Goal: Task Accomplishment & Management: Use online tool/utility

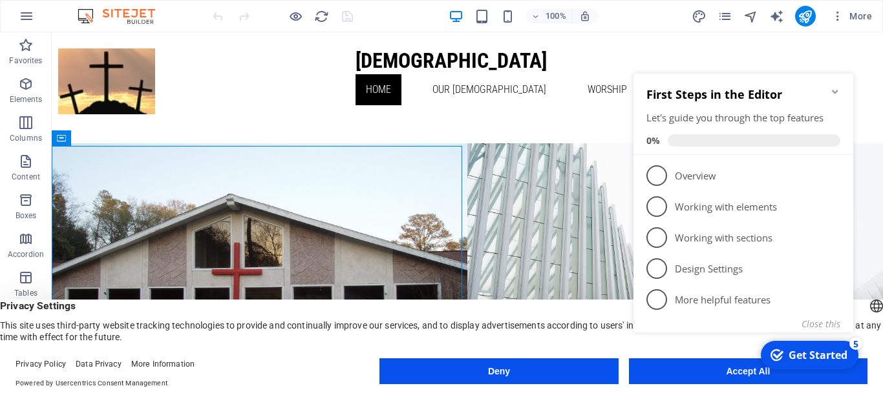
click at [531, 372] on button "Deny" at bounding box center [498, 372] width 238 height 26
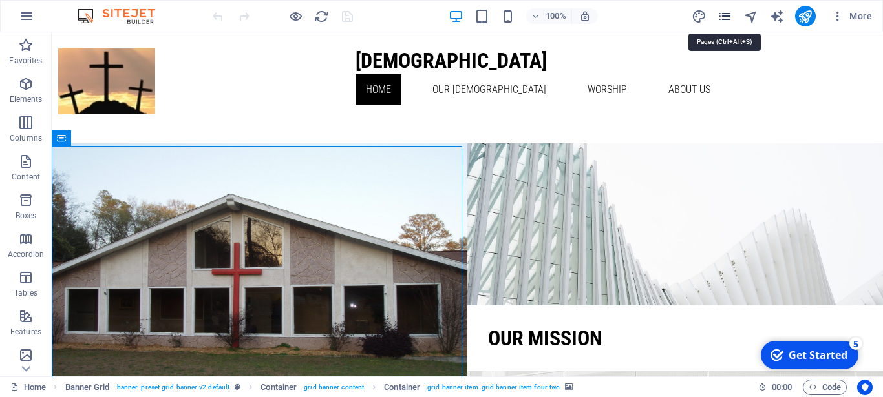
click at [727, 16] on icon "pages" at bounding box center [724, 16] width 15 height 15
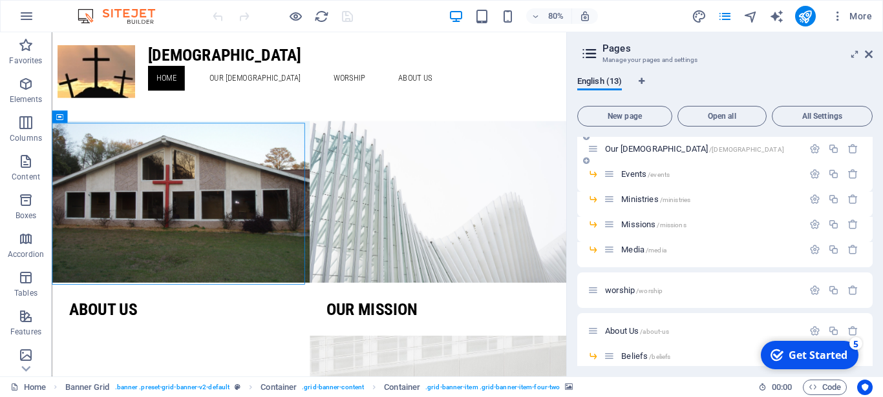
scroll to position [58, 0]
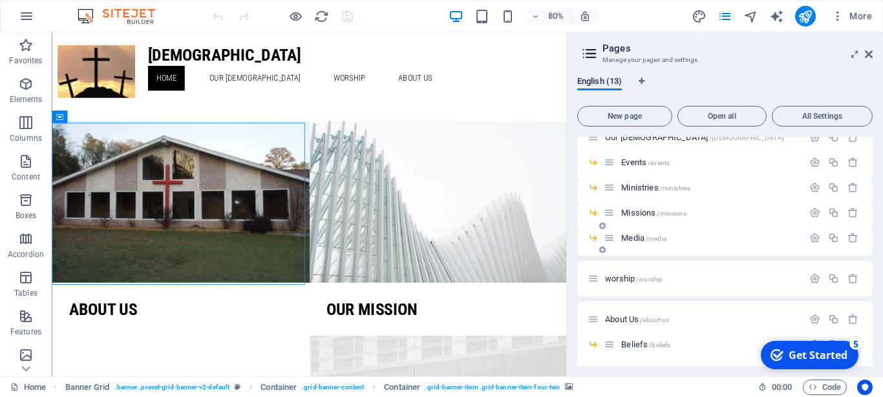
click at [639, 242] on div "Media /media" at bounding box center [703, 238] width 199 height 15
click at [639, 243] on div "Media /media" at bounding box center [703, 238] width 199 height 15
click at [611, 240] on icon at bounding box center [609, 238] width 11 height 11
click at [809, 237] on icon "button" at bounding box center [814, 238] width 11 height 11
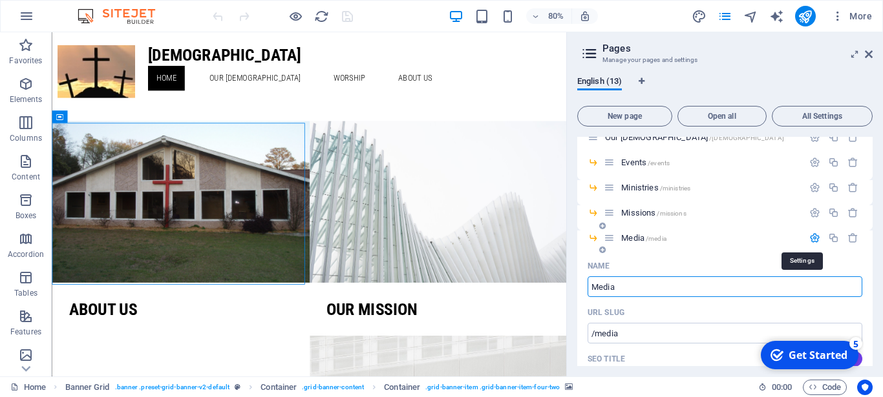
click at [809, 237] on icon "button" at bounding box center [814, 238] width 11 height 11
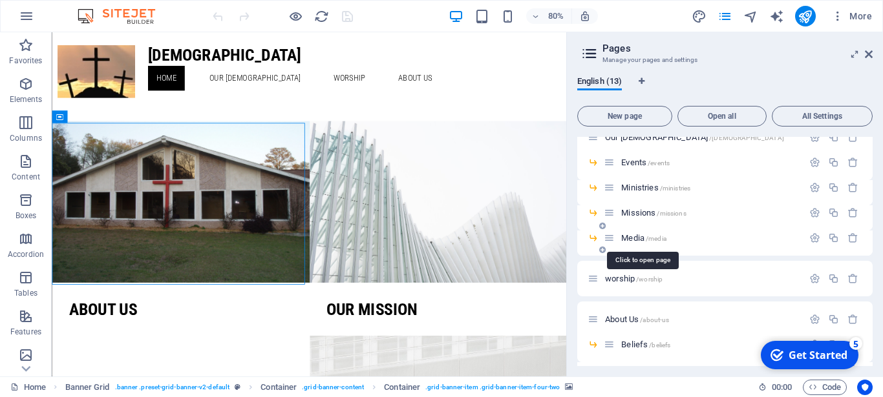
click at [647, 235] on span "/media" at bounding box center [656, 238] width 21 height 7
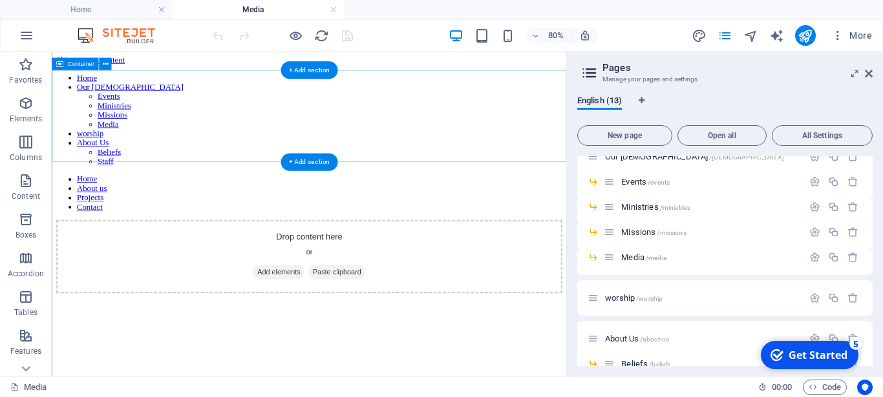
scroll to position [0, 0]
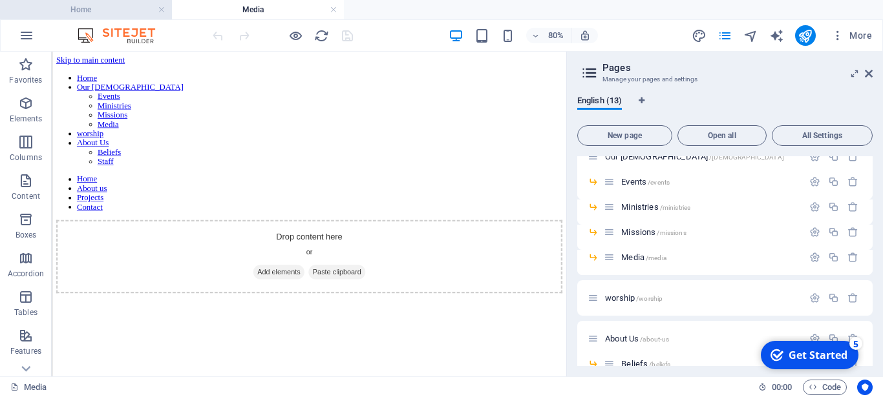
click at [112, 14] on h4 "Home" at bounding box center [86, 10] width 172 height 14
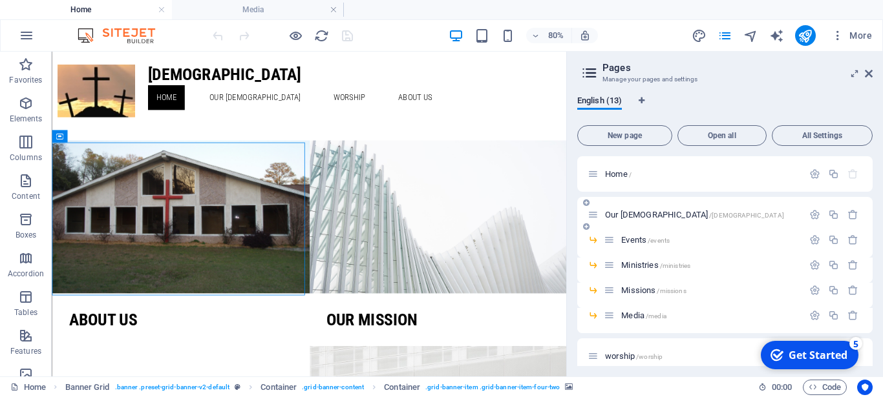
click at [642, 215] on span "Our [DEMOGRAPHIC_DATA] /our-church" at bounding box center [694, 215] width 179 height 10
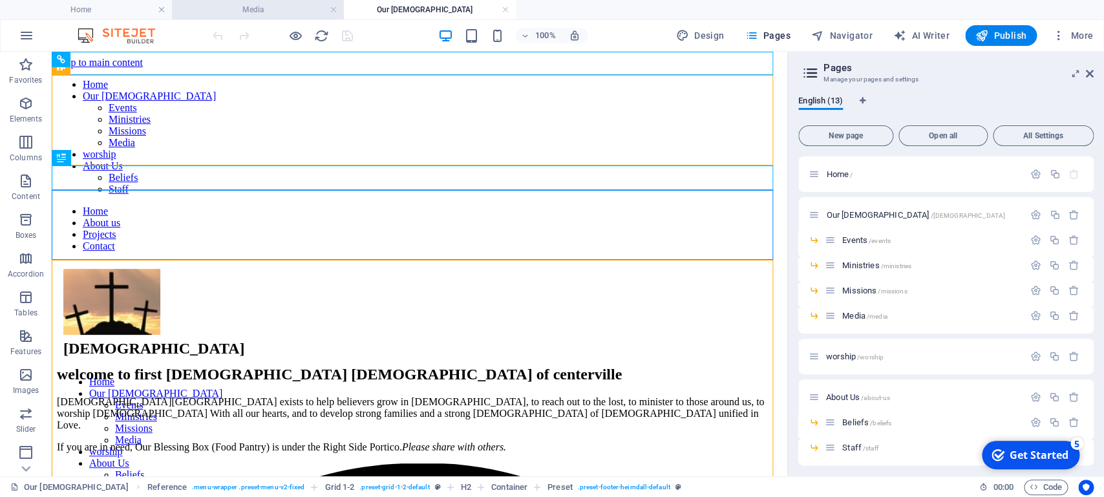
click at [241, 10] on h4 "Media" at bounding box center [258, 10] width 172 height 14
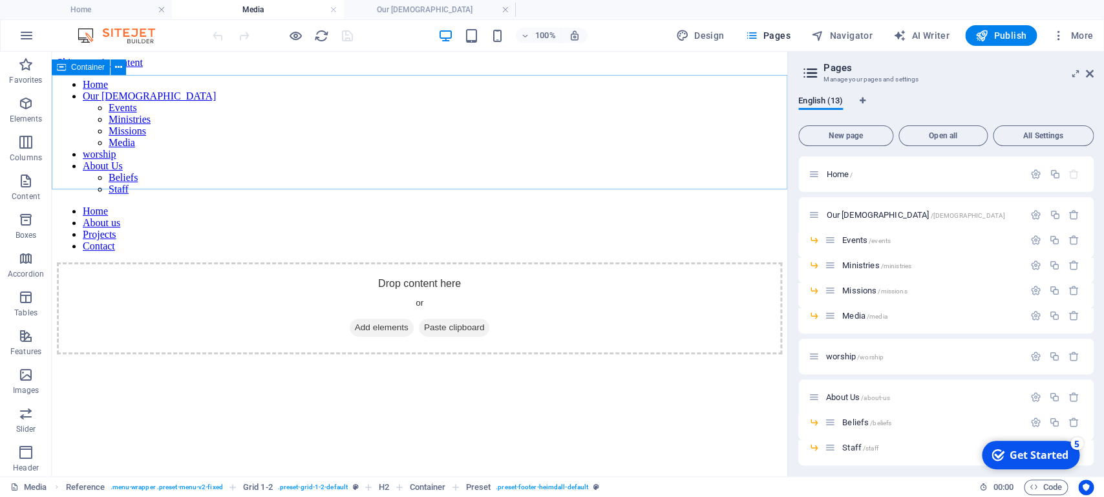
click at [83, 65] on span "Container" at bounding box center [88, 67] width 34 height 8
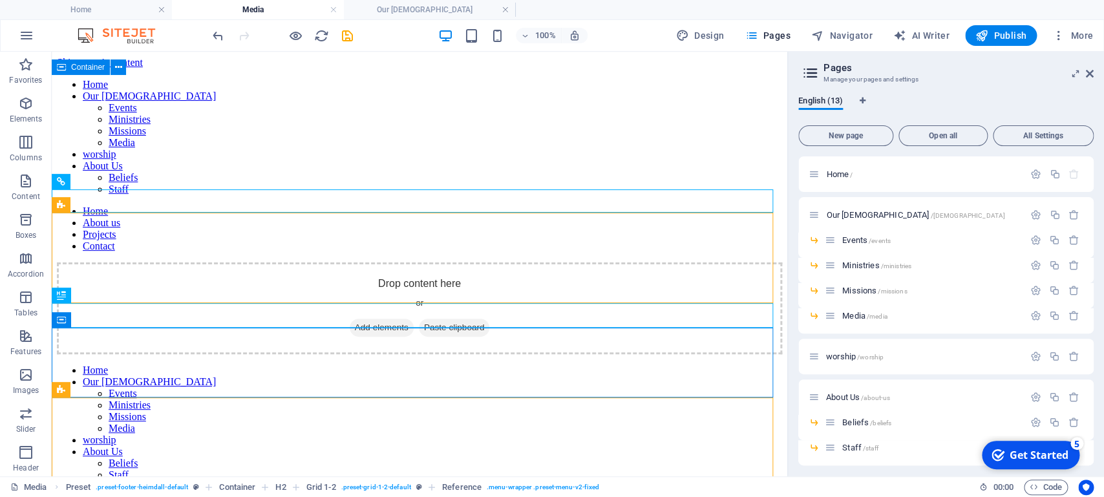
click at [83, 65] on span "Container" at bounding box center [88, 67] width 34 height 8
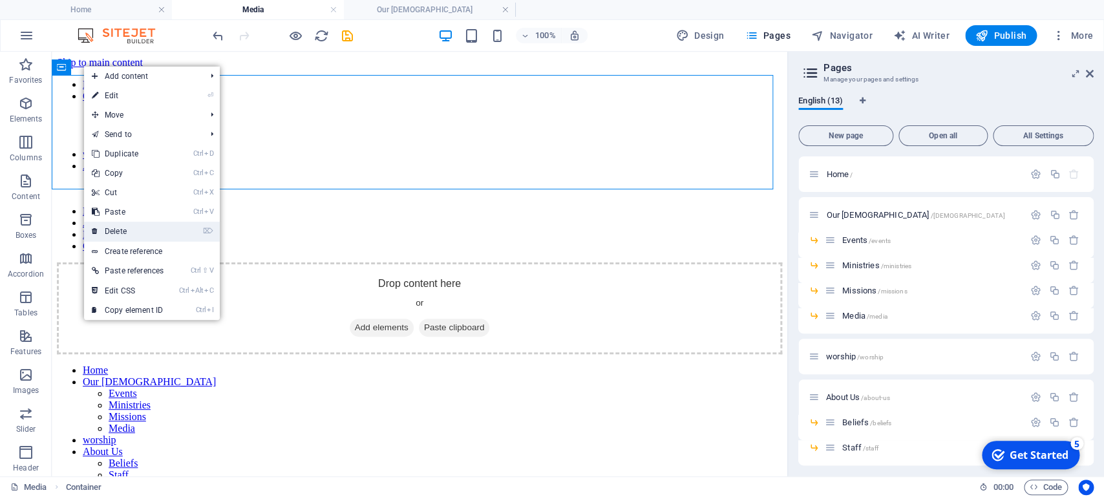
click at [123, 229] on link "⌦ Delete" at bounding box center [127, 231] width 87 height 19
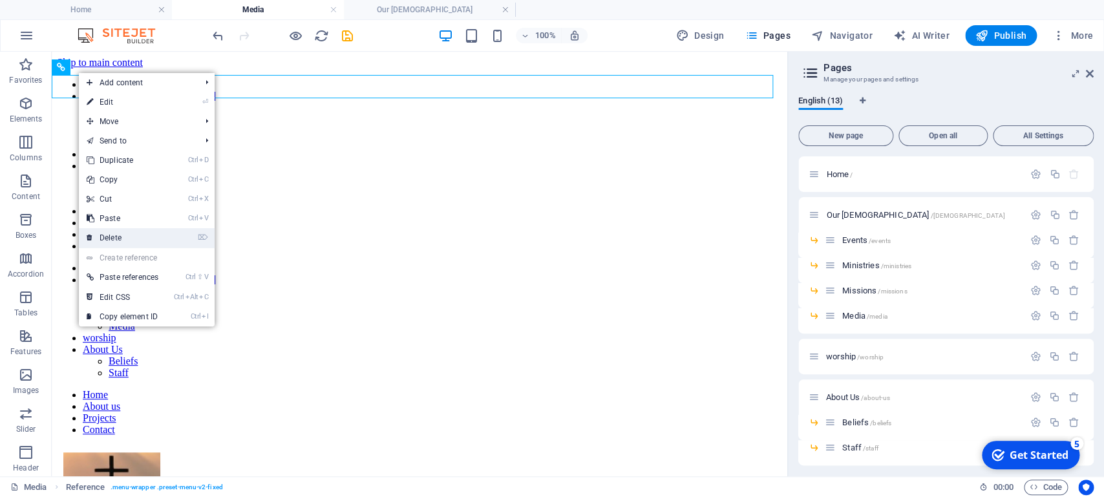
click at [103, 239] on link "⌦ Delete" at bounding box center [122, 237] width 87 height 19
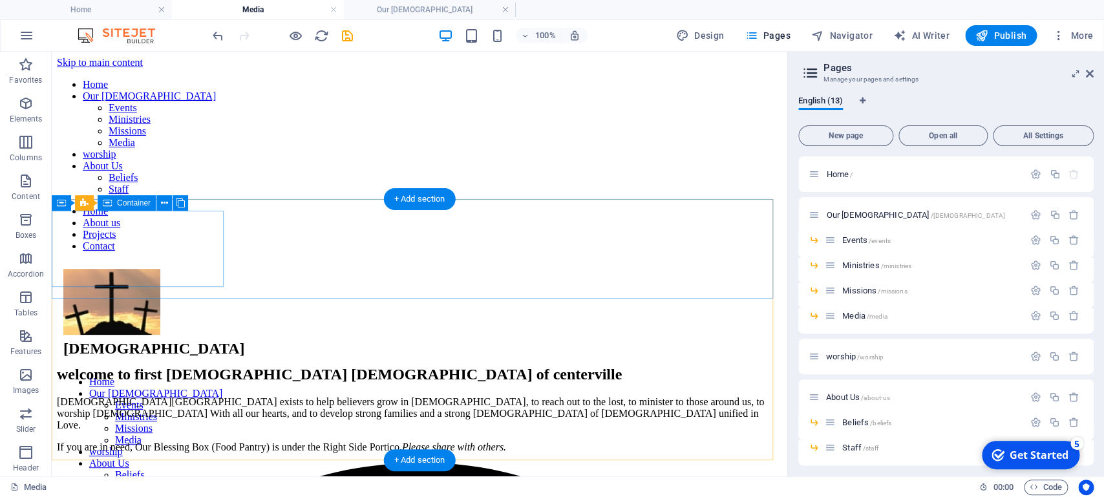
scroll to position [21, 0]
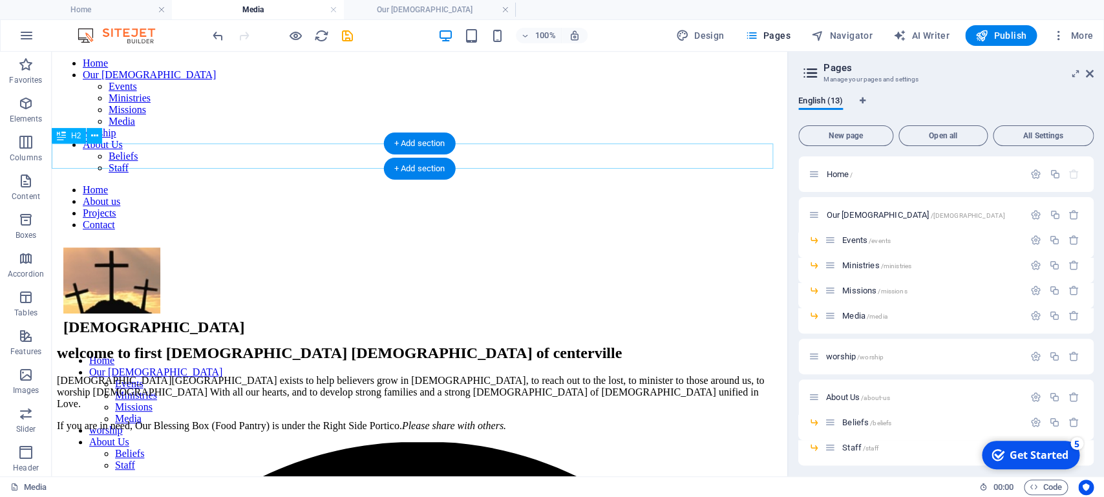
click at [200, 344] on div "welcome to first [DEMOGRAPHIC_DATA] [DEMOGRAPHIC_DATA] of centerville" at bounding box center [419, 352] width 725 height 17
click at [595, 344] on div "welcome to first [DEMOGRAPHIC_DATA] [DEMOGRAPHIC_DATA] of centerville" at bounding box center [419, 352] width 725 height 17
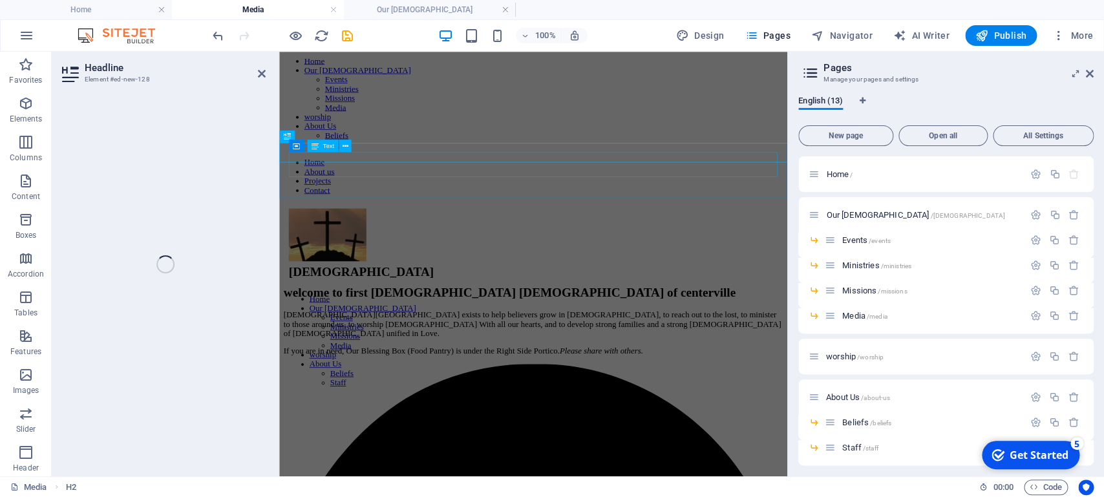
scroll to position [0, 0]
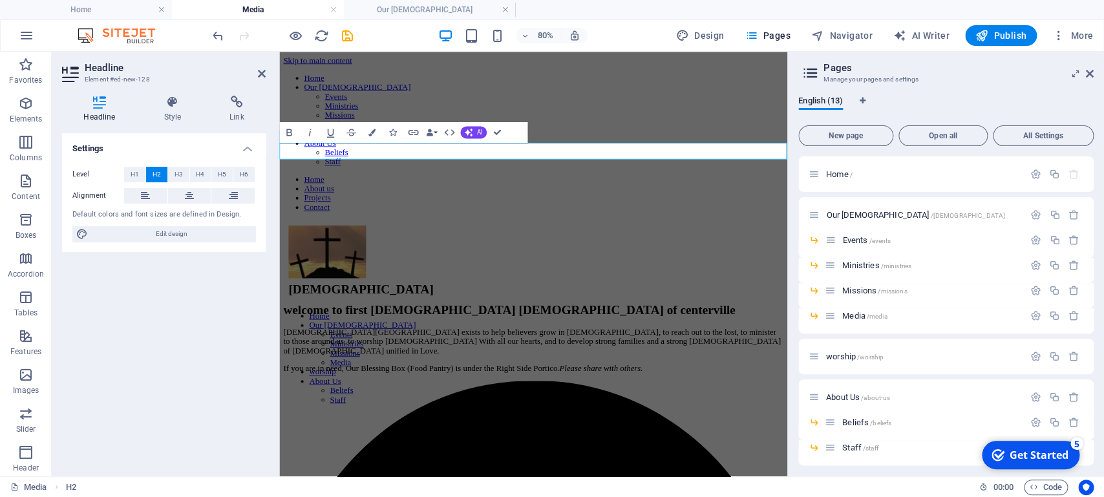
click at [673, 366] on h2 "welcome to first [DEMOGRAPHIC_DATA] [DEMOGRAPHIC_DATA] of centerville" at bounding box center [596, 374] width 625 height 17
drag, startPoint x: 712, startPoint y: 180, endPoint x: 230, endPoint y: 170, distance: 481.6
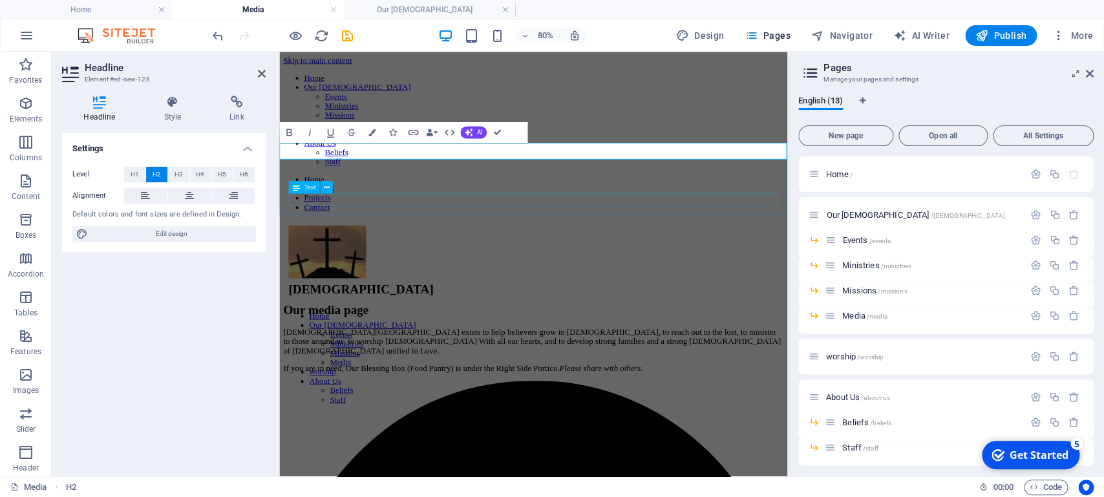
click at [393, 397] on div "If you are in need, Our Blessing Box (Food Pantry) is under the Right Side Port…" at bounding box center [596, 447] width 625 height 12
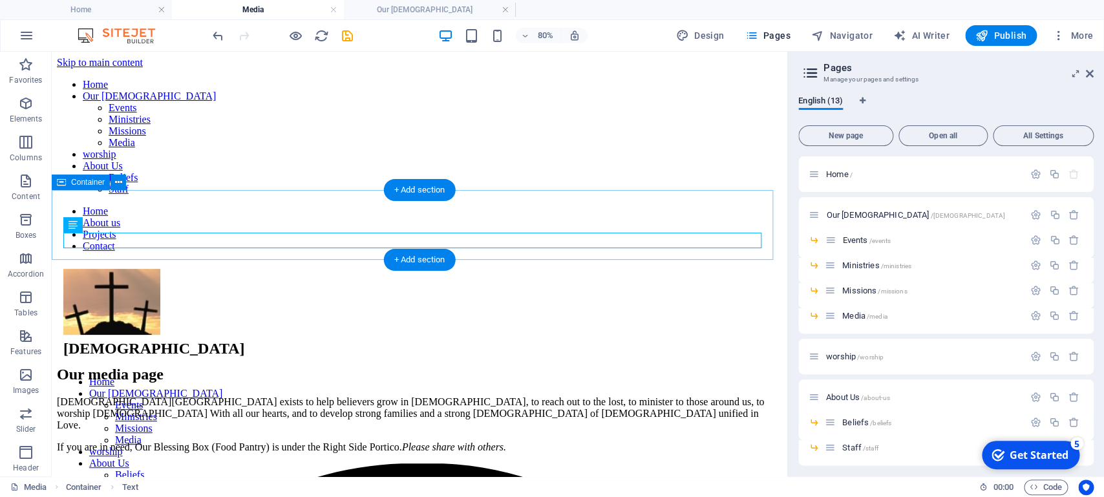
click at [370, 396] on div "[DEMOGRAPHIC_DATA][GEOGRAPHIC_DATA] exists to help believers grow in [DEMOGRAPH…" at bounding box center [419, 424] width 725 height 57
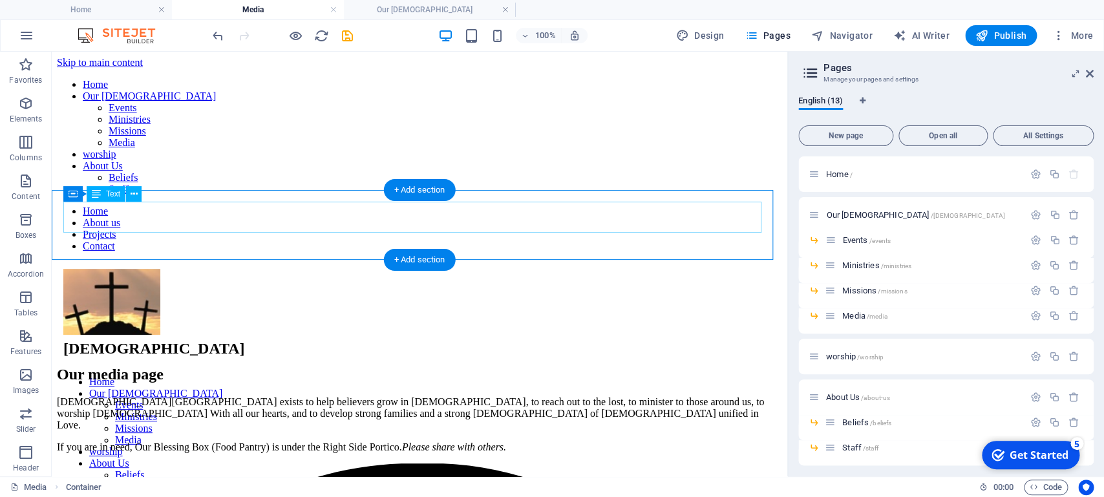
click at [245, 396] on div "[DEMOGRAPHIC_DATA][GEOGRAPHIC_DATA] exists to help believers grow in [DEMOGRAPH…" at bounding box center [419, 413] width 725 height 35
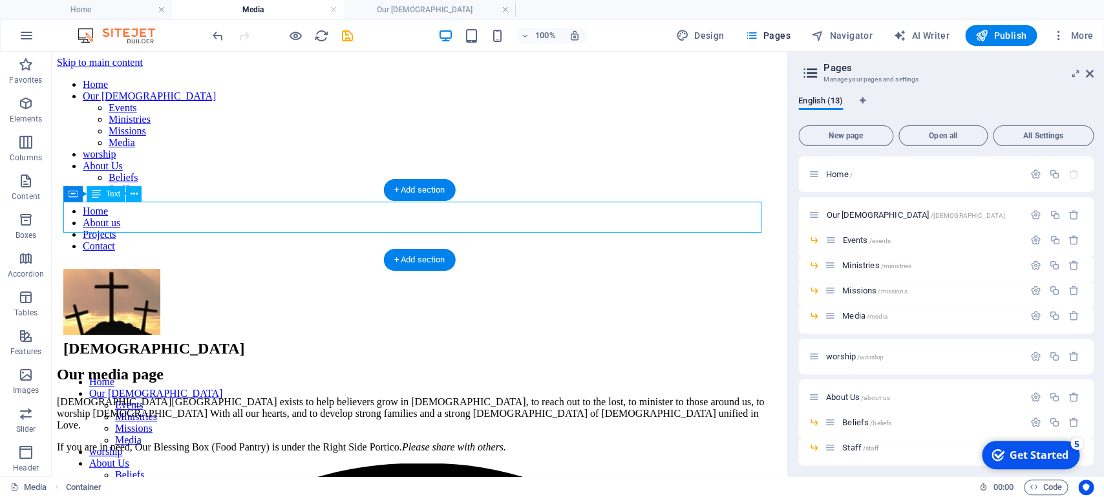
click at [245, 396] on div "[DEMOGRAPHIC_DATA][GEOGRAPHIC_DATA] exists to help believers grow in [DEMOGRAPH…" at bounding box center [419, 413] width 725 height 35
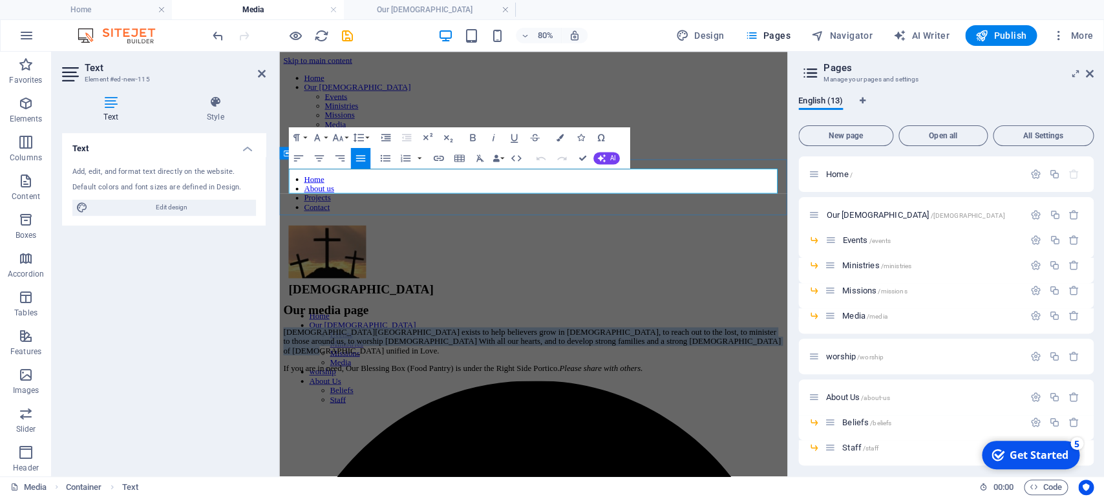
drag, startPoint x: 682, startPoint y: 221, endPoint x: 257, endPoint y: 183, distance: 426.3
click at [284, 396] on div "[DEMOGRAPHIC_DATA][GEOGRAPHIC_DATA] exists to help believers grow in [DEMOGRAPH…" at bounding box center [596, 424] width 625 height 57
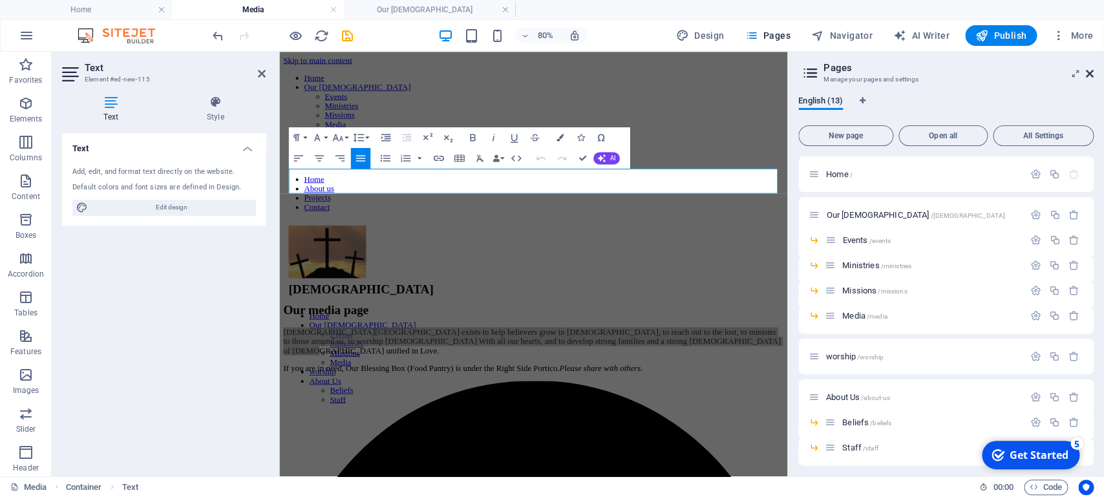
drag, startPoint x: 1086, startPoint y: 76, endPoint x: 632, endPoint y: 104, distance: 455.2
click at [882, 76] on icon at bounding box center [1090, 74] width 8 height 10
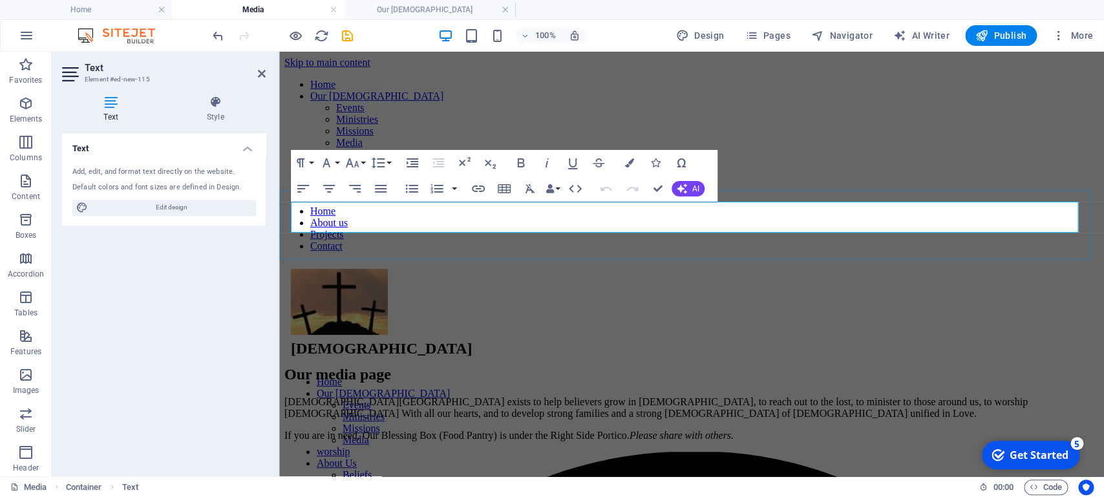
click at [545, 396] on p "[DEMOGRAPHIC_DATA][GEOGRAPHIC_DATA] exists to help believers grow in [DEMOGRAPH…" at bounding box center [691, 407] width 814 height 23
click at [531, 396] on p "[DEMOGRAPHIC_DATA][GEOGRAPHIC_DATA] exists to help believers grow in [DEMOGRAPH…" at bounding box center [691, 407] width 814 height 23
click at [517, 396] on p "[DEMOGRAPHIC_DATA][GEOGRAPHIC_DATA] exists to help believers grow in [DEMOGRAPH…" at bounding box center [691, 407] width 814 height 23
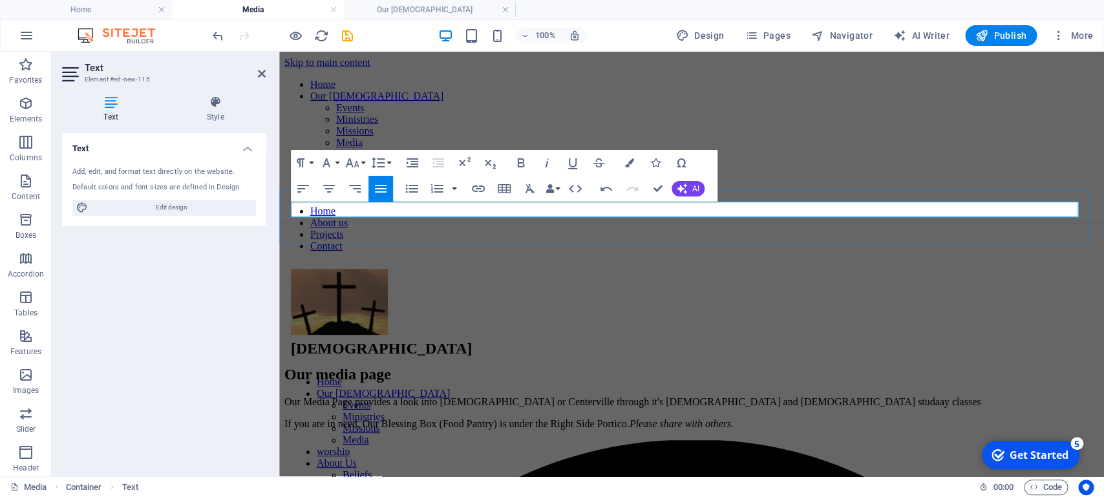
click at [728, 396] on p "Our Media Page provides a look into [DEMOGRAPHIC_DATA] or Centerville through i…" at bounding box center [691, 402] width 814 height 12
click at [726, 396] on p "Our Media Page provides a look into [DEMOGRAPHIC_DATA] or Centerville through i…" at bounding box center [691, 402] width 814 height 12
click at [766, 396] on p "Our Media Page provides a look into [DEMOGRAPHIC_DATA] or Centerville through i…" at bounding box center [691, 402] width 814 height 12
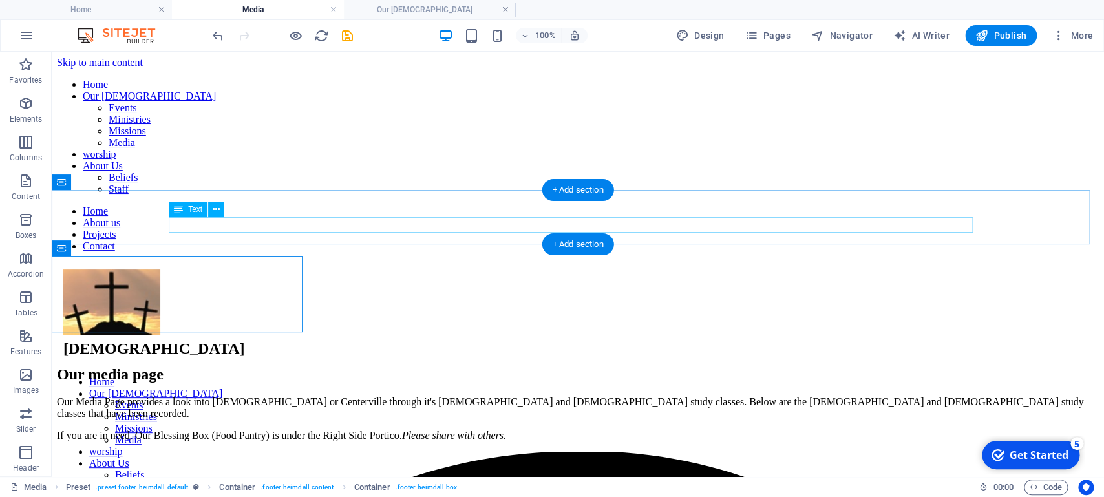
click at [367, 397] on div "If you are in need, Our Blessing Box (Food Pantry) is under the Right Side Port…" at bounding box center [578, 436] width 1042 height 12
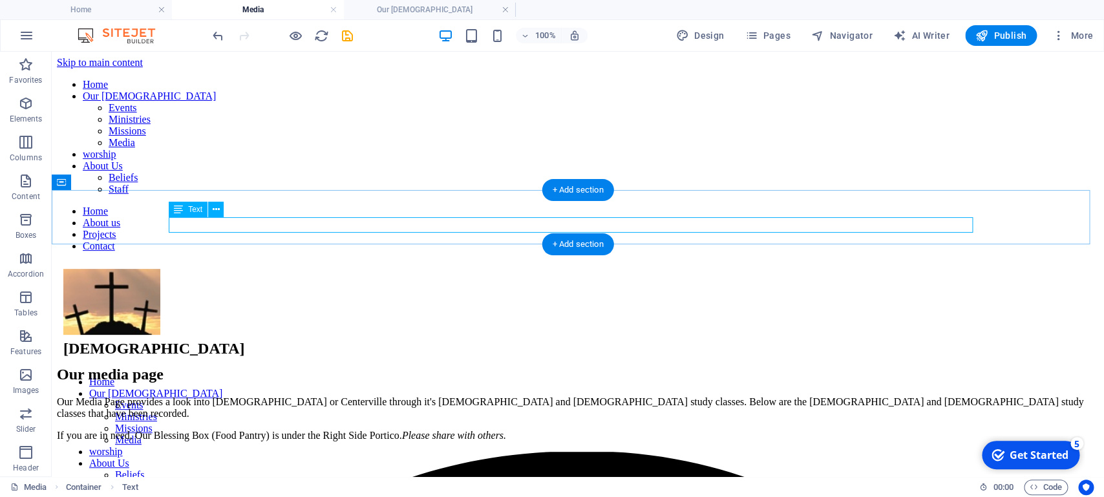
click at [637, 397] on div "If you are in need, Our Blessing Box (Food Pantry) is under the Right Side Port…" at bounding box center [578, 436] width 1042 height 12
click at [219, 397] on div "If you are in need, Our Blessing Box (Food Pantry) is under the Right Side Port…" at bounding box center [578, 436] width 1042 height 12
click at [637, 397] on div "If you are in need, Our Blessing Box (Food Pantry) is under the Right Side Port…" at bounding box center [578, 436] width 1042 height 12
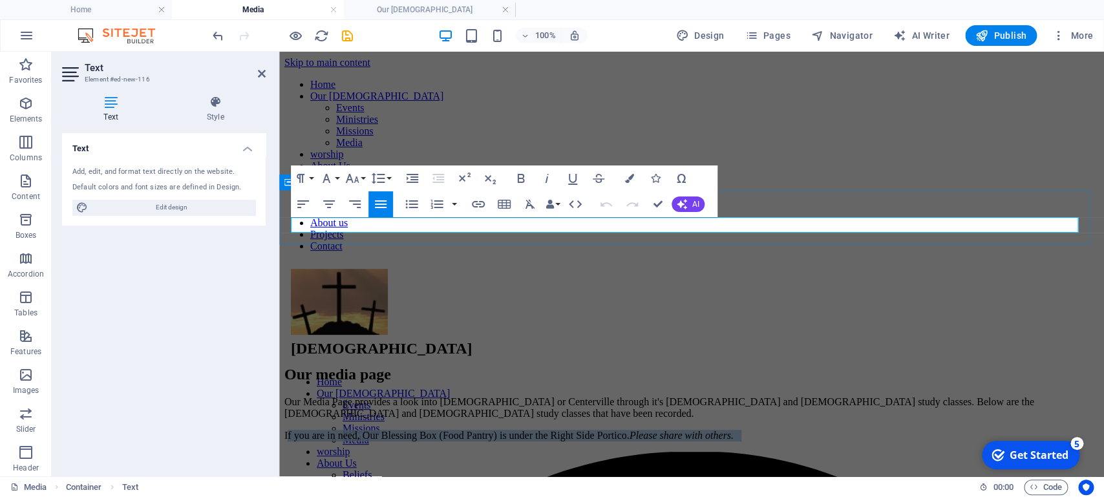
drag, startPoint x: 724, startPoint y: 226, endPoint x: 227, endPoint y: 229, distance: 497.0
click at [284, 396] on div "Our Media Page provides a look into [DEMOGRAPHIC_DATA] or Centerville through i…" at bounding box center [691, 418] width 814 height 45
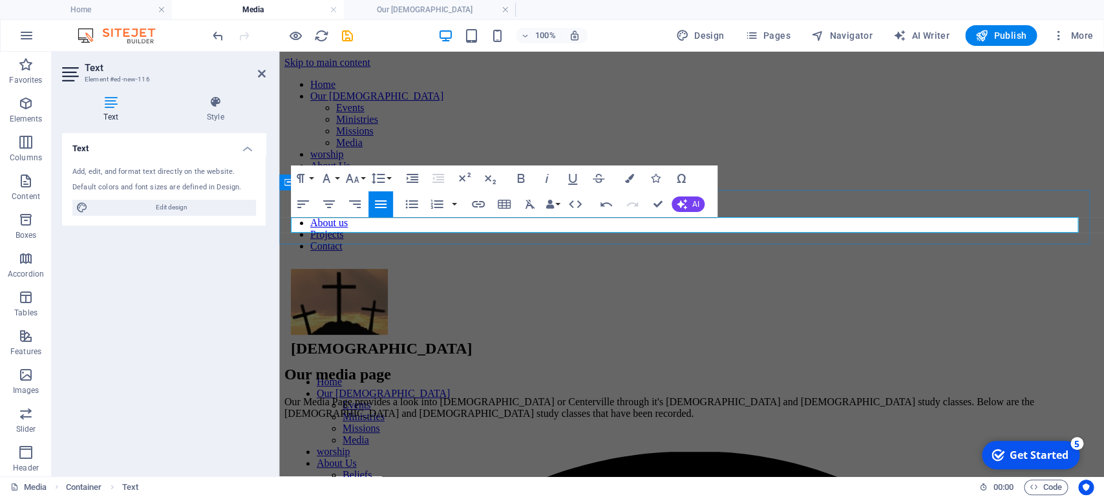
click at [310, 397] on p at bounding box center [691, 436] width 814 height 12
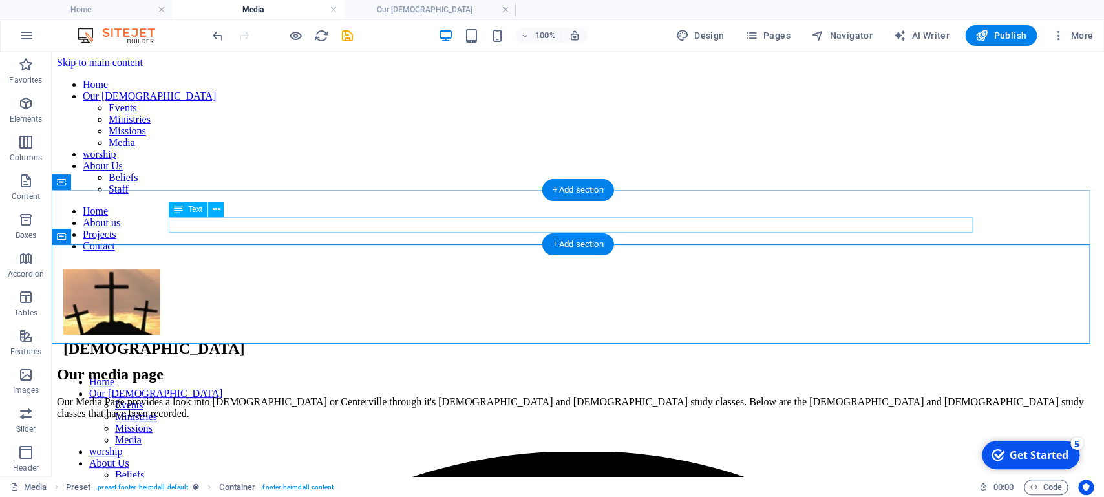
click at [262, 397] on div at bounding box center [578, 436] width 1042 height 12
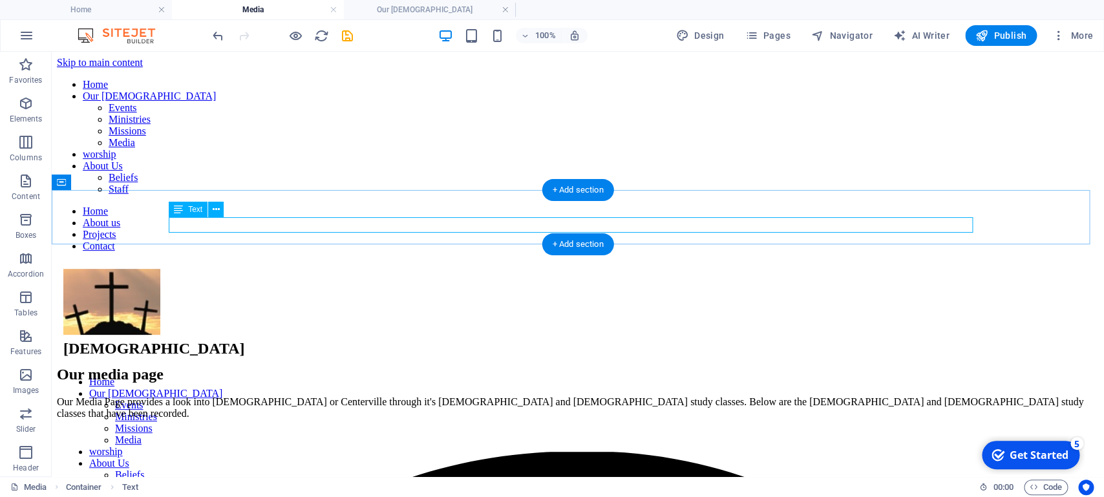
click at [200, 397] on div at bounding box center [578, 436] width 1042 height 12
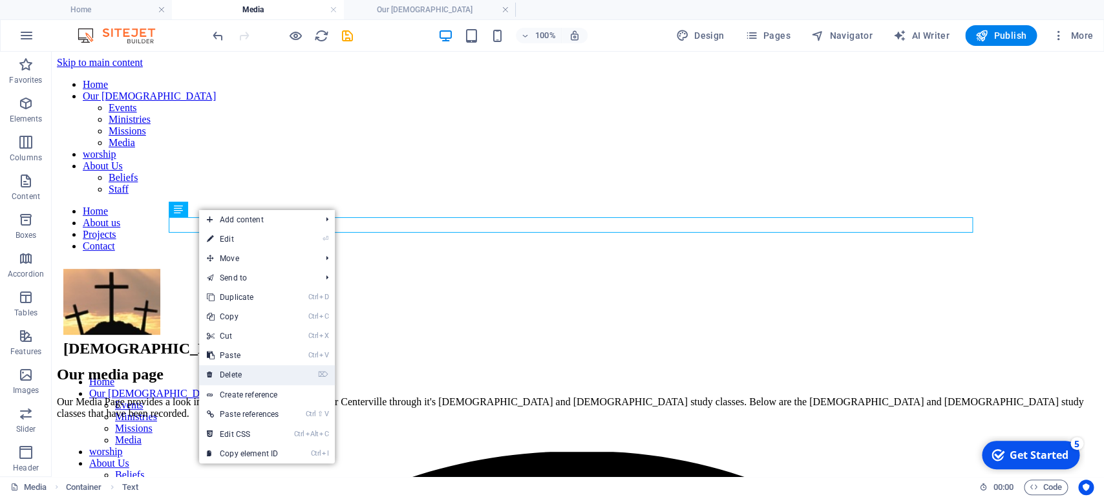
click at [240, 372] on link "⌦ Delete" at bounding box center [242, 374] width 87 height 19
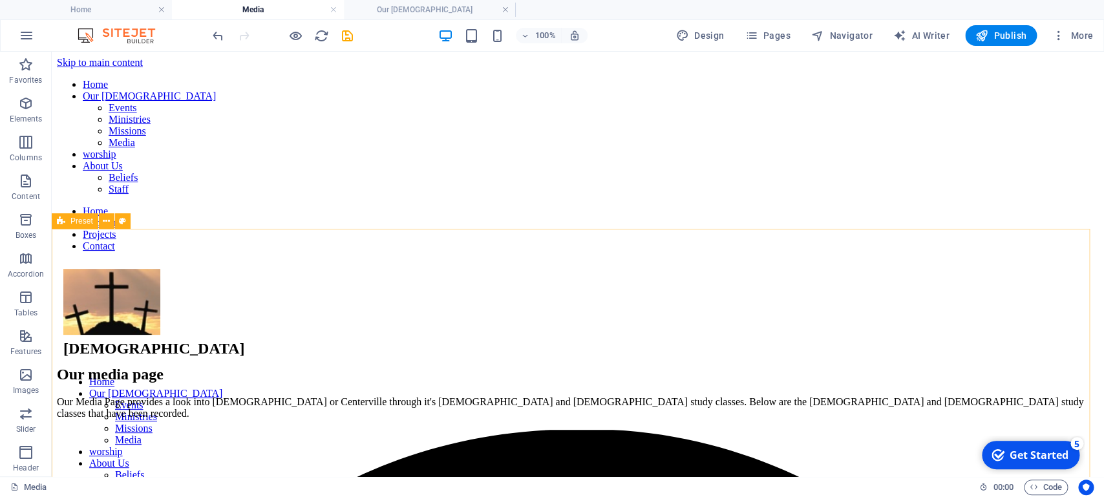
click at [63, 225] on icon at bounding box center [61, 221] width 8 height 16
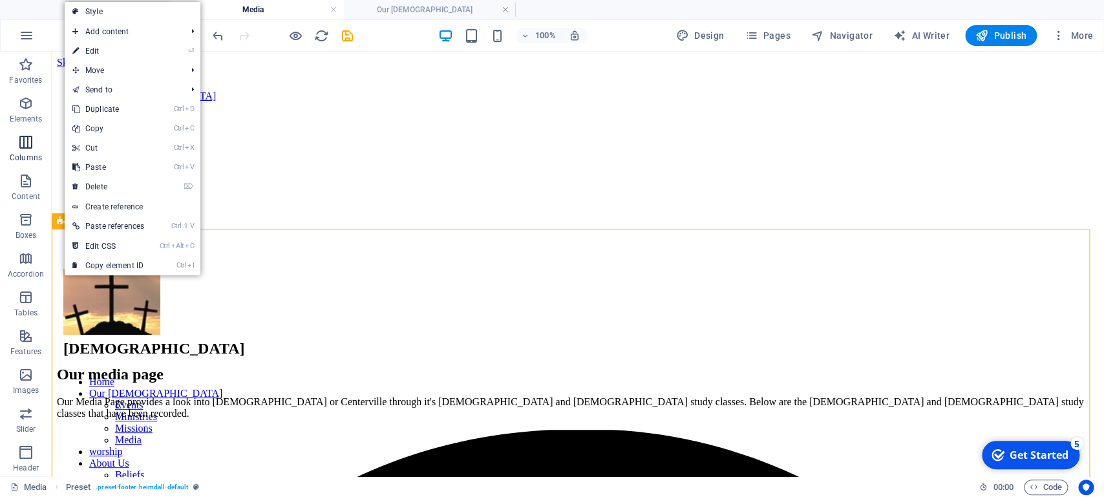
click at [26, 141] on icon "button" at bounding box center [26, 142] width 16 height 16
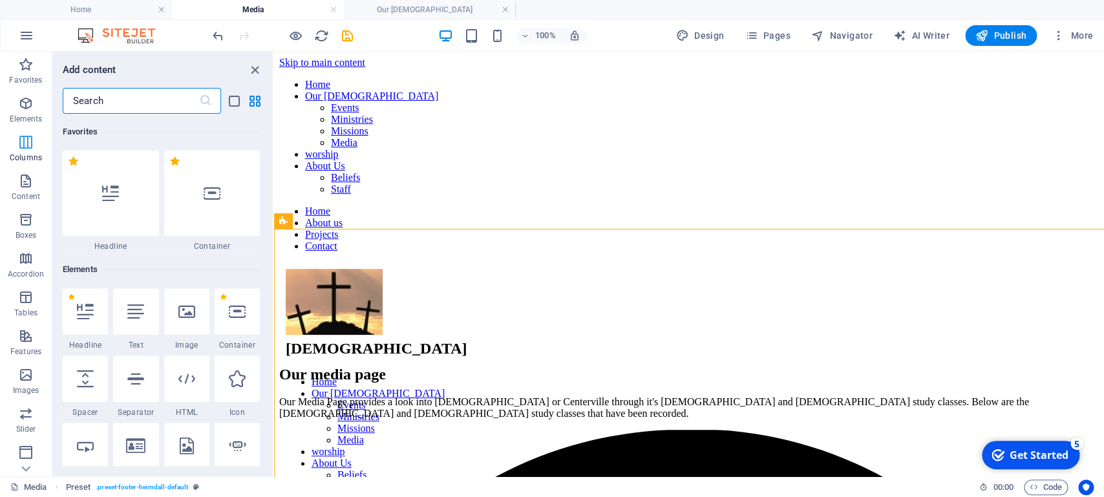
scroll to position [745, 0]
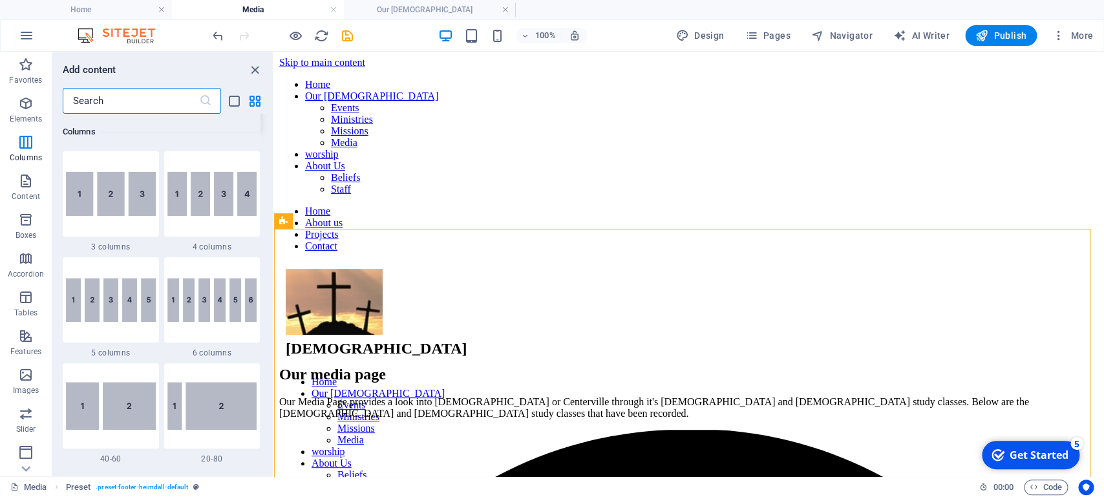
click at [213, 110] on img at bounding box center [212, 88] width 90 height 44
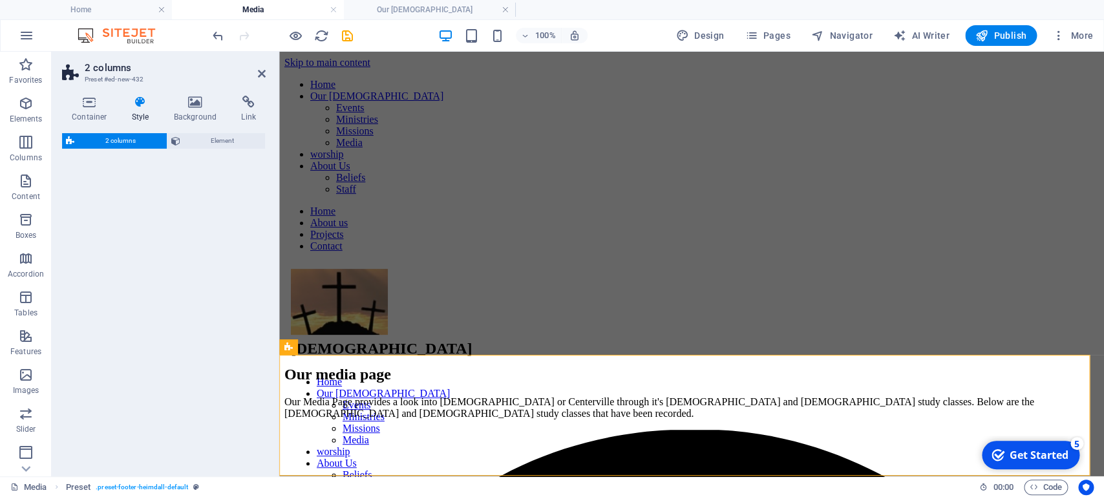
select select "px"
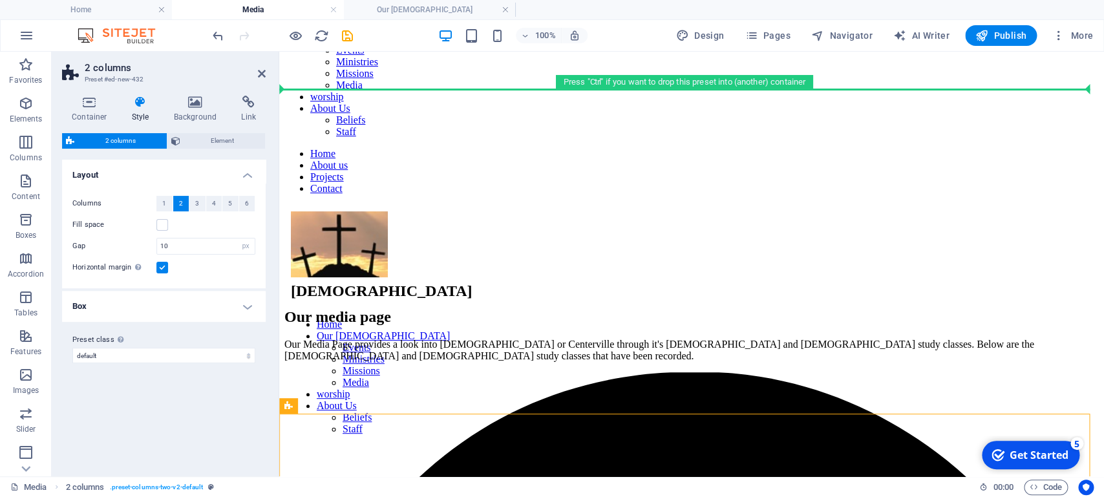
scroll to position [50, 0]
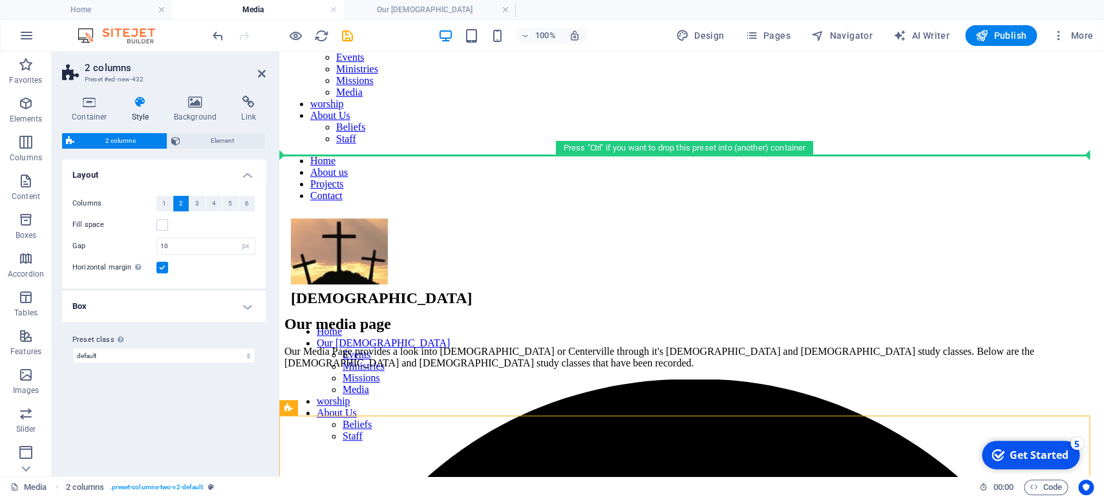
drag, startPoint x: 579, startPoint y: 401, endPoint x: 290, endPoint y: 141, distance: 389.0
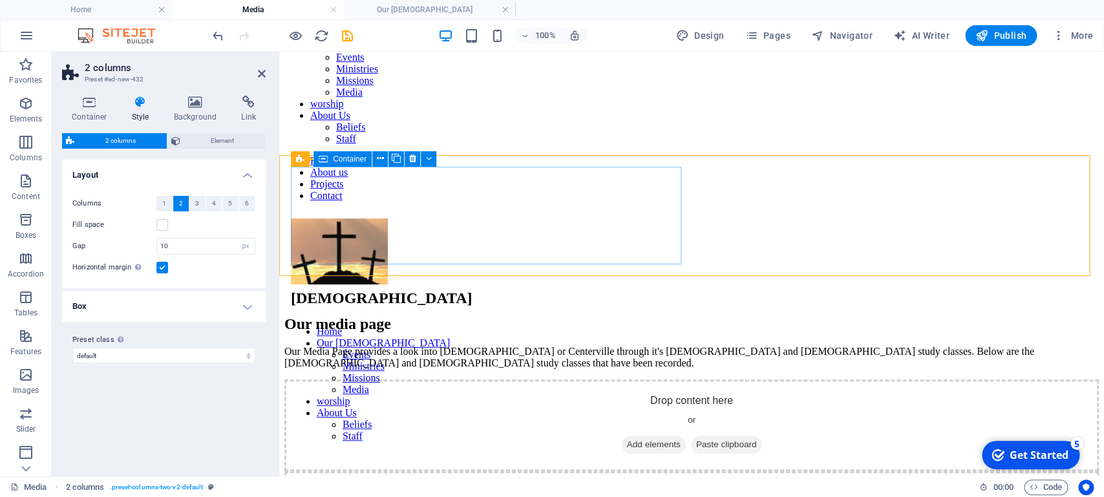
click at [475, 379] on div "Drop content here or Add elements Paste clipboard" at bounding box center [691, 425] width 814 height 92
click at [553, 379] on div "Drop content here or Add elements Paste clipboard" at bounding box center [691, 425] width 814 height 92
click at [388, 379] on div "Drop content here or Add elements Paste clipboard" at bounding box center [691, 425] width 814 height 92
click at [622, 397] on span "Add elements" at bounding box center [654, 445] width 64 height 18
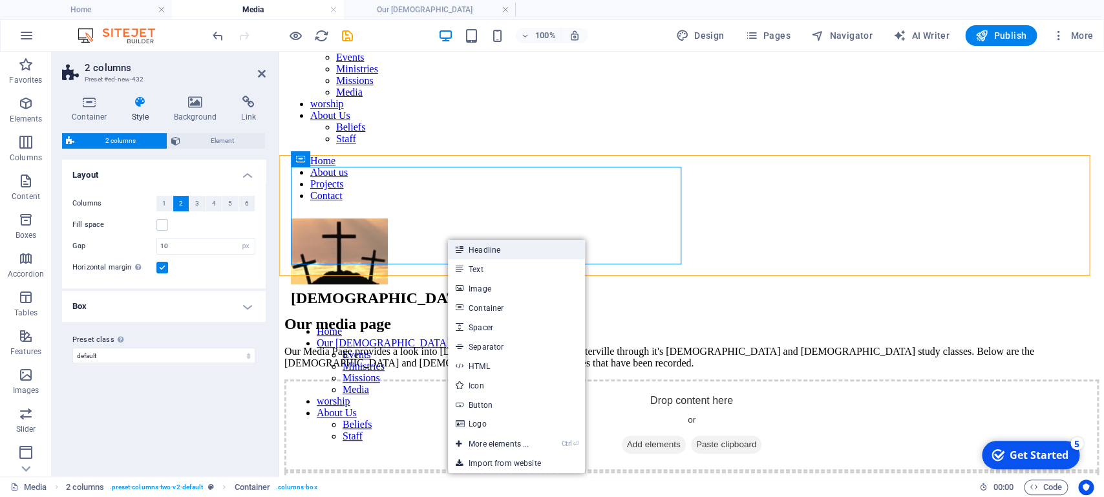
drag, startPoint x: 501, startPoint y: 249, endPoint x: 224, endPoint y: 198, distance: 282.7
click at [501, 249] on link "Headline" at bounding box center [516, 249] width 137 height 19
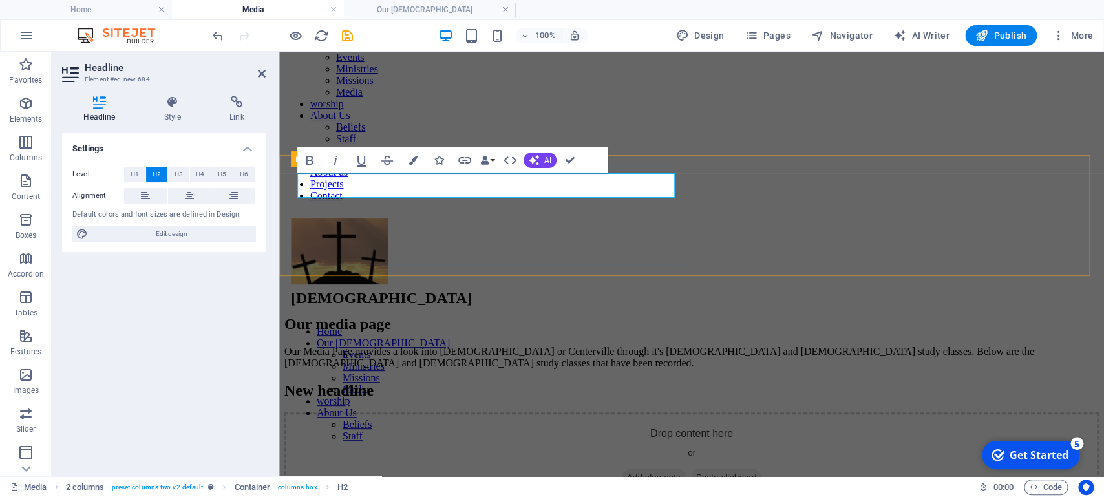
drag, startPoint x: 427, startPoint y: 188, endPoint x: 293, endPoint y: 170, distance: 135.0
click at [293, 382] on div "New headline" at bounding box center [691, 390] width 814 height 17
click at [526, 382] on h2 "[DATE] Sermons" at bounding box center [691, 390] width 814 height 17
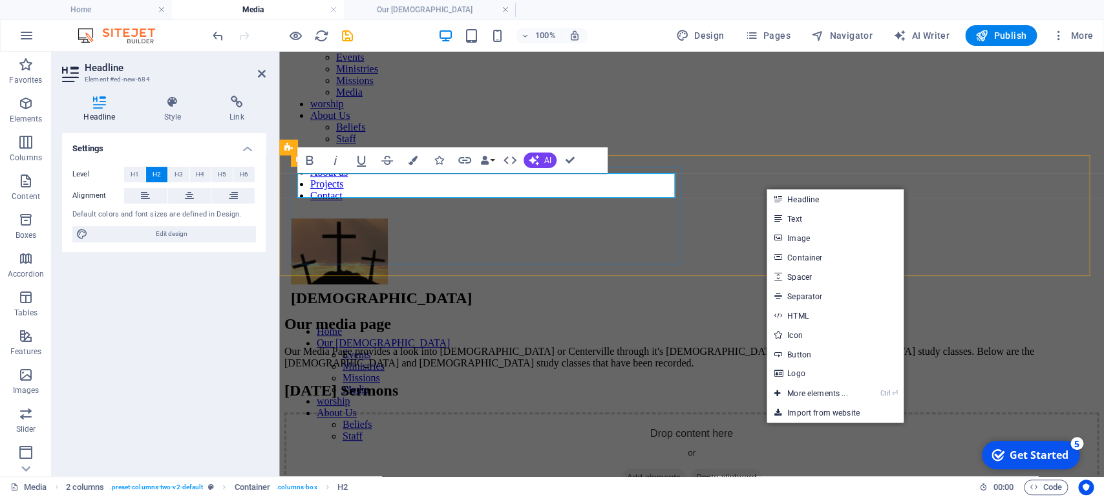
click at [626, 382] on div "[DATE] Sermons" at bounding box center [691, 390] width 814 height 17
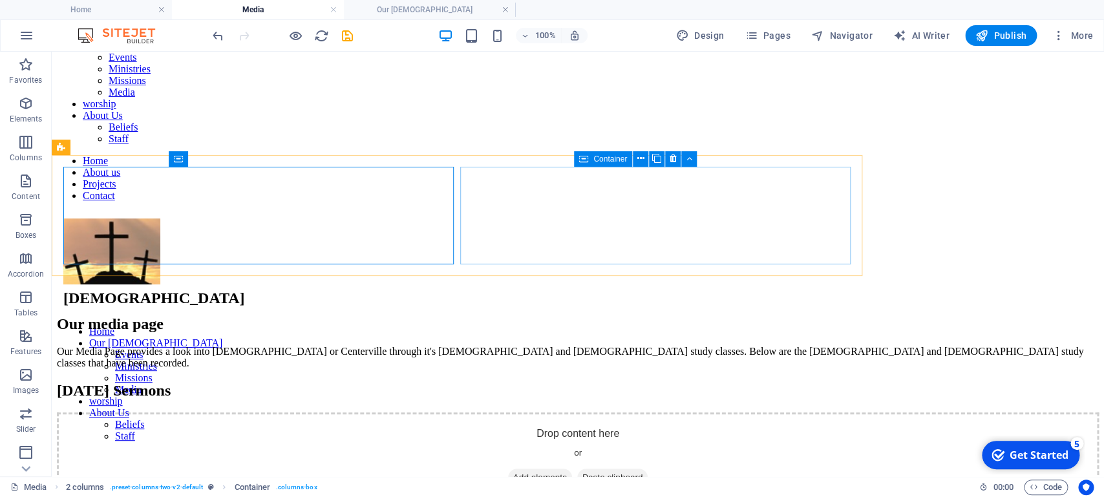
click at [734, 397] on div "Drop content here or Add elements Paste clipboard" at bounding box center [578, 458] width 1042 height 92
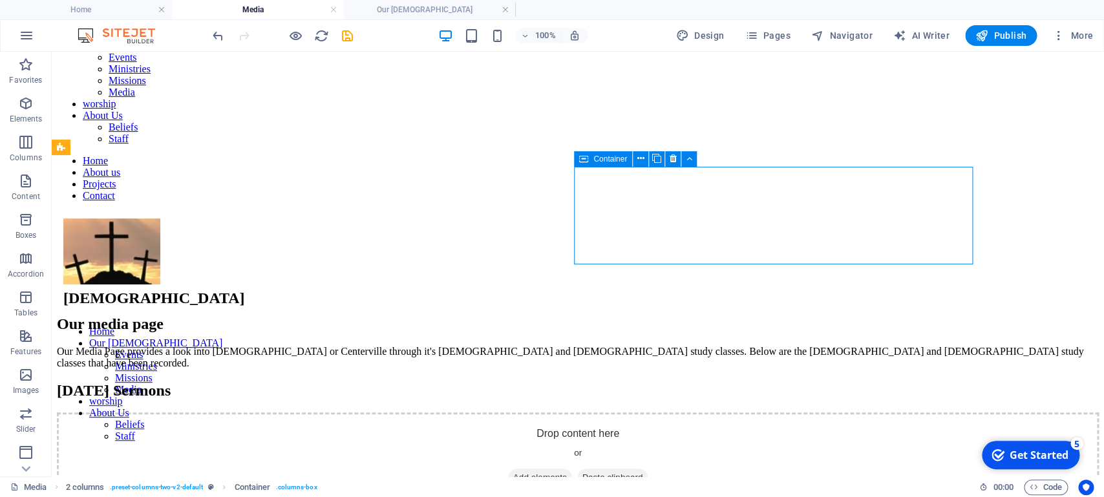
drag, startPoint x: 721, startPoint y: 233, endPoint x: 726, endPoint y: 240, distance: 8.4
click at [572, 397] on span "Add elements" at bounding box center [540, 478] width 64 height 18
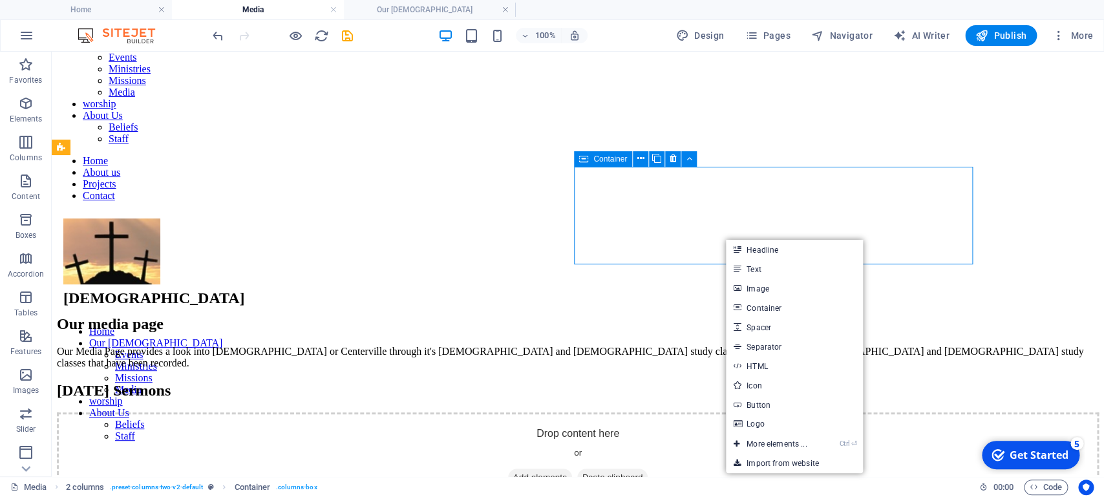
click at [572, 397] on span "Add elements" at bounding box center [540, 478] width 64 height 18
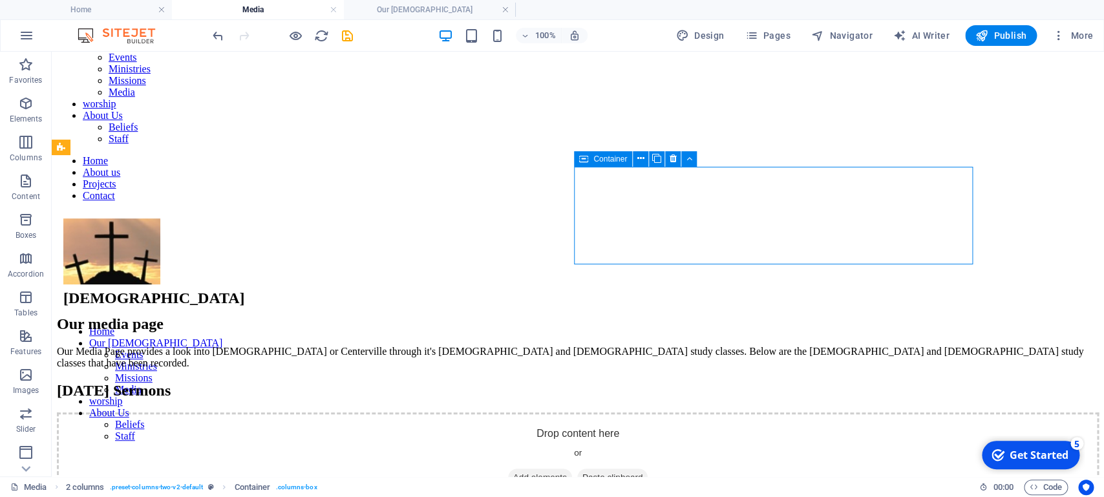
click at [572, 397] on span "Add elements" at bounding box center [540, 478] width 64 height 18
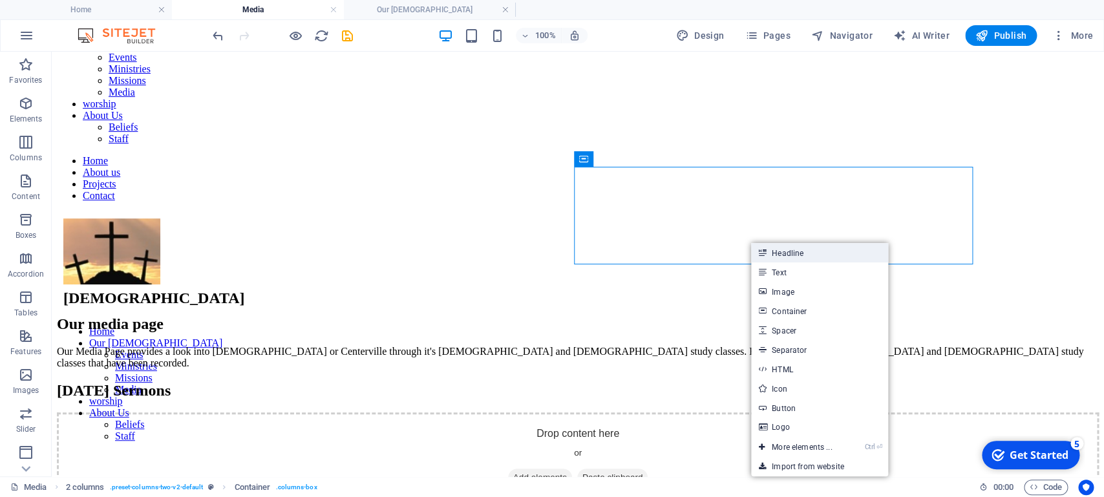
drag, startPoint x: 808, startPoint y: 254, endPoint x: 396, endPoint y: 204, distance: 415.3
click at [808, 254] on link "Headline" at bounding box center [819, 252] width 137 height 19
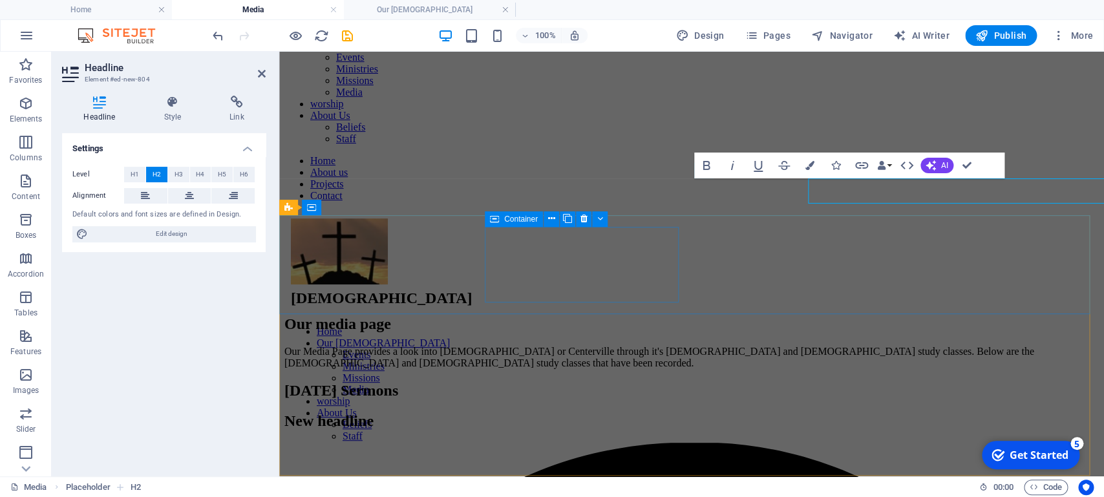
scroll to position [45, 0]
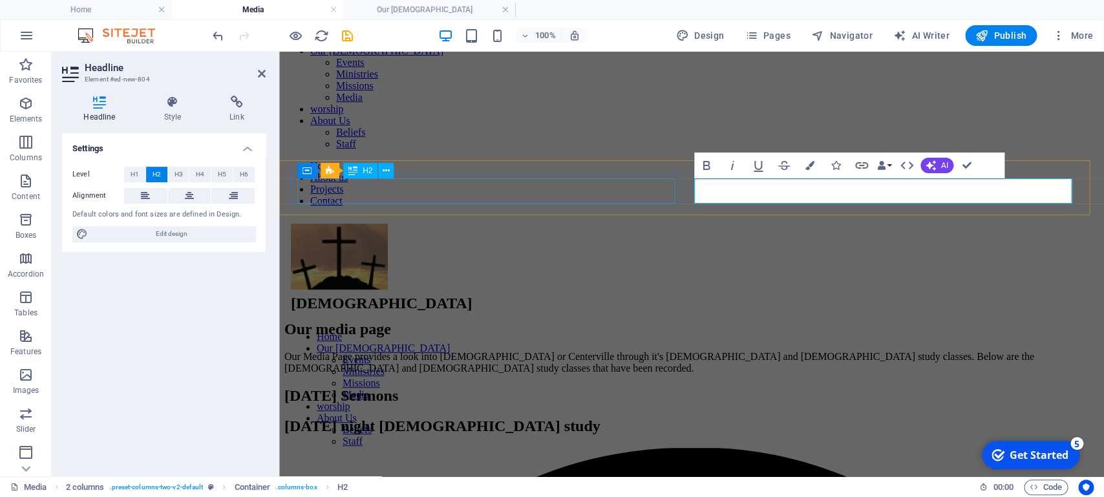
click at [498, 387] on div "[DATE] Sermons" at bounding box center [691, 395] width 814 height 17
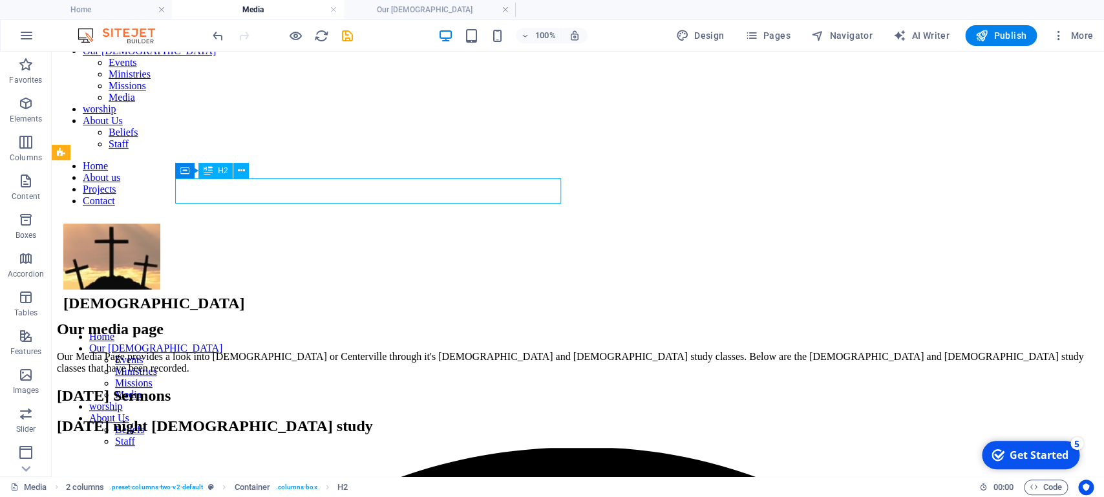
click at [399, 387] on div "[DATE] Sermons" at bounding box center [578, 395] width 1042 height 17
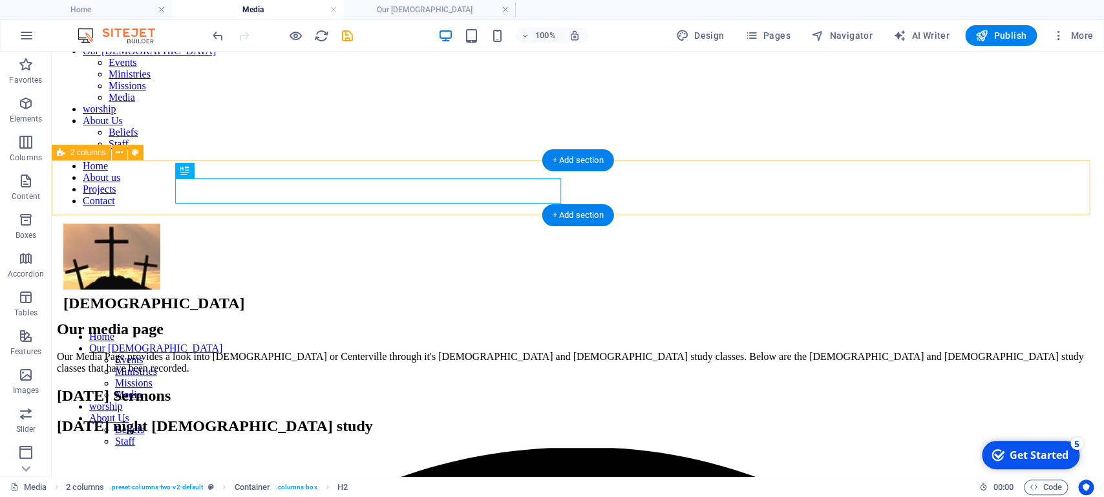
click at [145, 387] on div "[DATE] Sermons [DATE] night [DEMOGRAPHIC_DATA] study" at bounding box center [578, 411] width 1042 height 48
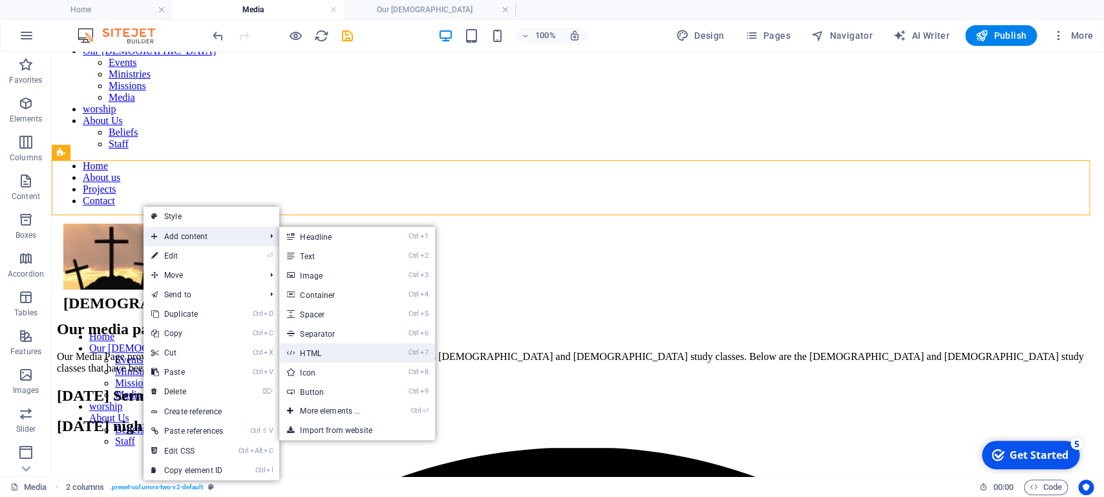
click at [319, 354] on link "Ctrl 7 HTML" at bounding box center [332, 352] width 107 height 19
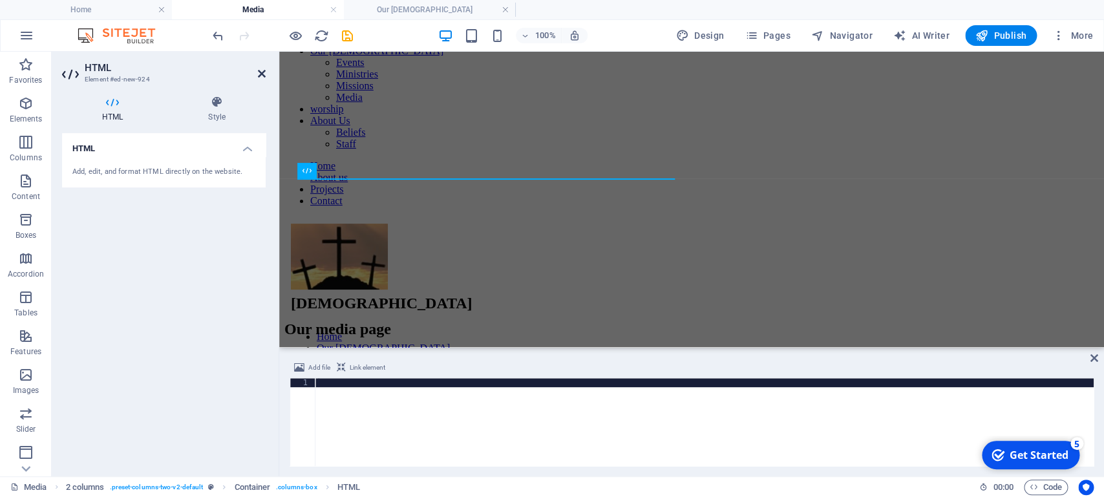
drag, startPoint x: 261, startPoint y: 70, endPoint x: 203, endPoint y: 35, distance: 68.2
click at [261, 70] on icon at bounding box center [262, 74] width 8 height 10
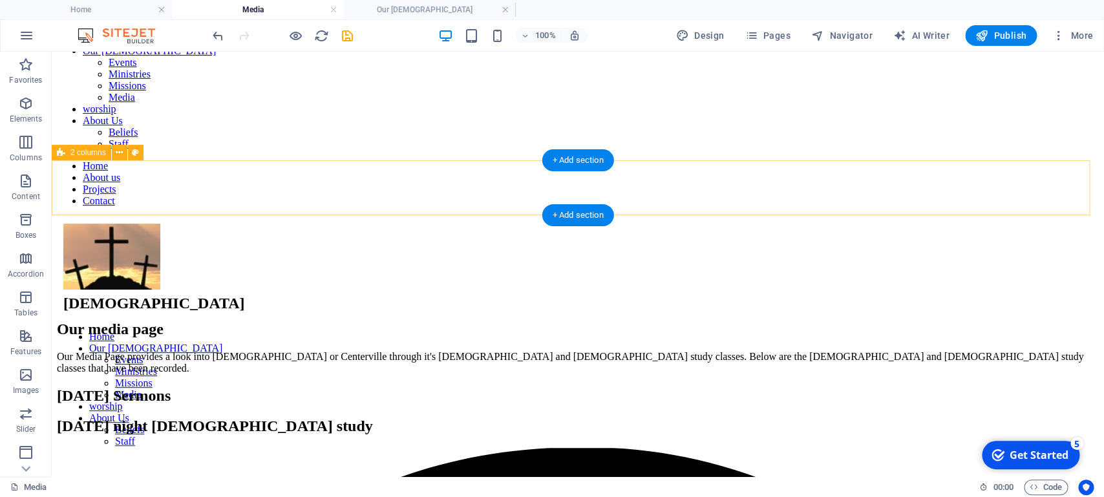
click at [251, 387] on div "[DATE] Sermons [DATE] night [DEMOGRAPHIC_DATA] study" at bounding box center [578, 411] width 1042 height 48
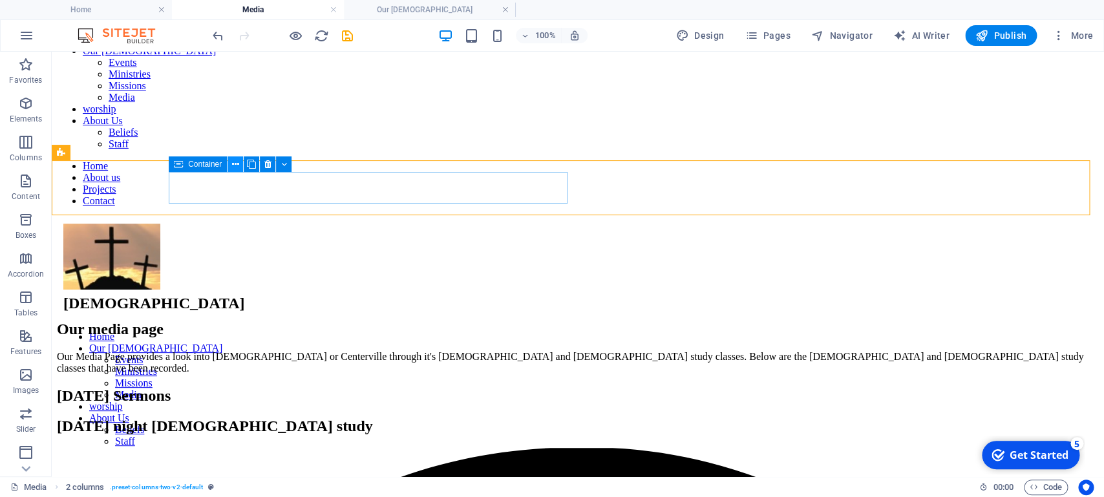
click at [238, 161] on icon at bounding box center [235, 165] width 7 height 14
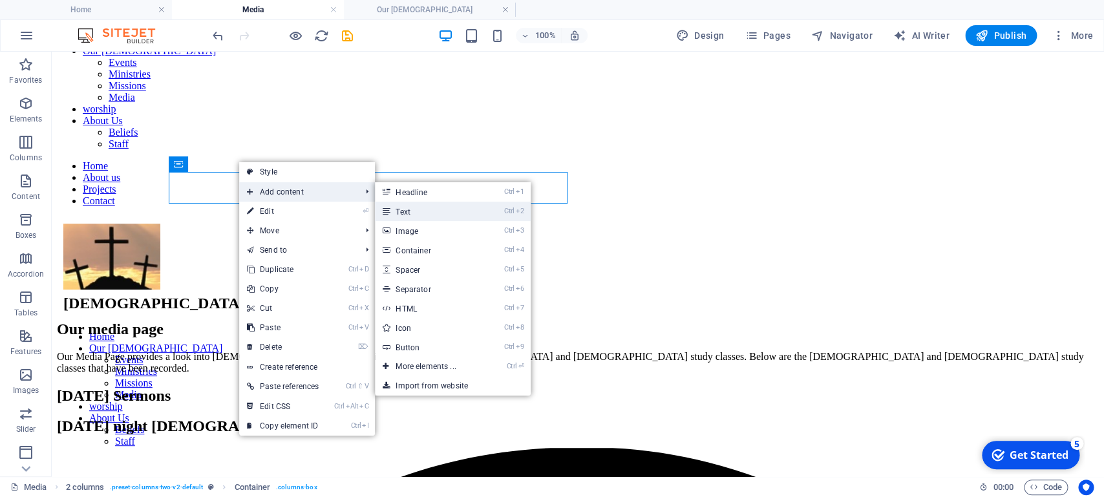
click at [410, 212] on link "Ctrl 2 Text" at bounding box center [428, 211] width 107 height 19
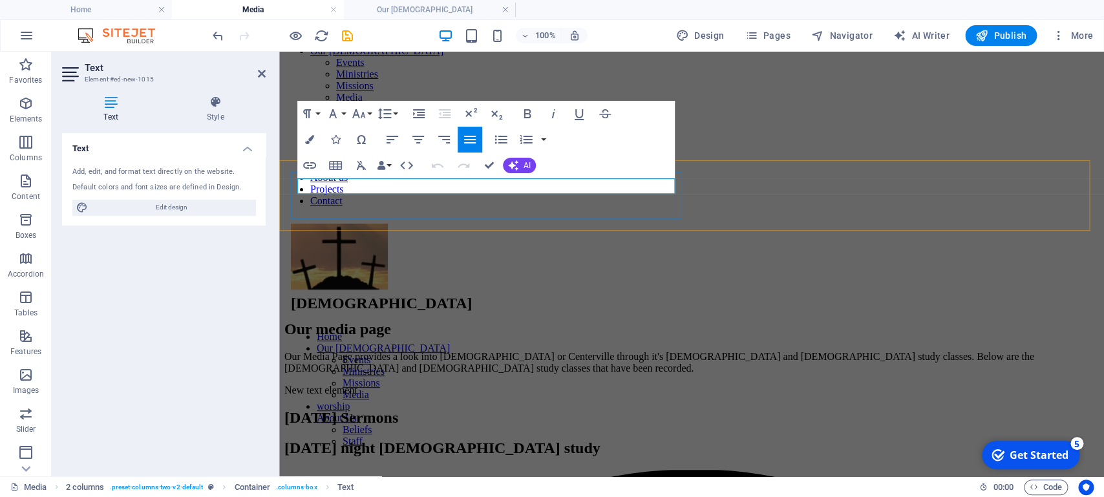
click at [401, 385] on p "New text element" at bounding box center [691, 391] width 814 height 12
click at [595, 397] on div "[DATE] Sermons" at bounding box center [691, 417] width 814 height 17
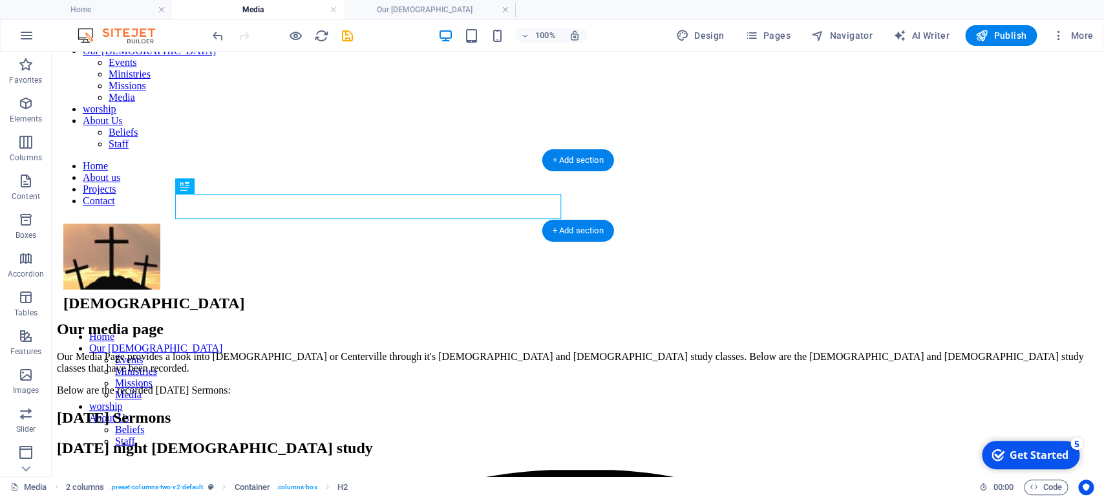
drag, startPoint x: 233, startPoint y: 235, endPoint x: 176, endPoint y: 219, distance: 58.3
click at [187, 397] on div "[DATE] Sermons" at bounding box center [578, 417] width 1042 height 17
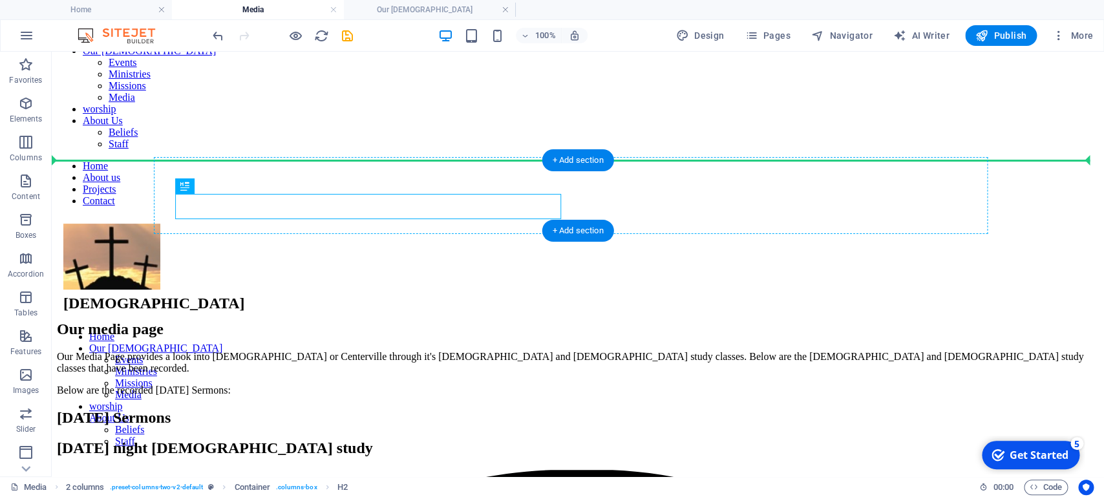
drag, startPoint x: 236, startPoint y: 242, endPoint x: 184, endPoint y: 177, distance: 82.8
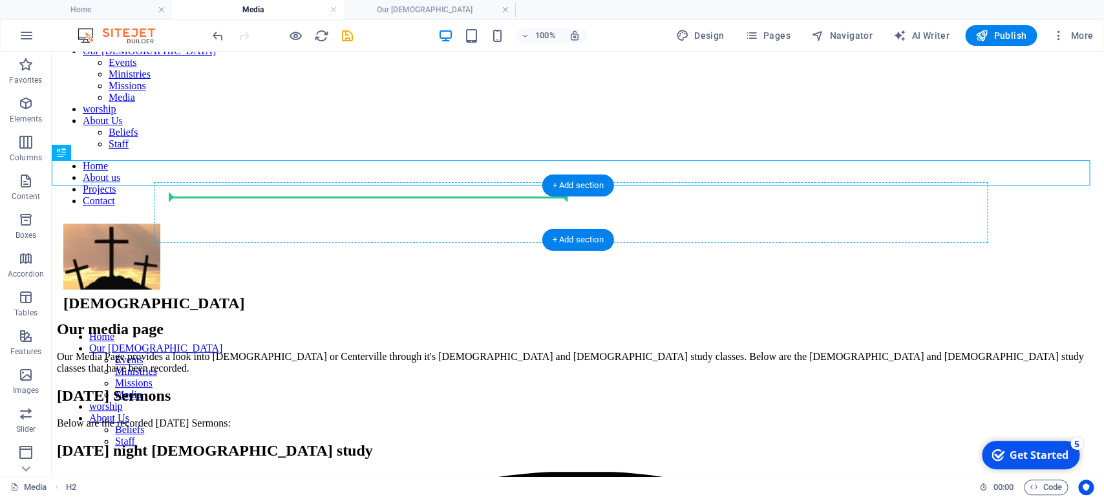
drag, startPoint x: 116, startPoint y: 206, endPoint x: 180, endPoint y: 201, distance: 64.1
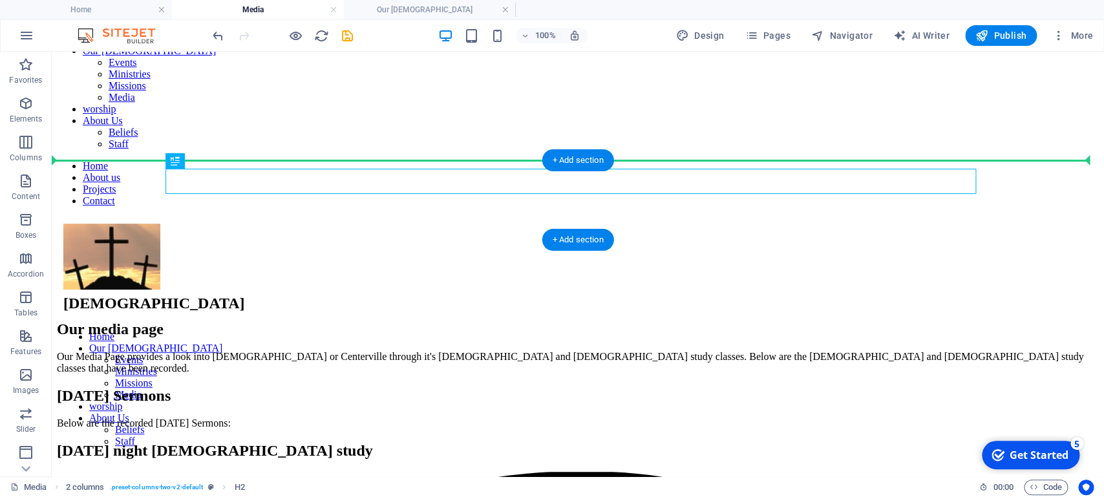
drag, startPoint x: 226, startPoint y: 213, endPoint x: 168, endPoint y: 194, distance: 60.7
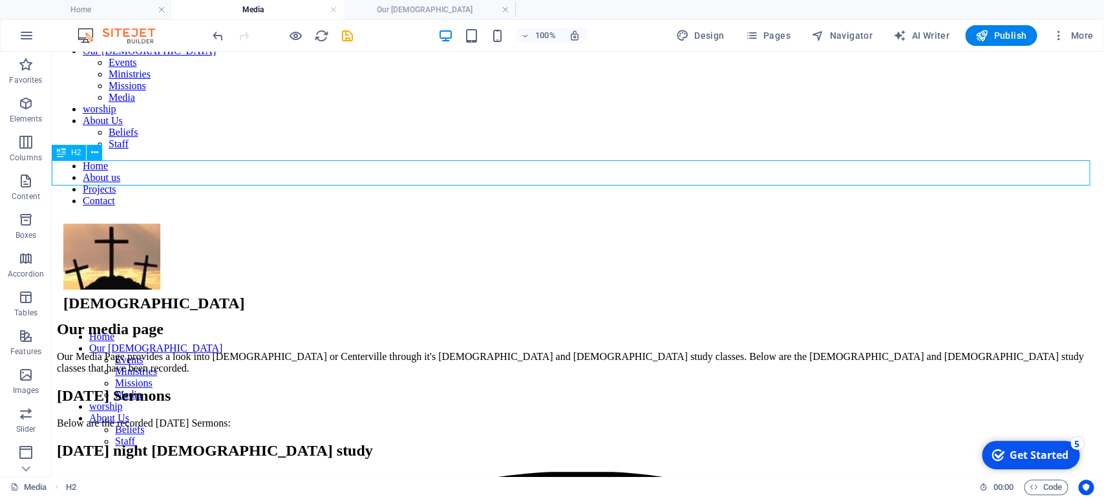
click at [70, 154] on div "H2" at bounding box center [69, 153] width 34 height 16
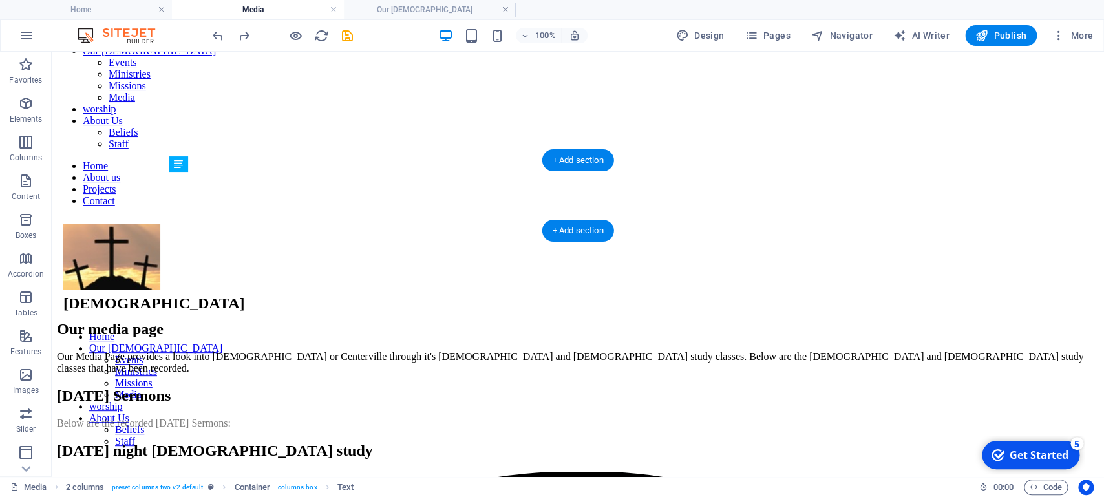
drag, startPoint x: 259, startPoint y: 225, endPoint x: 206, endPoint y: 206, distance: 56.4
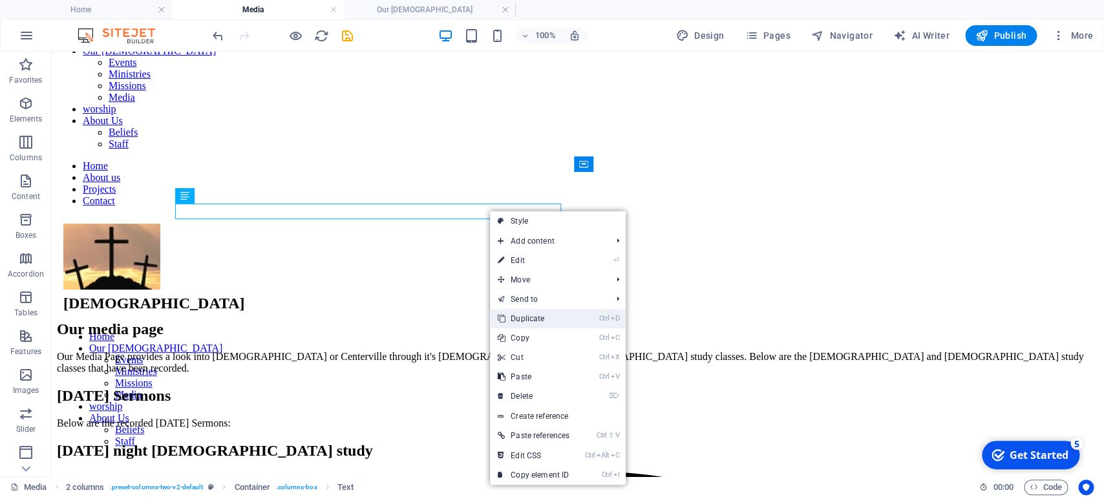
click at [531, 319] on link "Ctrl D Duplicate" at bounding box center [533, 318] width 87 height 19
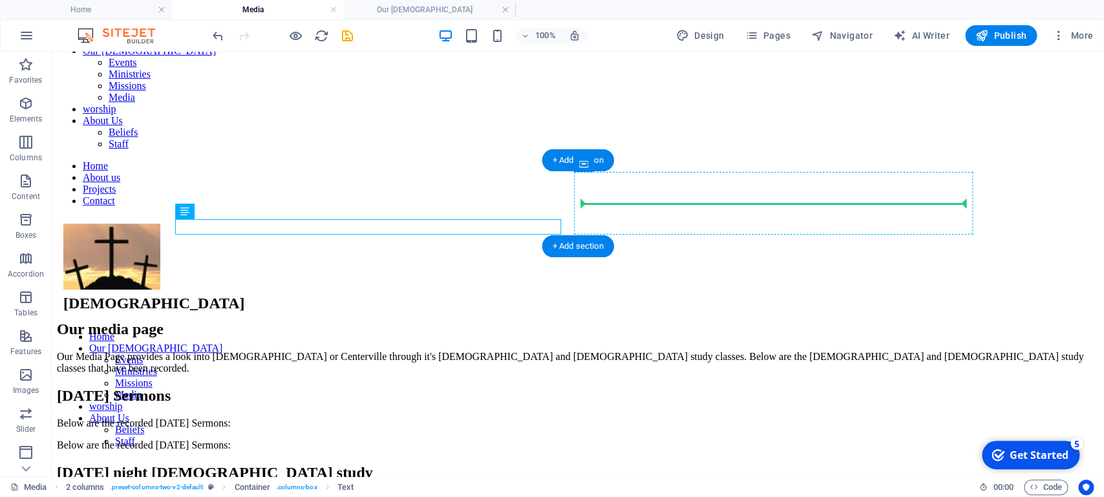
drag, startPoint x: 216, startPoint y: 225, endPoint x: 649, endPoint y: 198, distance: 433.2
click at [649, 387] on div "[DATE] Sermons Below are the recorded [DATE] Sermons: Below are the recorded [D…" at bounding box center [578, 434] width 1042 height 94
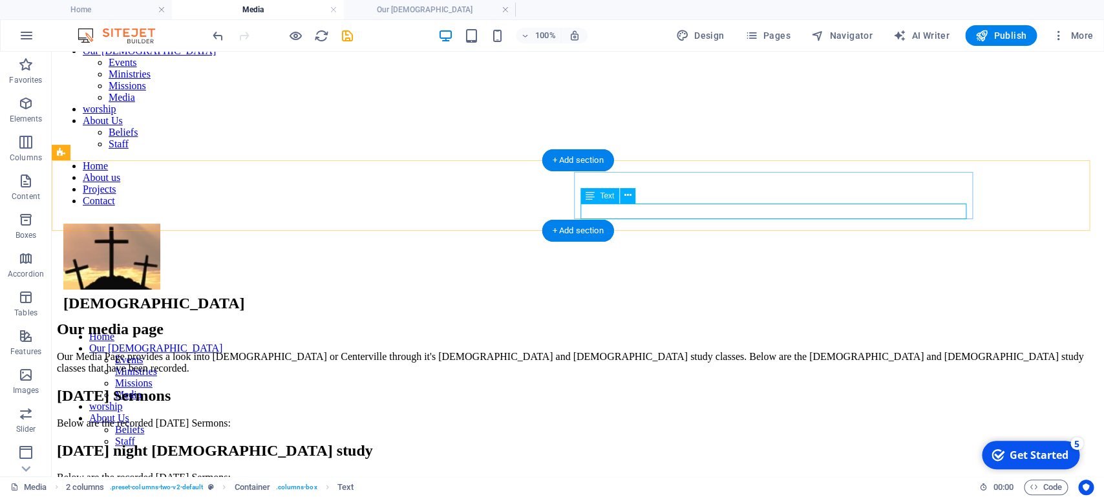
click at [741, 397] on div "Below are the recorded [DATE] Sermons:" at bounding box center [578, 478] width 1042 height 12
click at [699, 397] on div "Below are the recorded [DATE] Sermons:" at bounding box center [578, 478] width 1042 height 12
click at [697, 397] on div "Below are the recorded [DATE] Sermons:" at bounding box center [578, 478] width 1042 height 12
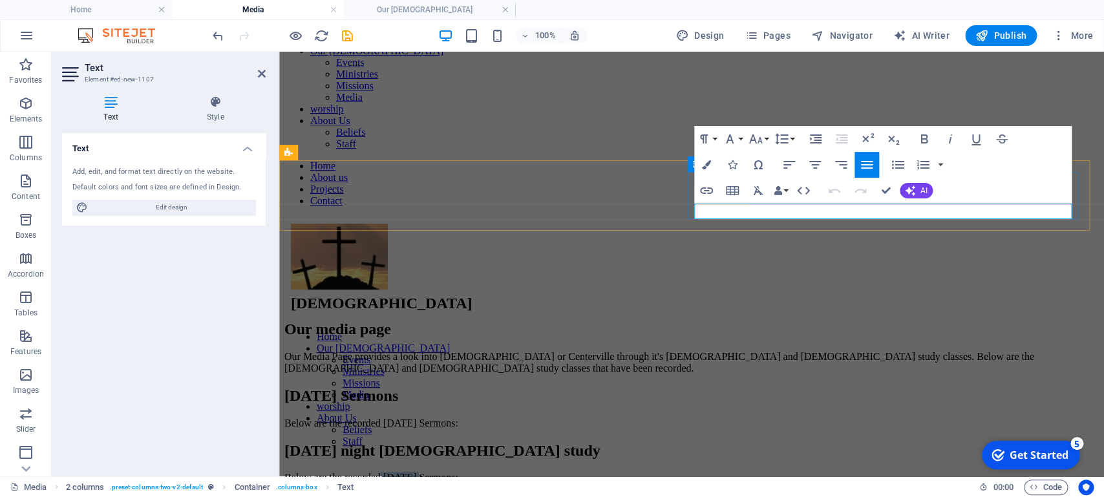
drag, startPoint x: 787, startPoint y: 206, endPoint x: 823, endPoint y: 209, distance: 35.7
click at [823, 397] on p "Below are the recorded [DATE] Sermons:" at bounding box center [691, 478] width 814 height 12
click at [611, 397] on div "Below are the recorded [DATE] Sermons:" at bounding box center [691, 423] width 814 height 12
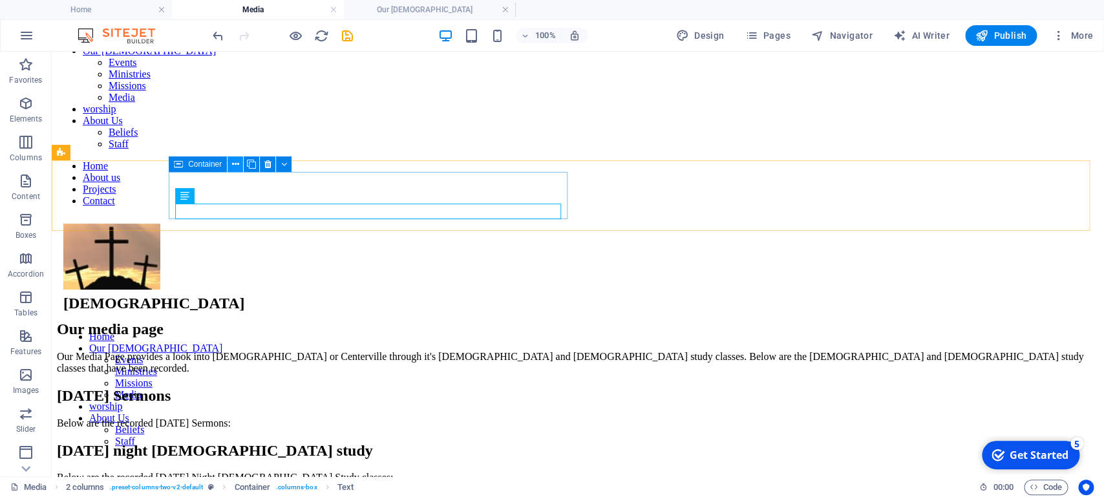
click at [235, 164] on icon at bounding box center [235, 165] width 7 height 14
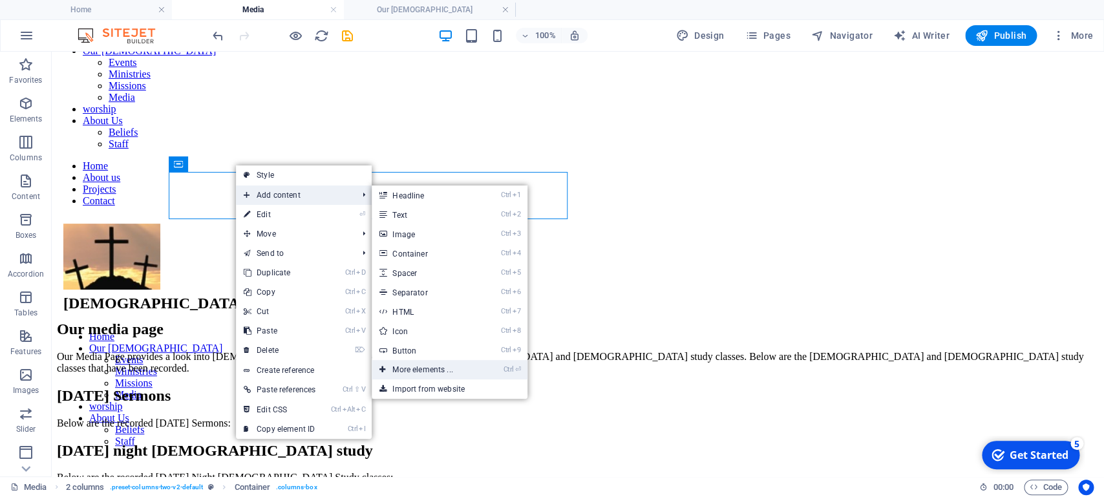
click at [404, 366] on link "Ctrl ⏎ More elements ..." at bounding box center [425, 369] width 107 height 19
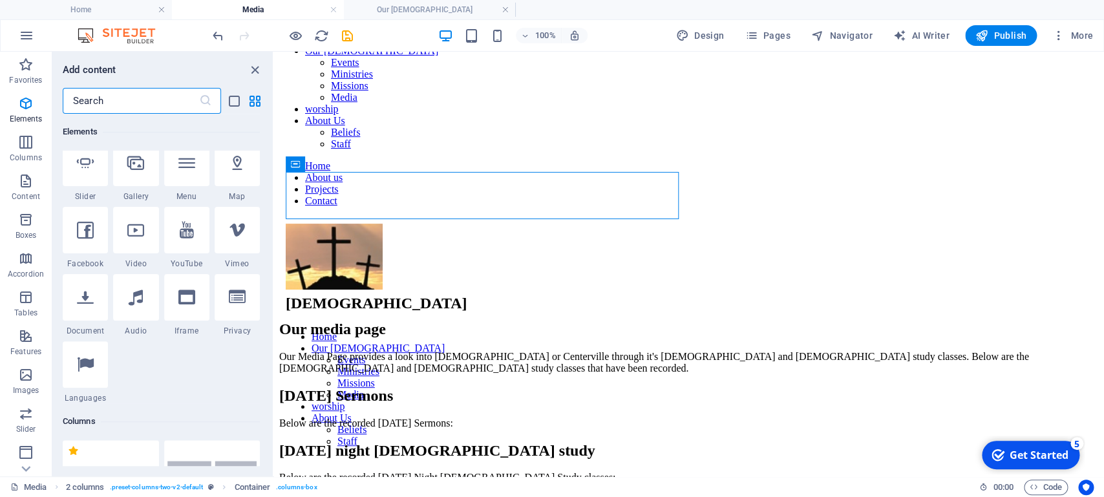
scroll to position [370, 0]
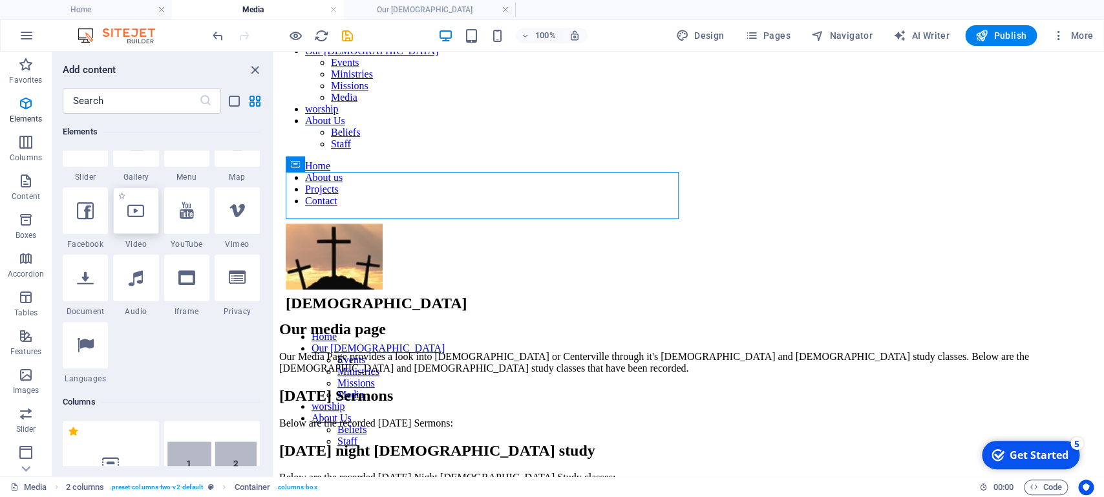
click at [130, 234] on div at bounding box center [135, 210] width 45 height 47
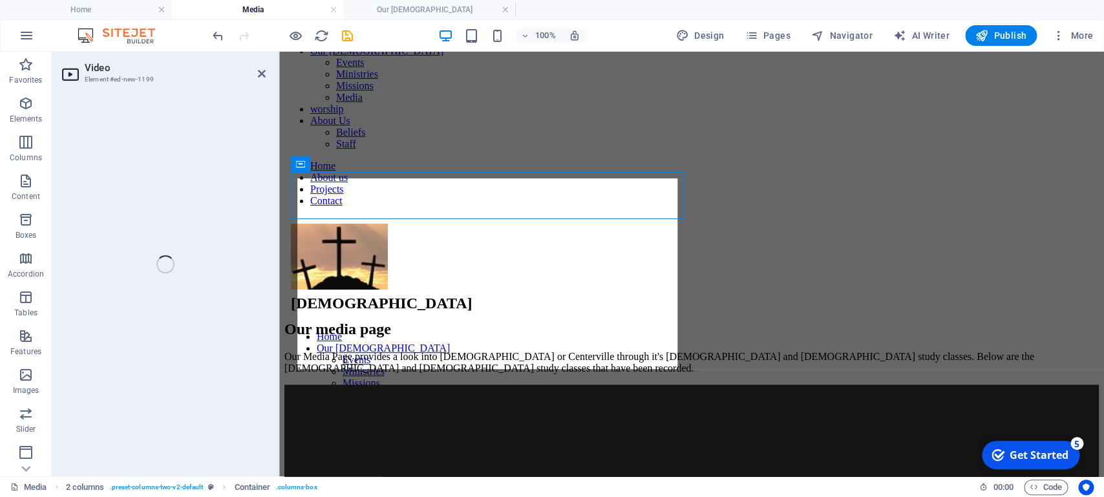
select select "%"
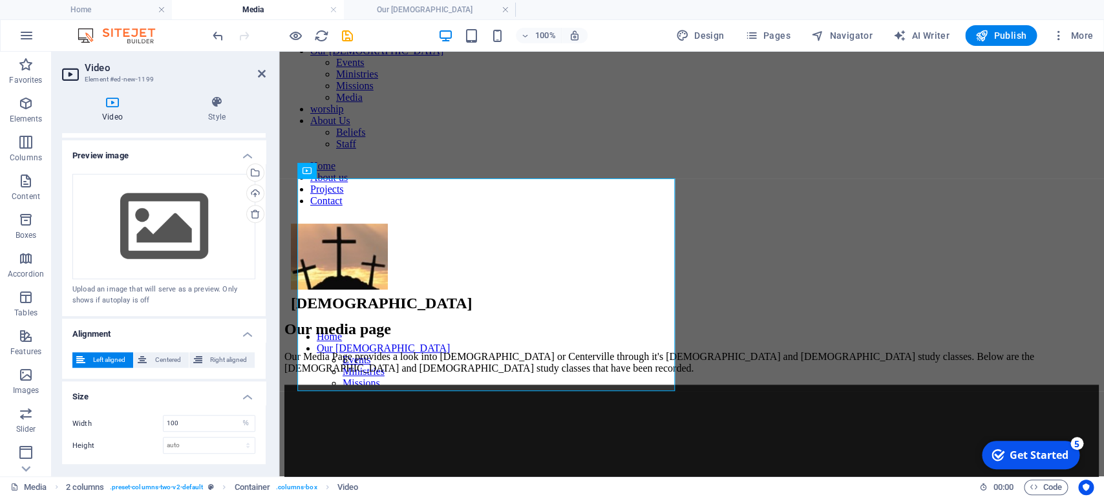
scroll to position [264, 0]
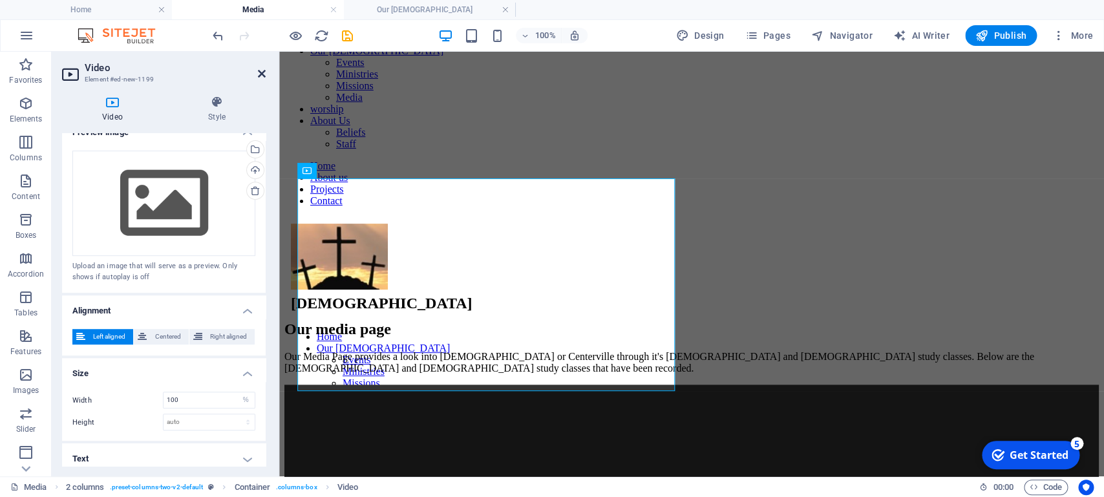
click at [264, 74] on icon at bounding box center [262, 74] width 8 height 10
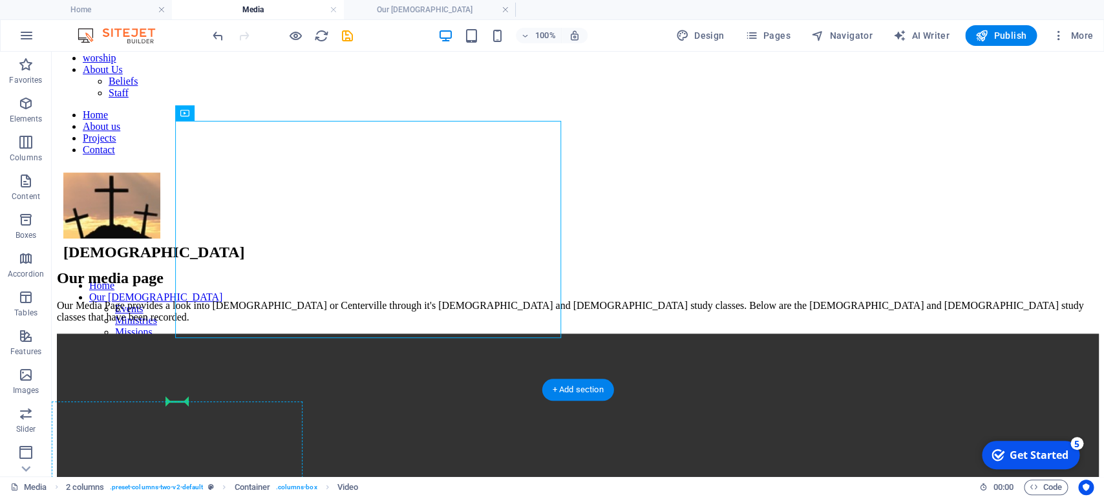
scroll to position [103, 0]
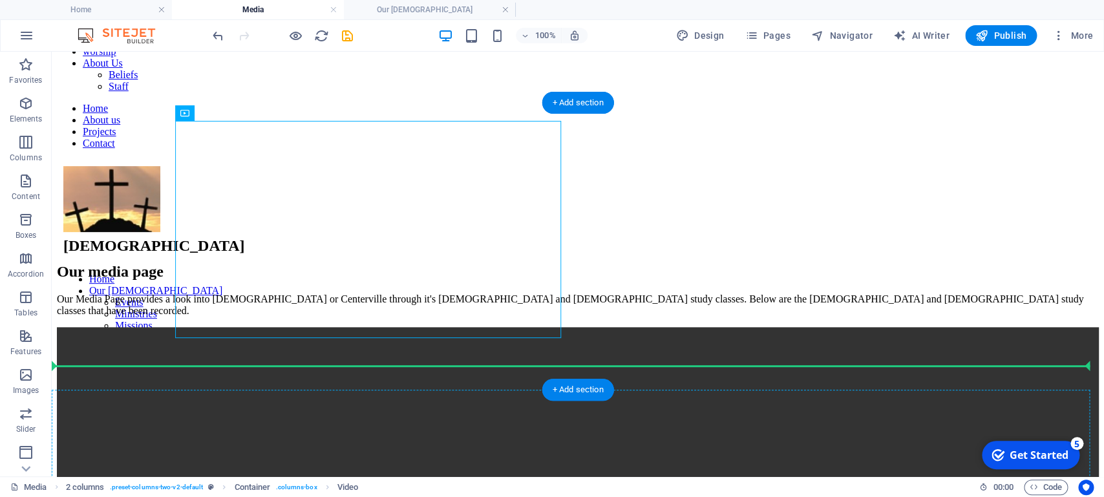
drag, startPoint x: 240, startPoint y: 226, endPoint x: 217, endPoint y: 374, distance: 149.7
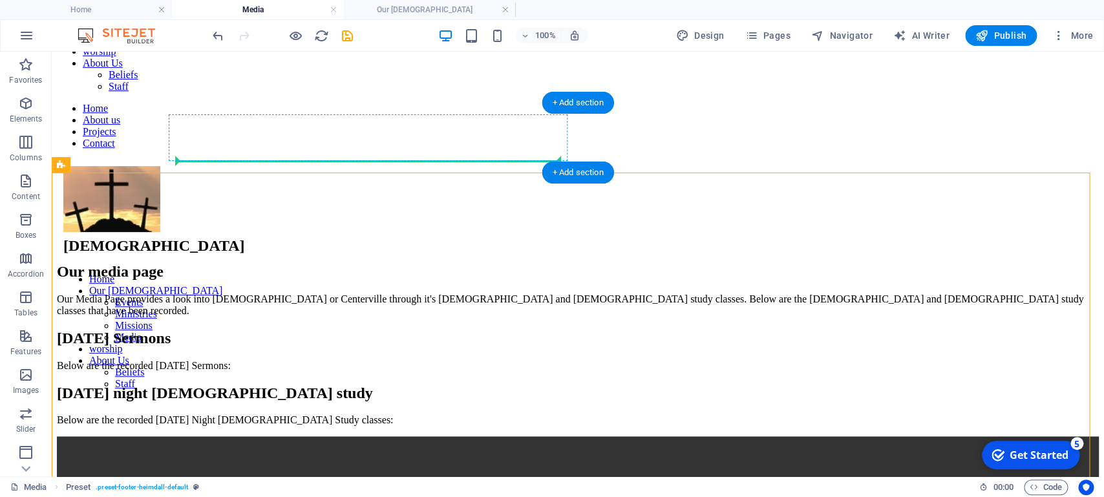
drag, startPoint x: 111, startPoint y: 214, endPoint x: 206, endPoint y: 155, distance: 111.7
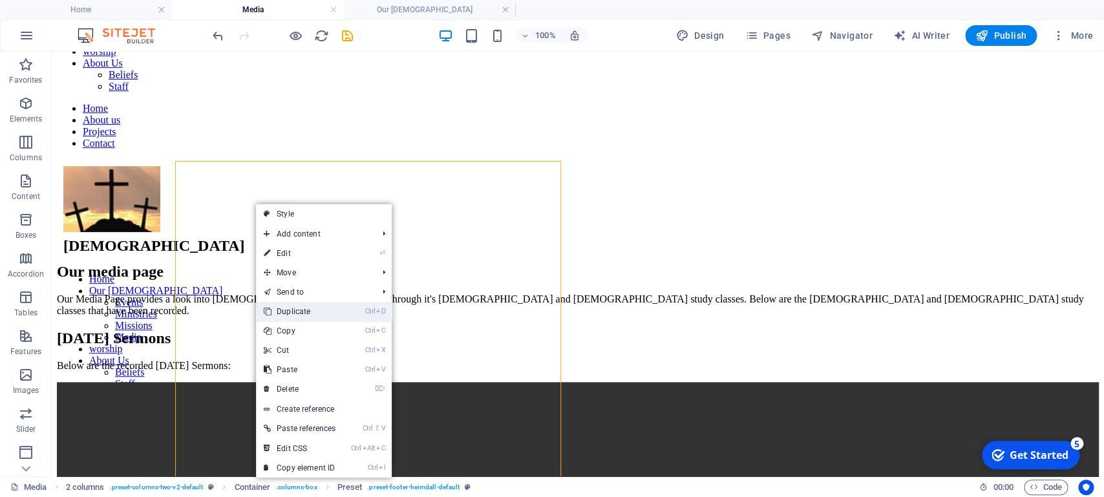
click at [306, 309] on link "Ctrl D Duplicate" at bounding box center [299, 311] width 87 height 19
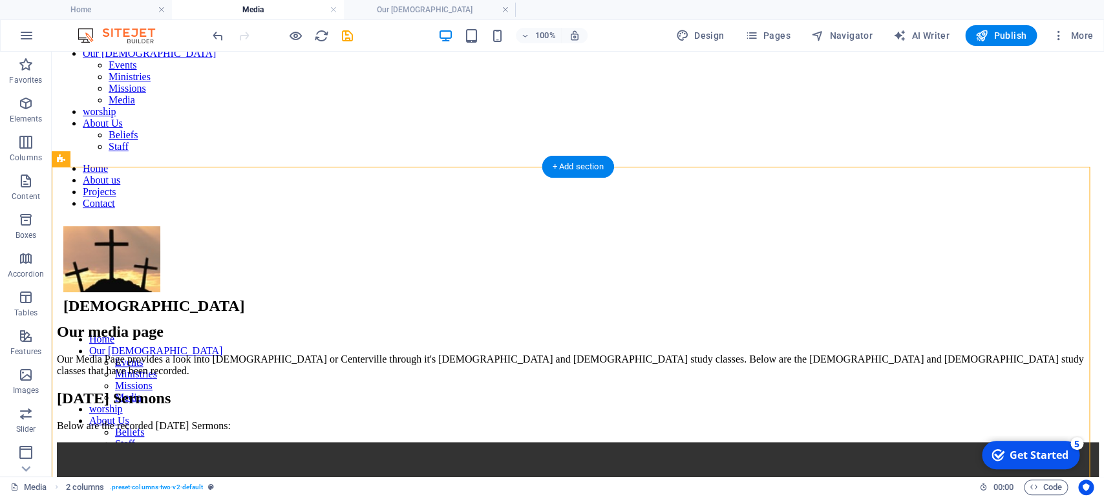
scroll to position [39, 0]
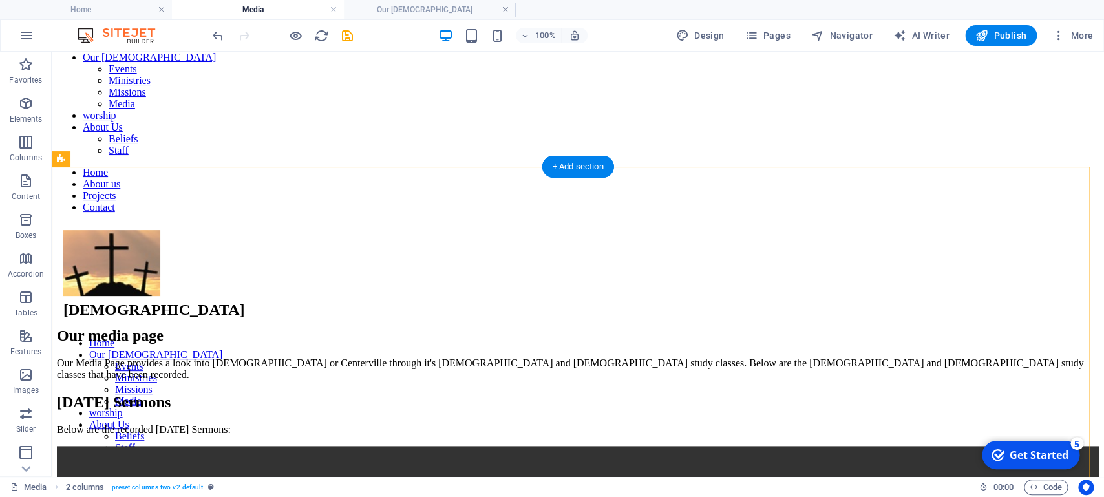
drag, startPoint x: 240, startPoint y: 314, endPoint x: 647, endPoint y: 227, distance: 416.4
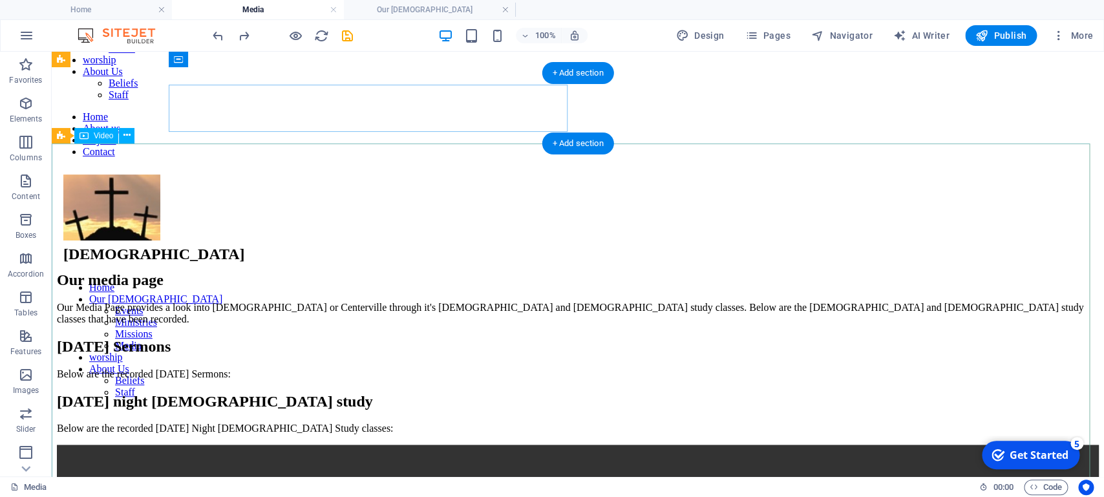
scroll to position [37, 0]
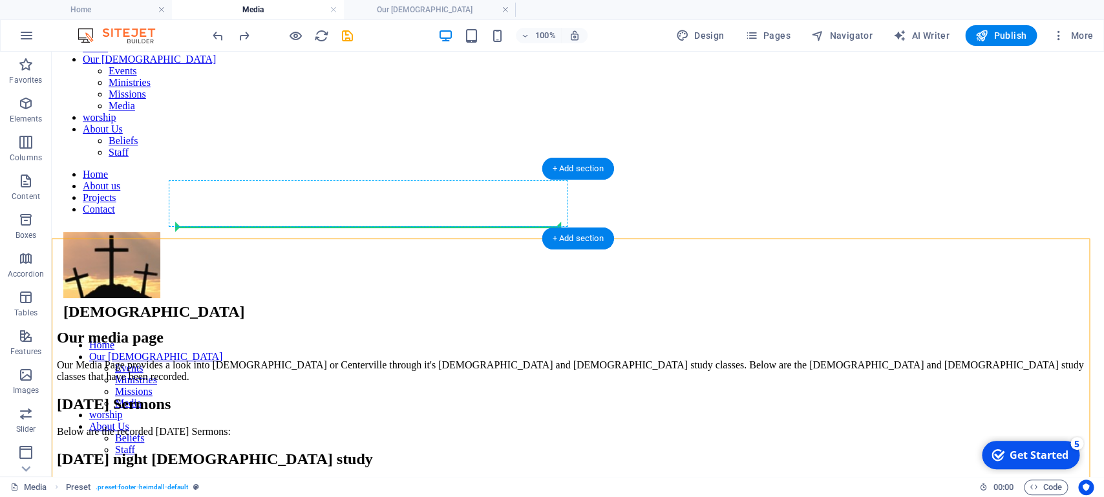
drag, startPoint x: 160, startPoint y: 279, endPoint x: 384, endPoint y: 220, distance: 231.2
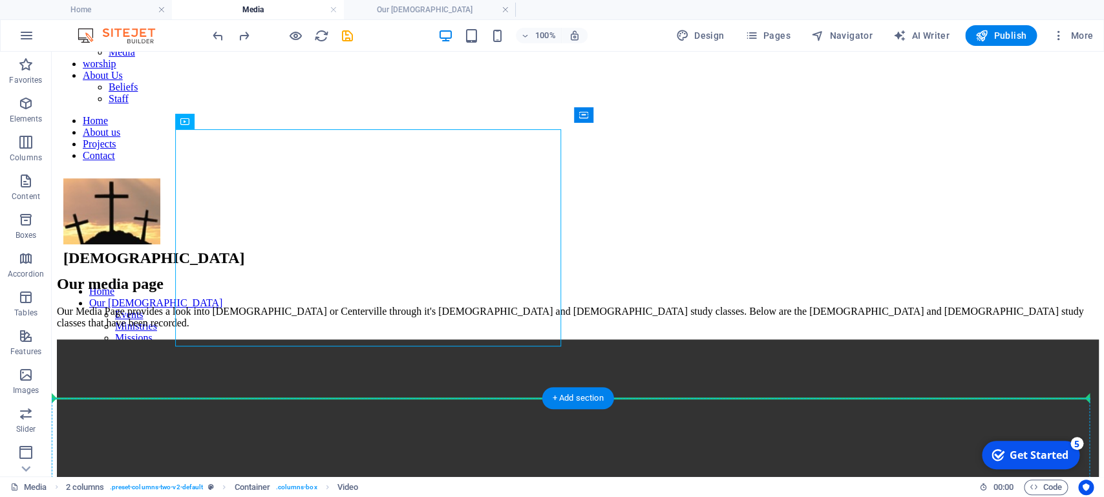
scroll to position [94, 0]
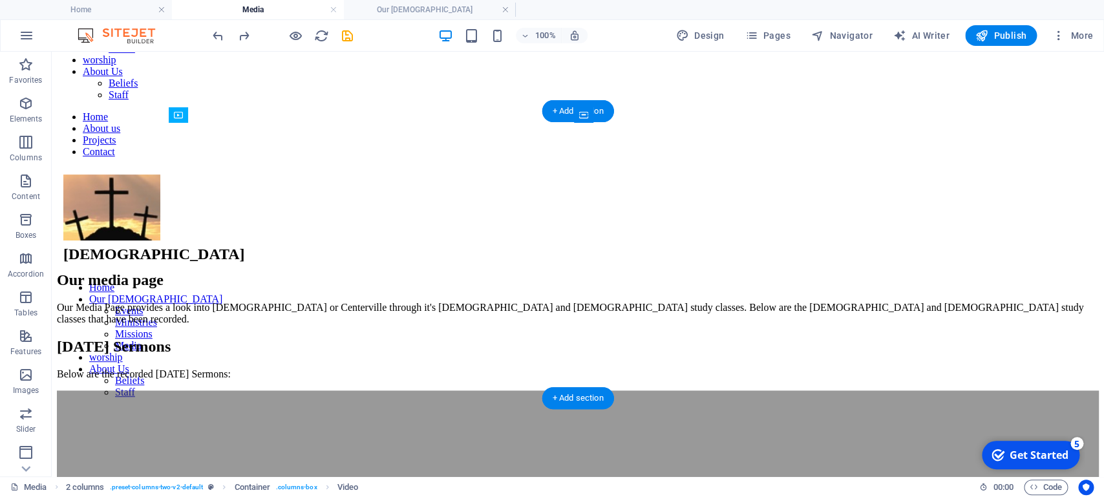
drag, startPoint x: 277, startPoint y: 229, endPoint x: 213, endPoint y: 381, distance: 164.8
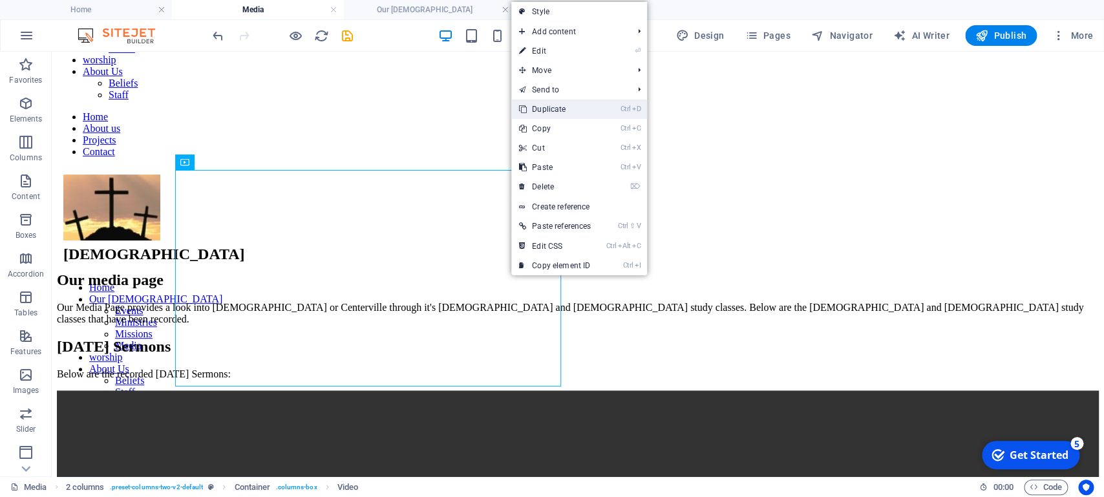
click at [565, 110] on link "Ctrl D Duplicate" at bounding box center [554, 109] width 87 height 19
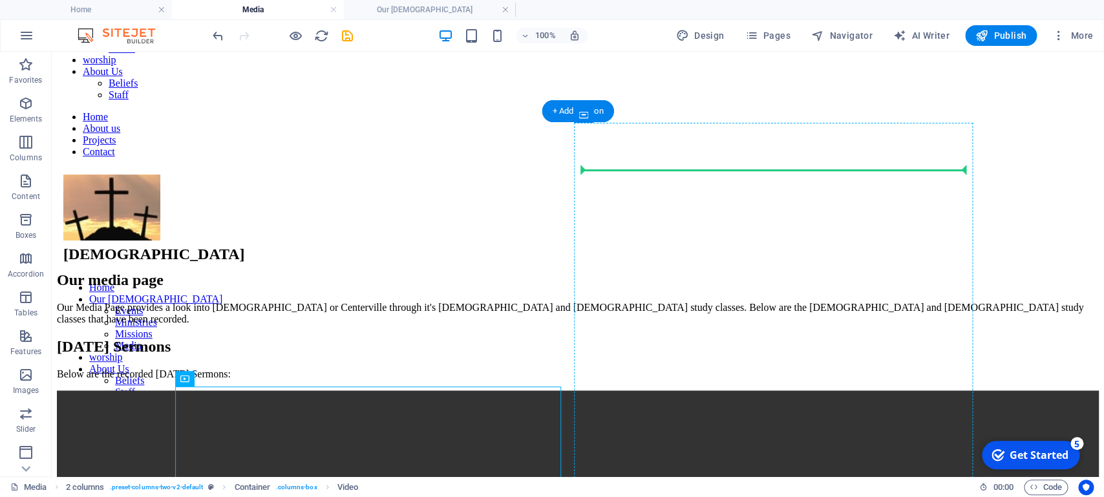
drag, startPoint x: 338, startPoint y: 425, endPoint x: 592, endPoint y: 167, distance: 362.4
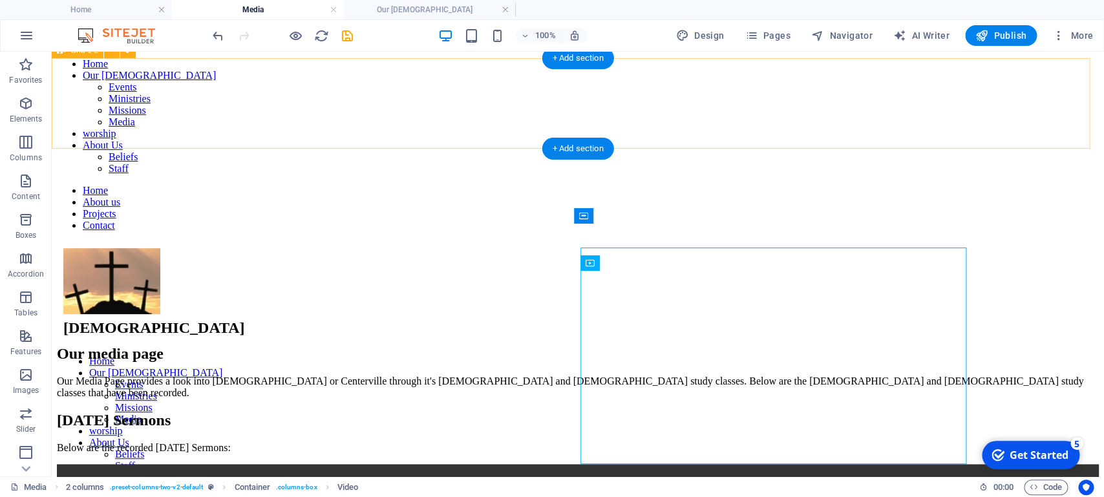
scroll to position [17, 0]
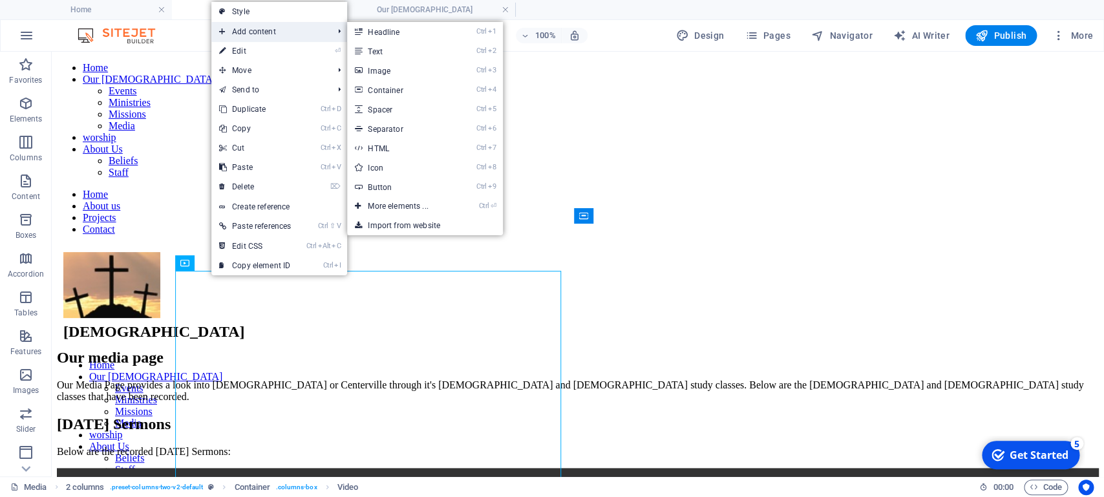
click at [271, 29] on span "Add content" at bounding box center [269, 31] width 116 height 19
click at [392, 127] on link "Ctrl 6 Separator" at bounding box center [400, 128] width 107 height 19
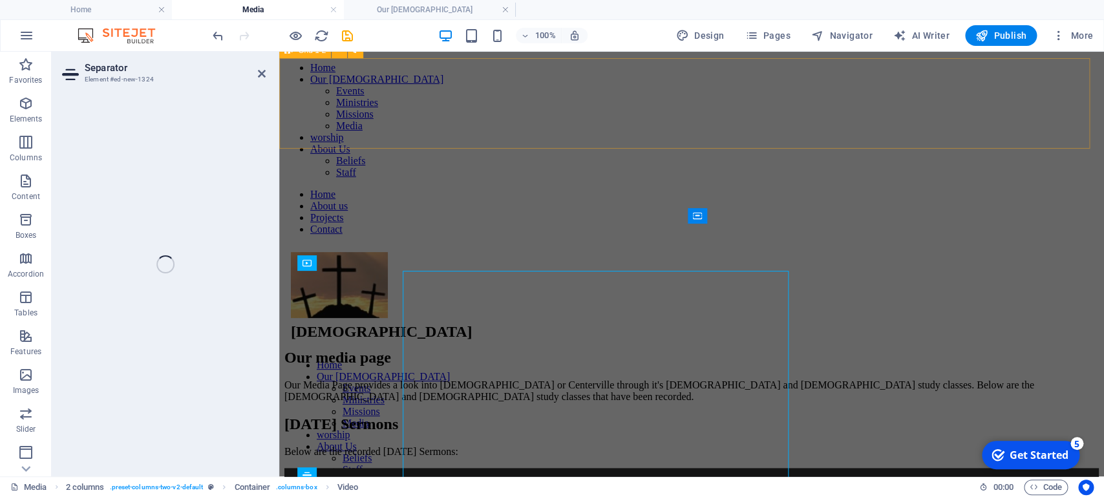
scroll to position [218, 0]
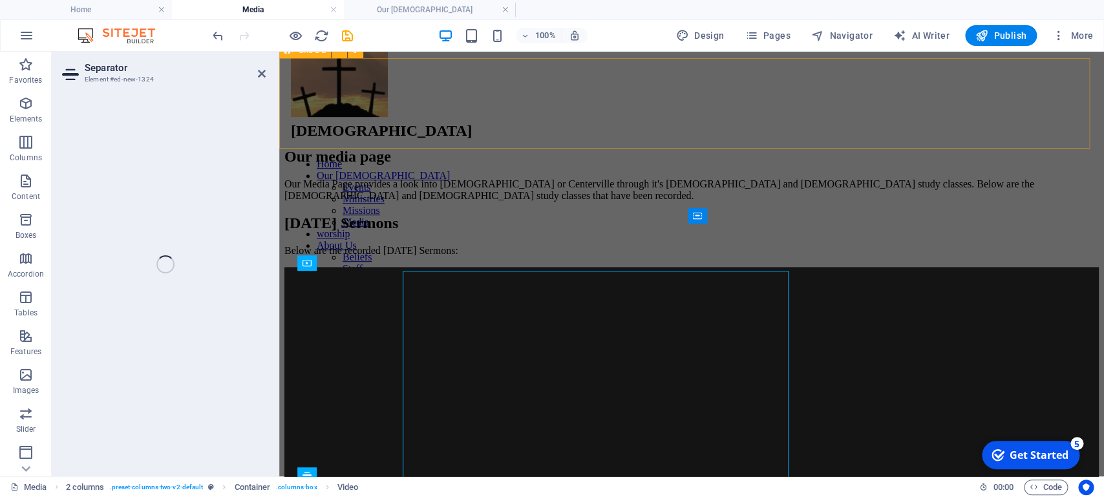
select select "%"
select select "px"
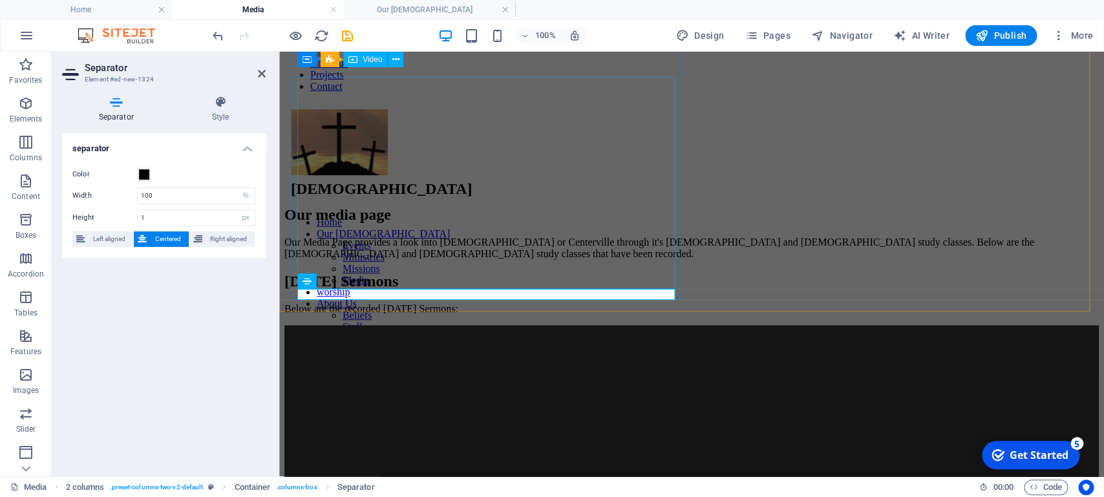
scroll to position [63, 0]
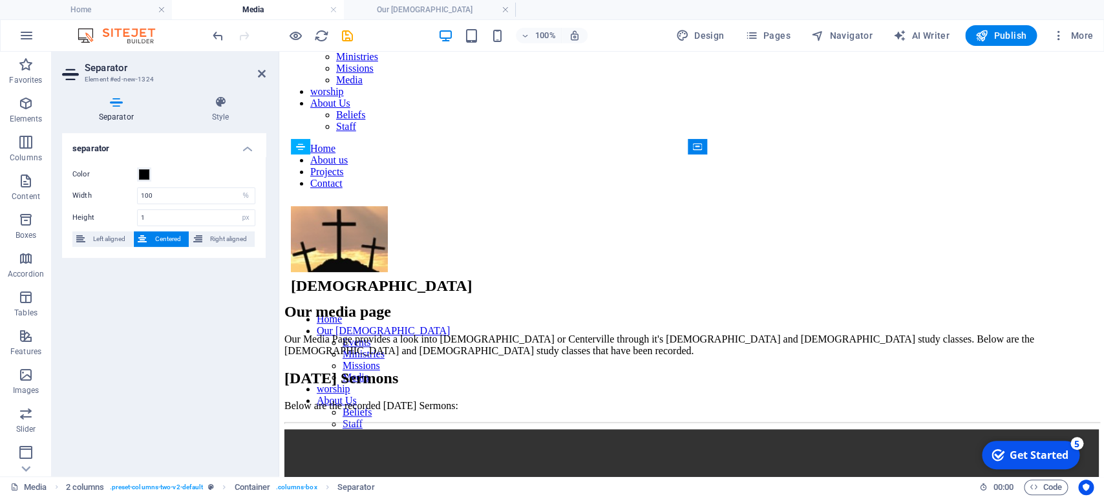
drag, startPoint x: 586, startPoint y: 465, endPoint x: 301, endPoint y: 202, distance: 387.9
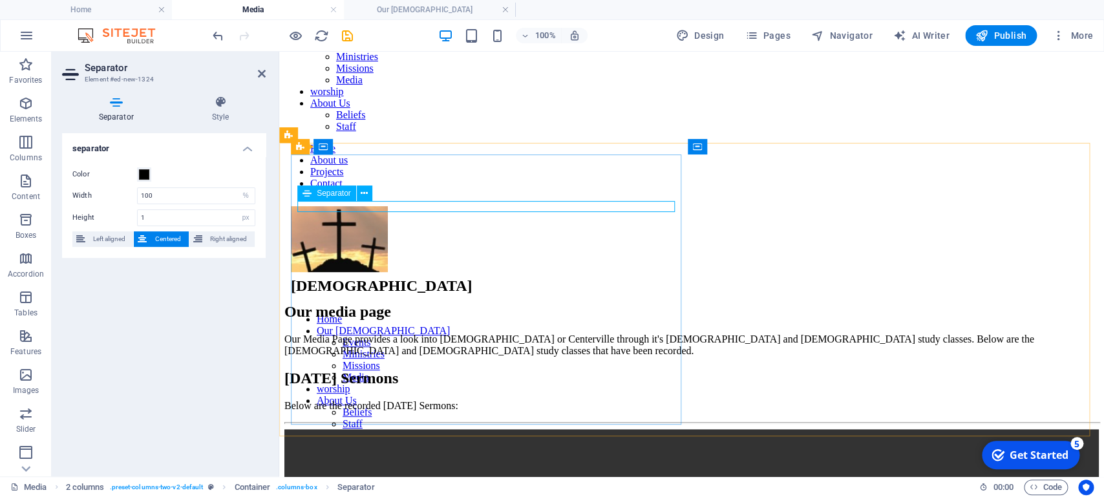
click at [325, 193] on span "Separator" at bounding box center [334, 193] width 34 height 8
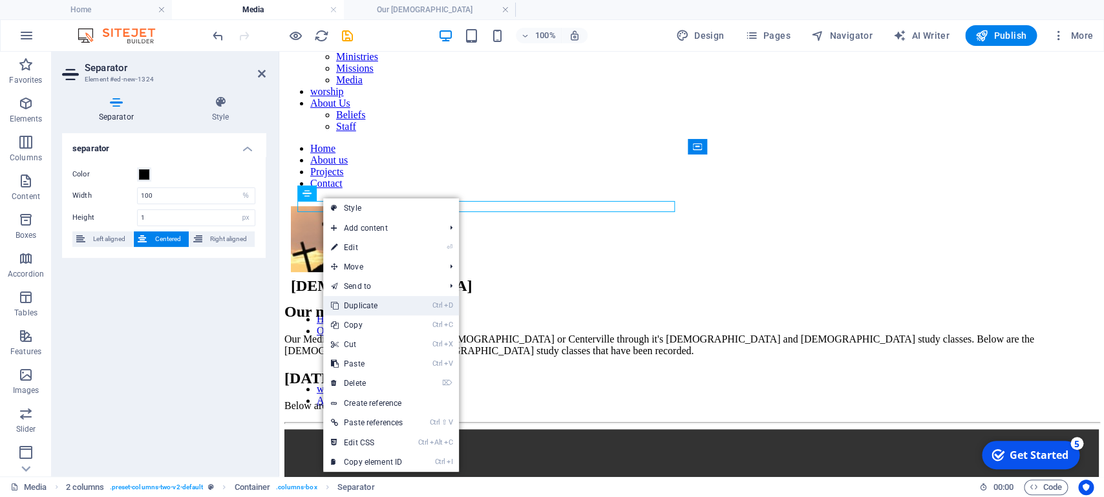
click at [367, 308] on link "Ctrl D Duplicate" at bounding box center [366, 305] width 87 height 19
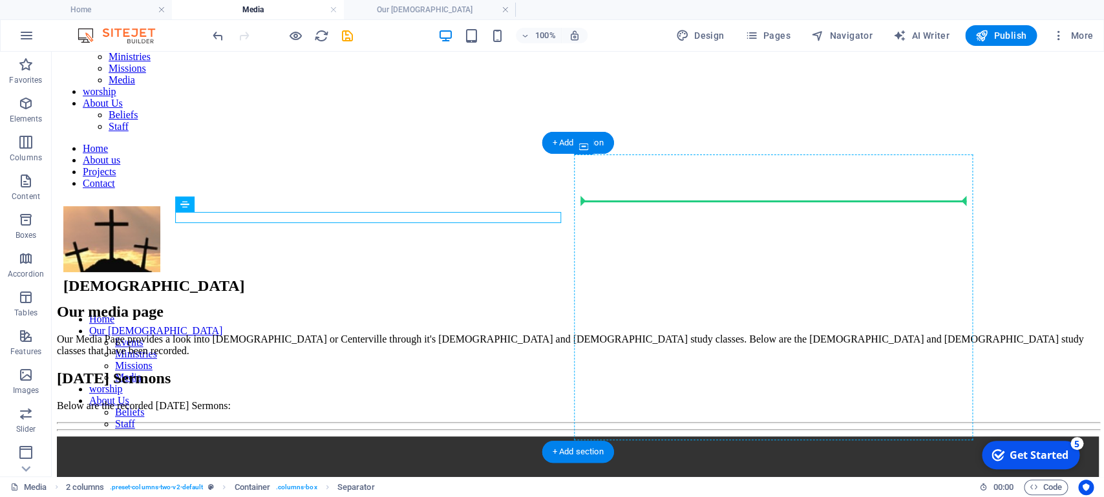
drag, startPoint x: 249, startPoint y: 259, endPoint x: 602, endPoint y: 202, distance: 356.7
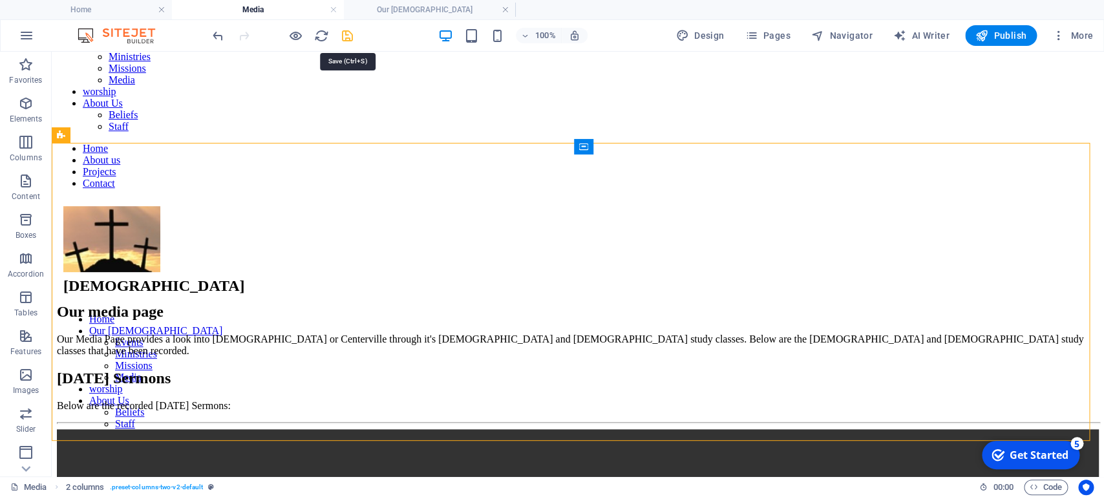
click at [348, 35] on icon "save" at bounding box center [347, 35] width 15 height 15
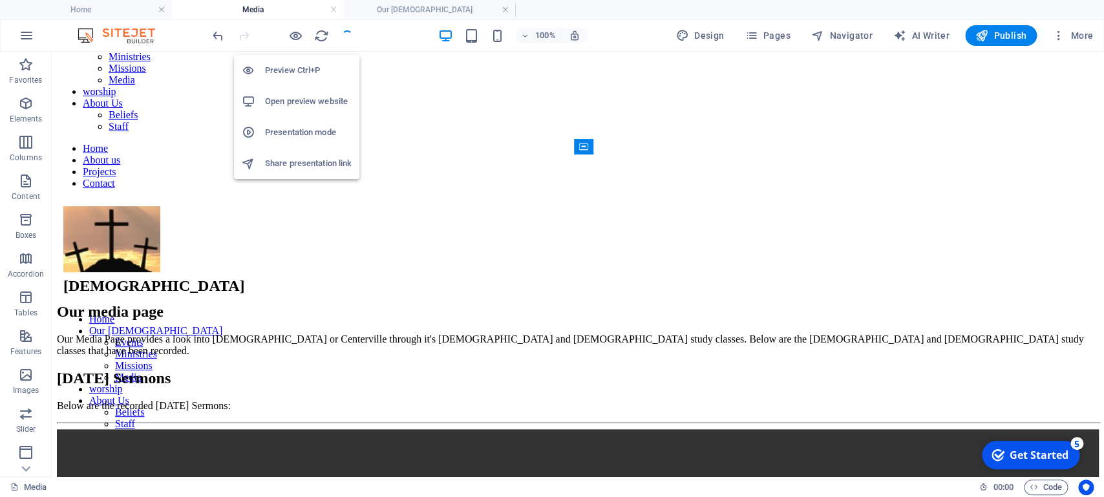
click at [303, 72] on h6 "Preview Ctrl+P" at bounding box center [308, 71] width 87 height 16
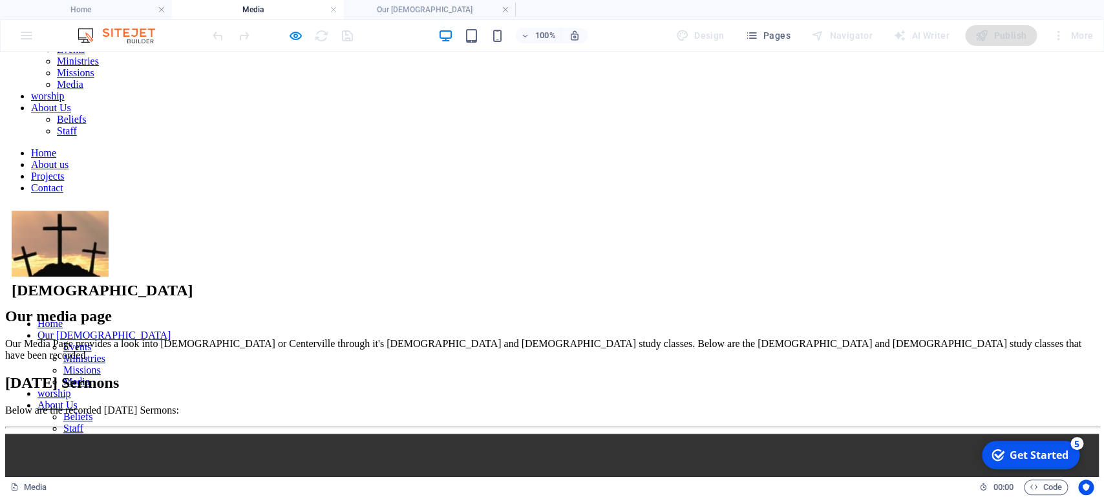
scroll to position [0, 0]
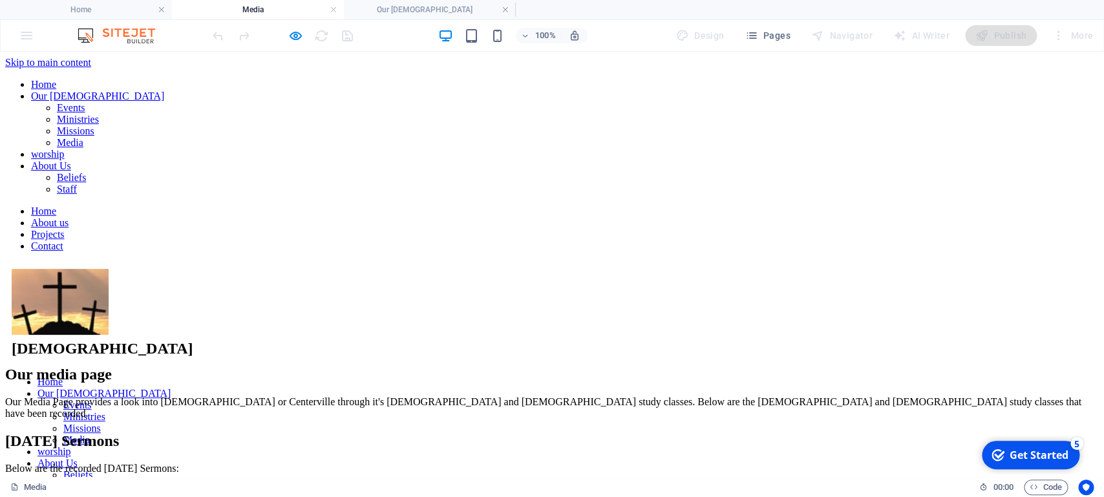
click at [112, 366] on h2 "Our media page" at bounding box center [551, 374] width 1093 height 17
click at [5, 366] on h2 "Our media page" at bounding box center [551, 374] width 1093 height 17
click at [109, 269] on img "Headung First Christian Church" at bounding box center [60, 302] width 97 height 66
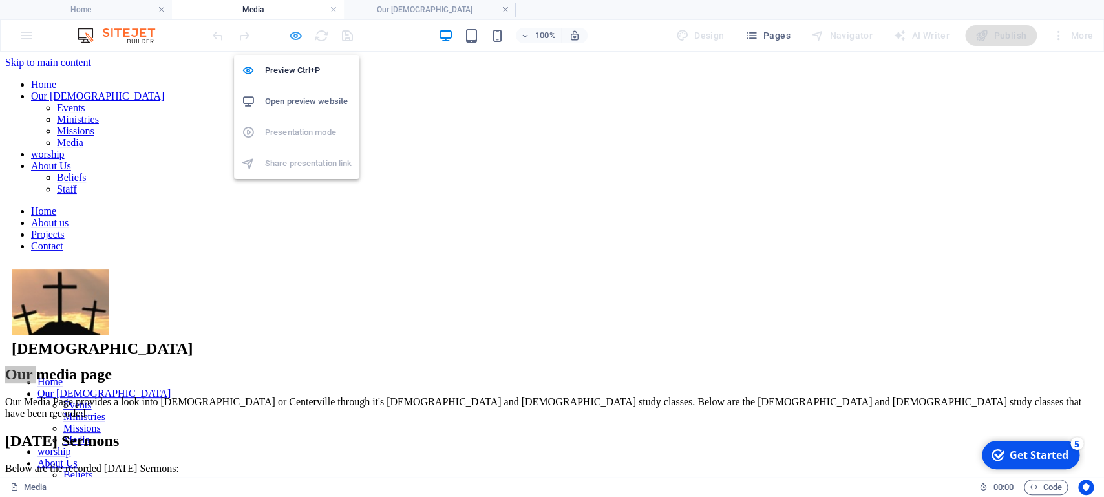
click at [300, 34] on icon "button" at bounding box center [295, 35] width 15 height 15
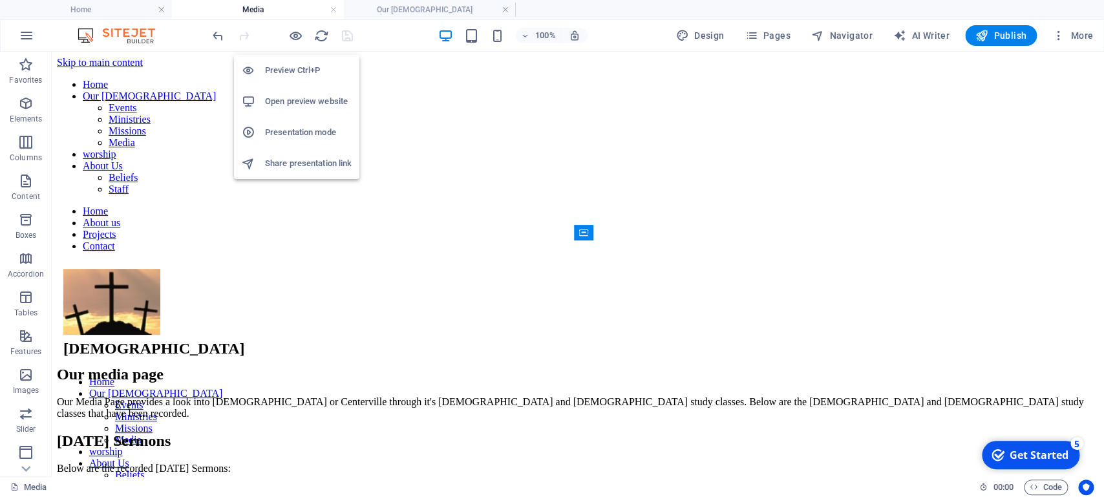
click at [280, 100] on h6 "Open preview website" at bounding box center [308, 102] width 87 height 16
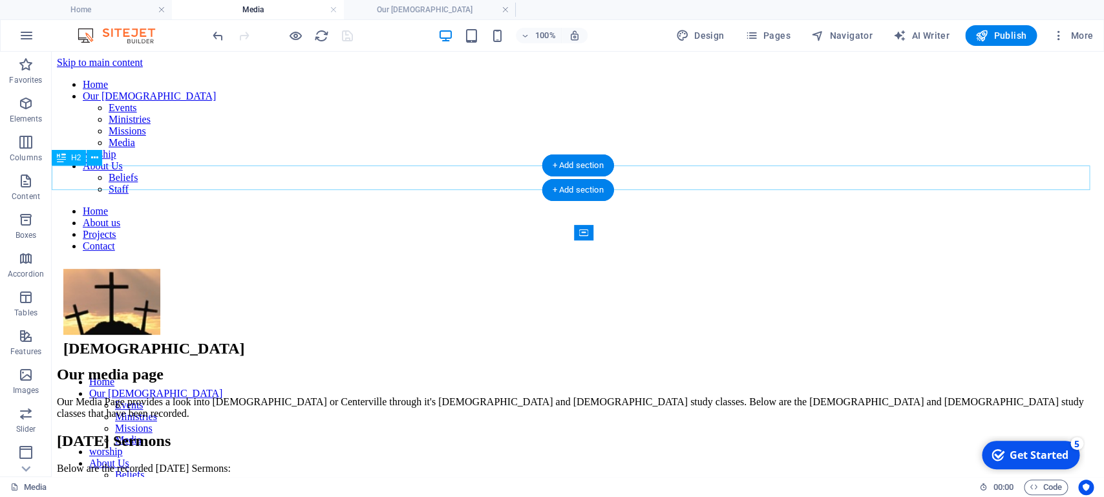
click at [226, 366] on div "Our media page" at bounding box center [578, 374] width 1042 height 17
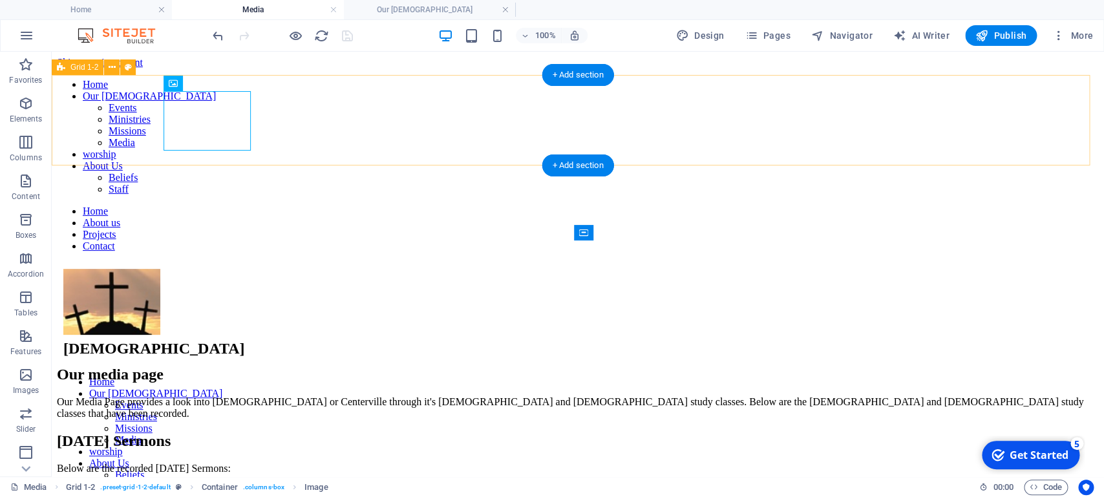
click at [385, 262] on div "[DEMOGRAPHIC_DATA] Home Our [DEMOGRAPHIC_DATA] Events Ministries Missions Media…" at bounding box center [578, 307] width 1042 height 90
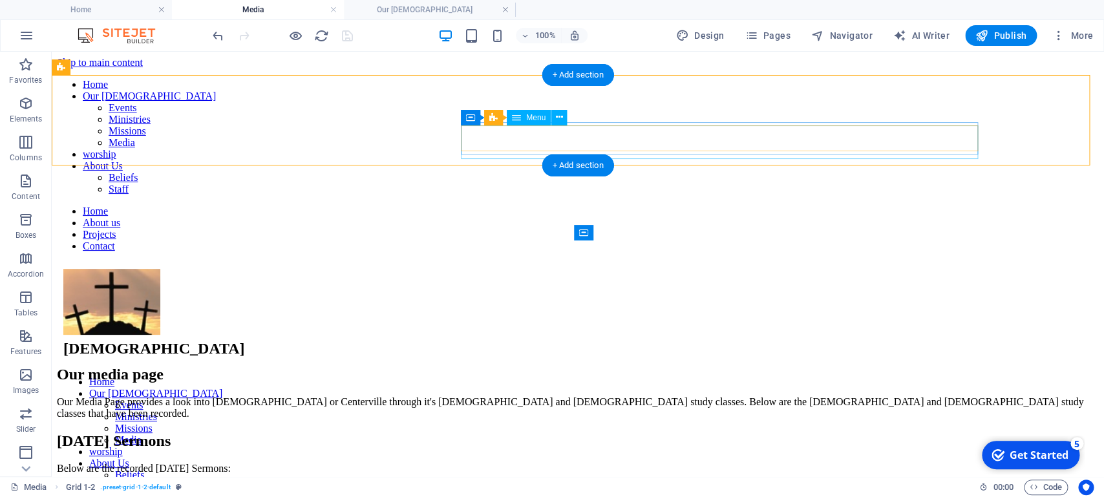
click at [569, 376] on nav "Home Our [DEMOGRAPHIC_DATA] Events Ministries Missions Media worship About Us B…" at bounding box center [577, 434] width 1029 height 116
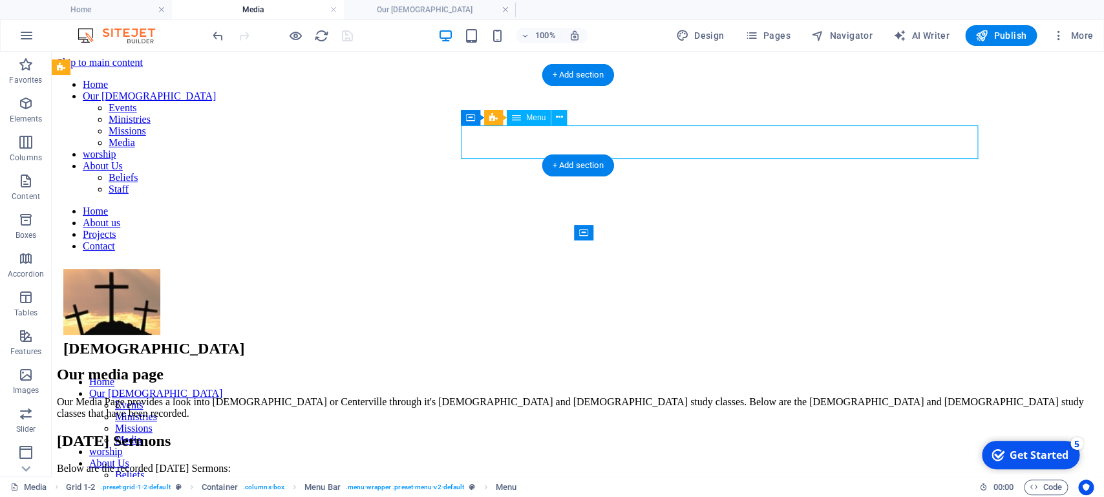
click at [671, 376] on nav "Home Our [DEMOGRAPHIC_DATA] Events Ministries Missions Media worship About Us B…" at bounding box center [577, 434] width 1029 height 116
click at [762, 376] on nav "Home Our [DEMOGRAPHIC_DATA] Events Ministries Missions Media worship About Us B…" at bounding box center [577, 434] width 1029 height 116
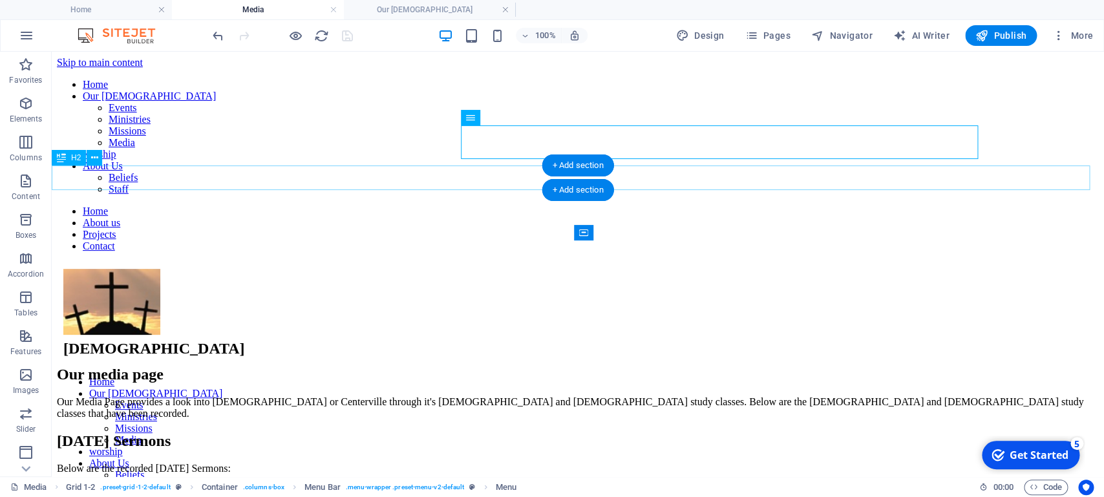
click at [58, 366] on div "Our media page" at bounding box center [578, 374] width 1042 height 17
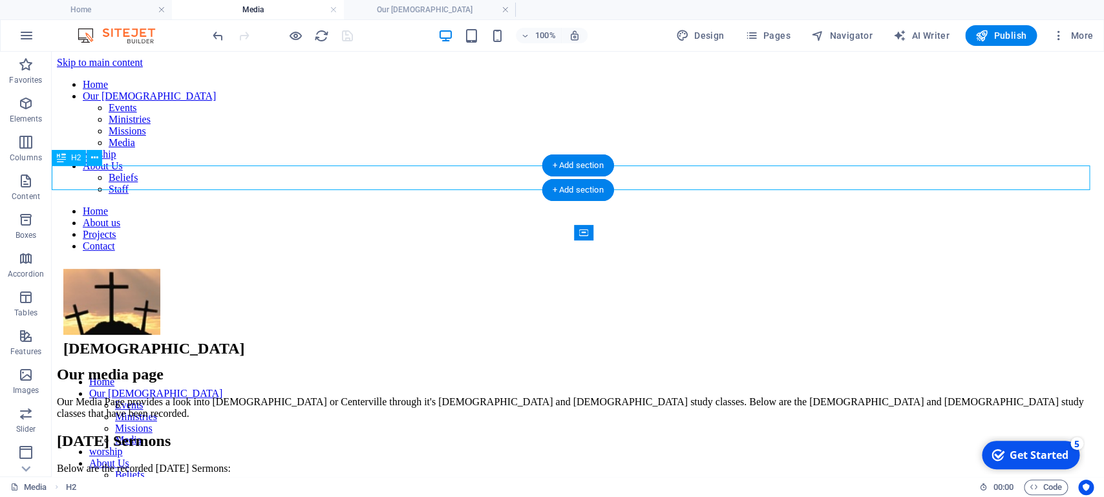
click at [58, 366] on div "Our media page" at bounding box center [578, 374] width 1042 height 17
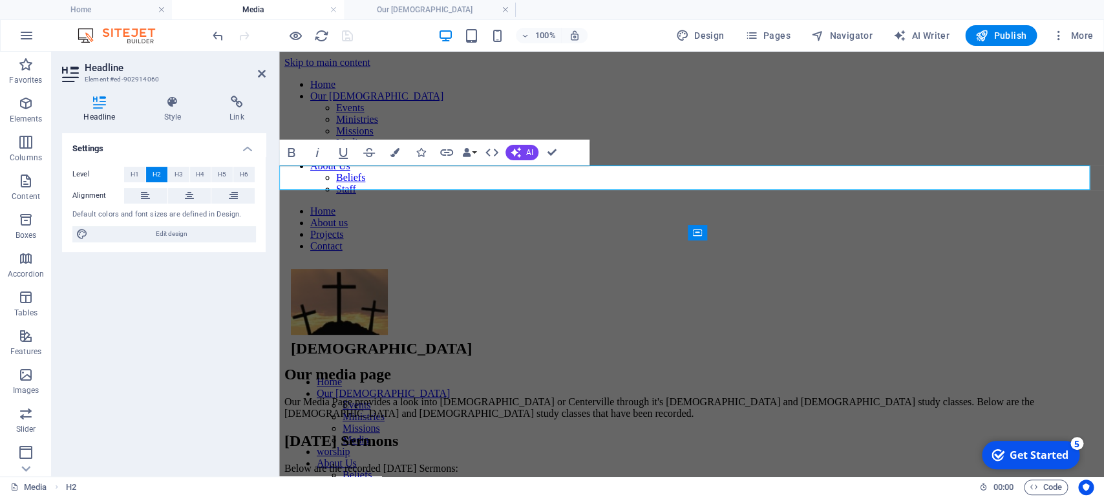
click at [284, 366] on h2 "Our media page" at bounding box center [691, 374] width 814 height 17
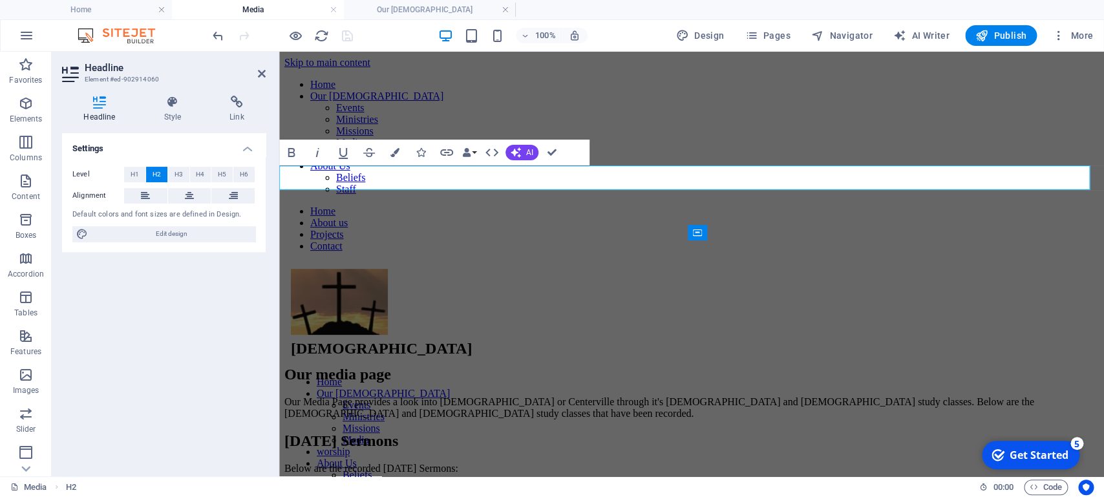
click at [267, 74] on aside "Headline Element #ed-902914060 Headline Style Link Settings Level H1 H2 H3 H4 H…" at bounding box center [165, 264] width 227 height 425
click at [261, 75] on icon at bounding box center [262, 74] width 8 height 10
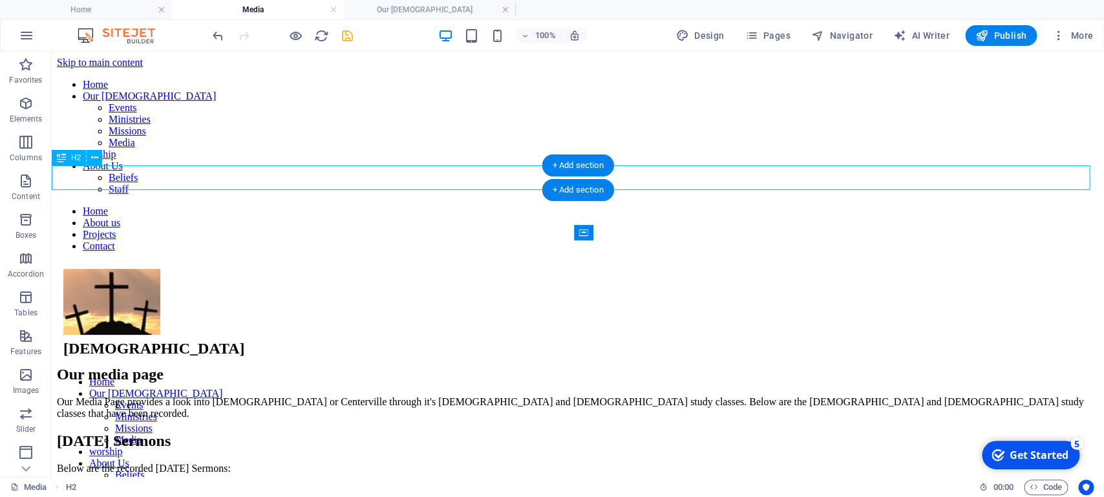
click at [123, 366] on div "Our media page" at bounding box center [578, 374] width 1042 height 17
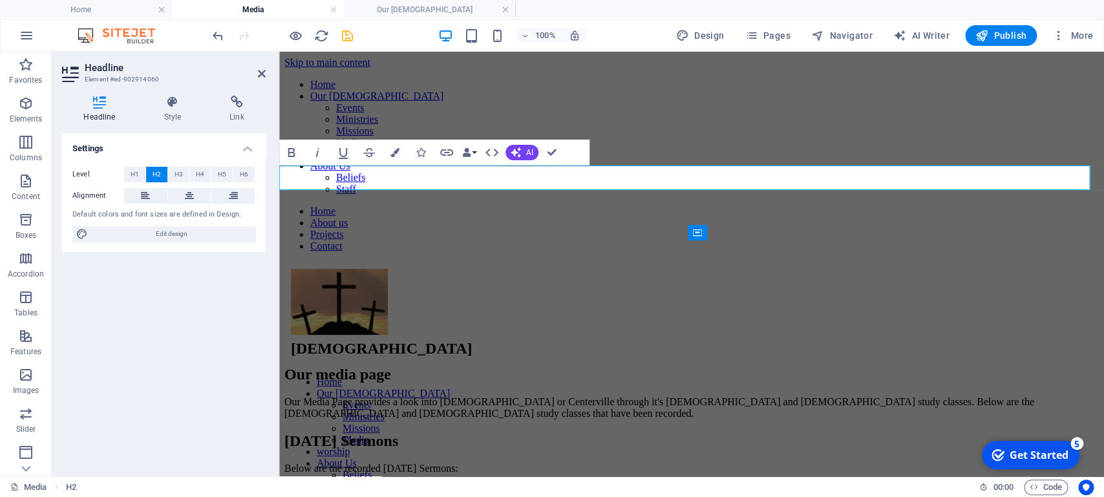
click at [345, 366] on h2 "Our media page" at bounding box center [691, 374] width 814 height 17
click at [259, 75] on icon at bounding box center [262, 74] width 8 height 10
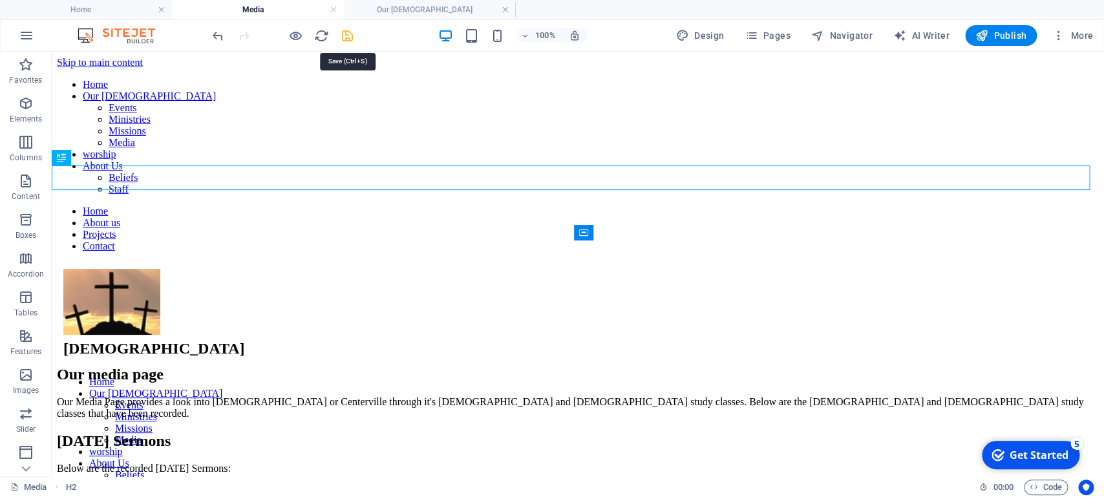
click at [345, 36] on icon "save" at bounding box center [347, 35] width 15 height 15
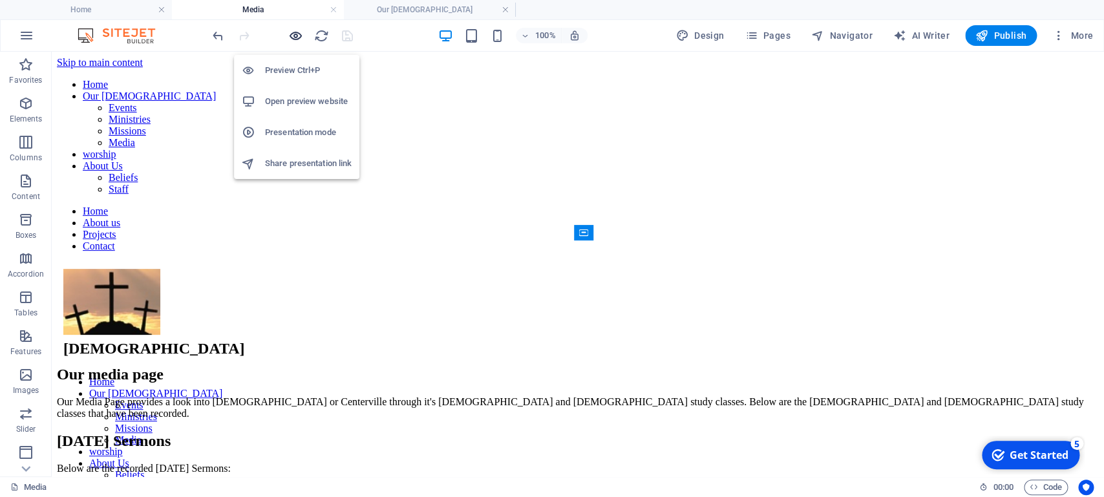
click at [303, 35] on icon "button" at bounding box center [295, 35] width 15 height 15
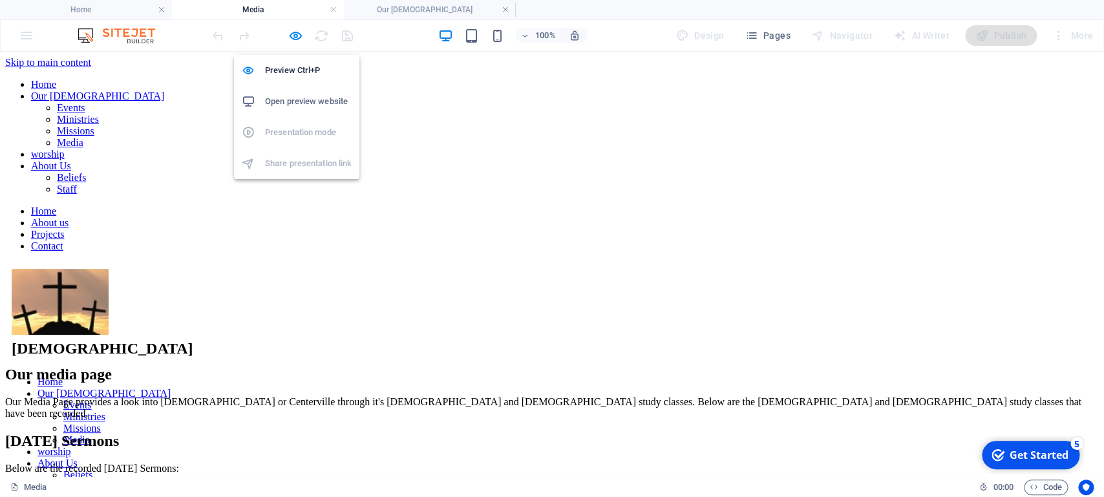
click at [307, 134] on ul "Preview Ctrl+P Open preview website Presentation mode Share presentation link" at bounding box center [296, 117] width 125 height 124
click at [293, 69] on h6 "Preview Ctrl+P" at bounding box center [308, 71] width 87 height 16
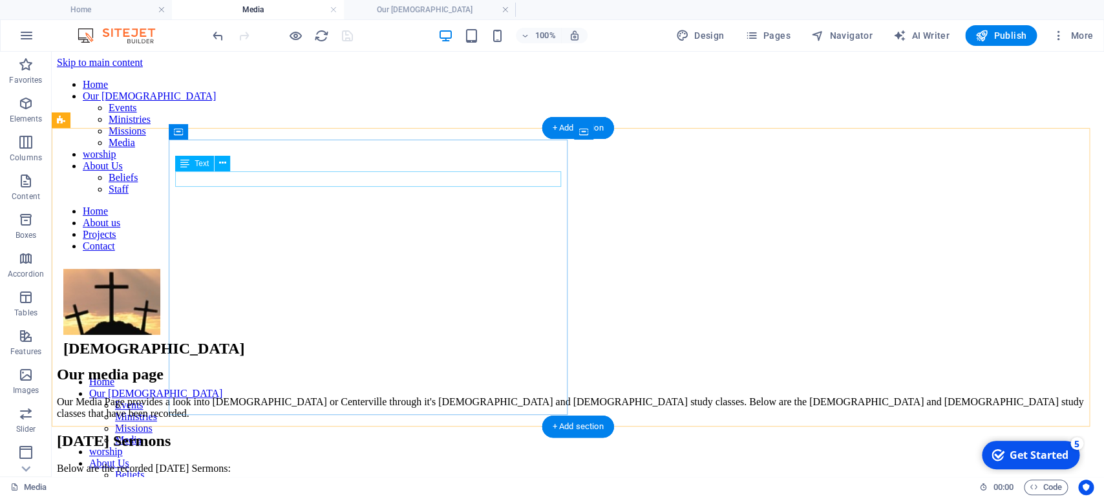
scroll to position [78, 0]
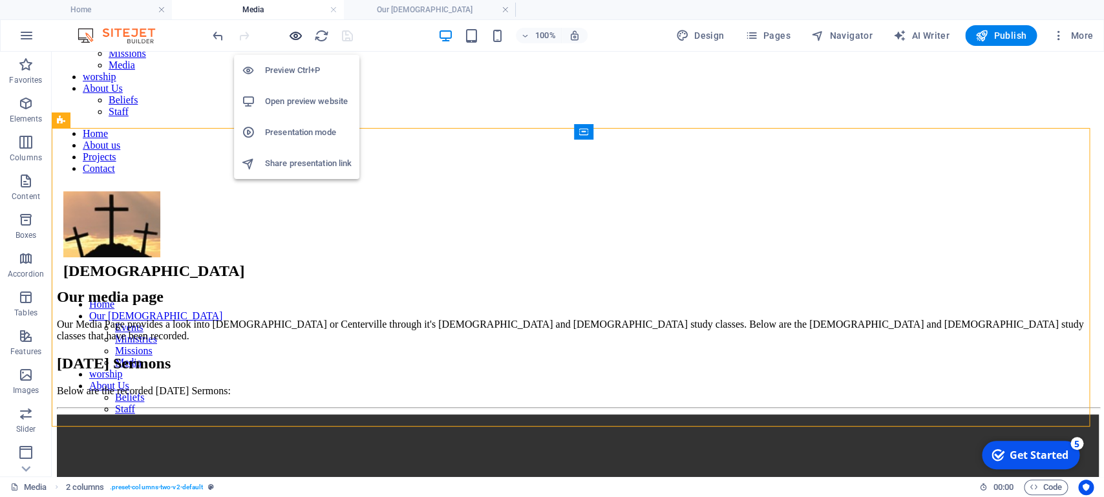
click at [300, 30] on icon "button" at bounding box center [295, 35] width 15 height 15
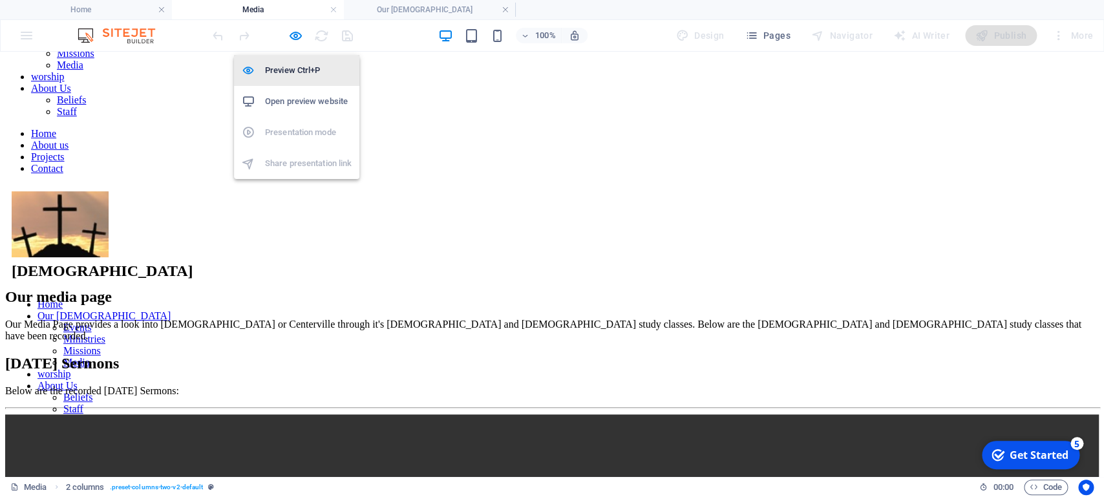
click at [290, 58] on li "Preview Ctrl+P" at bounding box center [296, 70] width 125 height 31
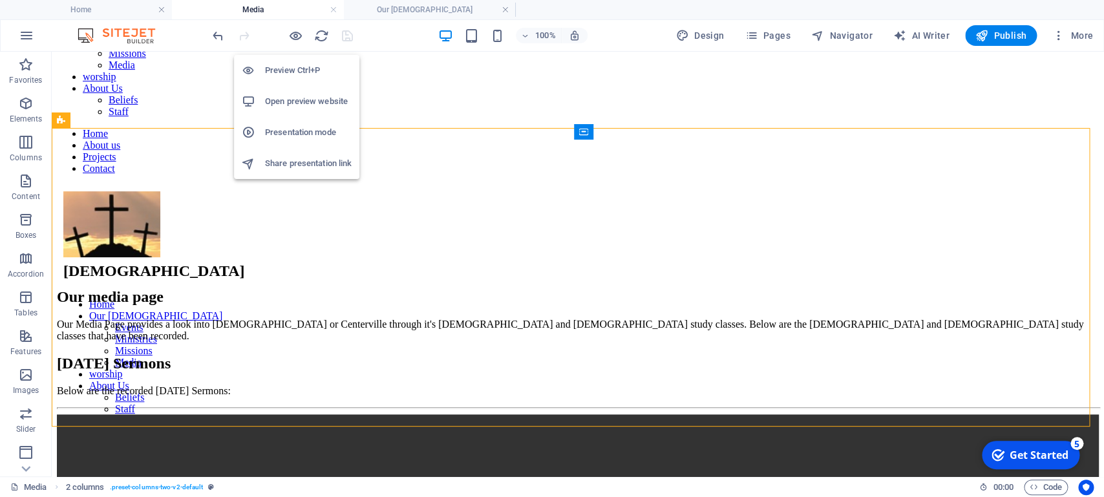
click at [290, 58] on li "Preview Ctrl+P" at bounding box center [296, 70] width 125 height 31
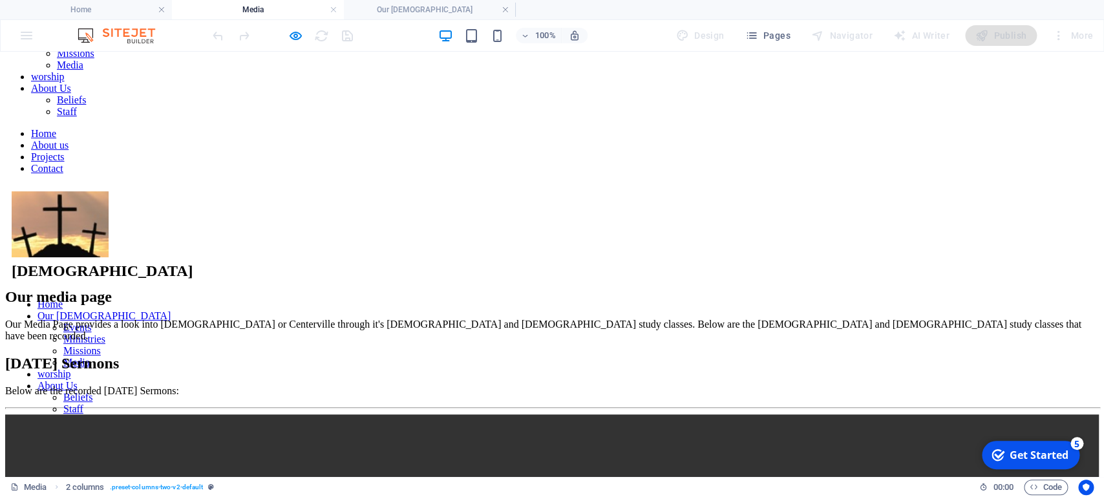
click at [345, 36] on div at bounding box center [282, 35] width 145 height 21
click at [333, 6] on link at bounding box center [334, 10] width 8 height 12
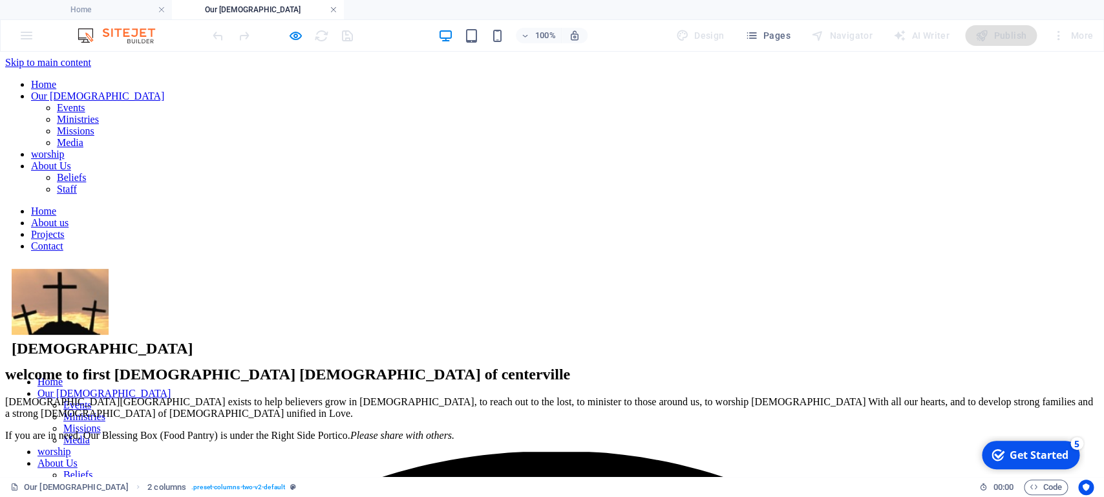
click at [336, 12] on link at bounding box center [334, 10] width 8 height 12
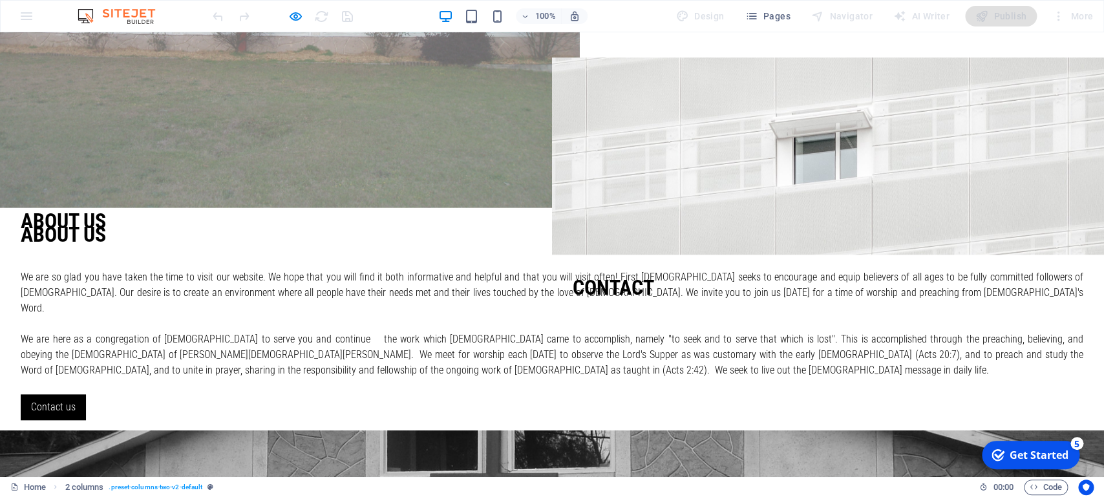
scroll to position [0, 0]
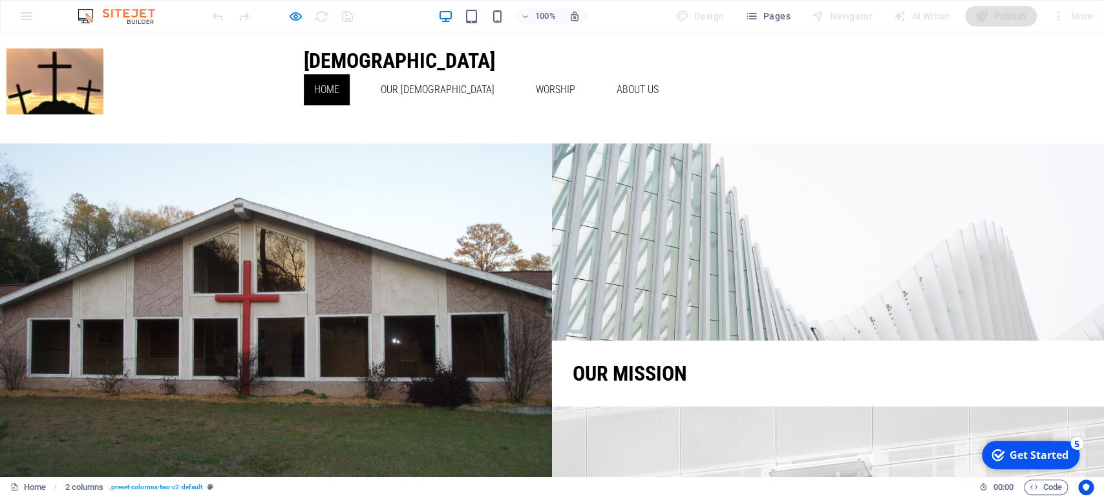
click at [29, 16] on div "100% Design Pages Navigator AI Writer Publish More" at bounding box center [552, 16] width 1103 height 31
click at [23, 17] on div "100% Design Pages Navigator AI Writer Publish More" at bounding box center [552, 16] width 1103 height 31
click at [35, 80] on div "[DEMOGRAPHIC_DATA] Home Our [DEMOGRAPHIC_DATA] Events Ministries Missions Media…" at bounding box center [552, 77] width 1104 height 90
click at [25, 13] on div "100% Design Pages Navigator AI Writer Publish More" at bounding box center [552, 16] width 1103 height 31
